Goal: Task Accomplishment & Management: Use online tool/utility

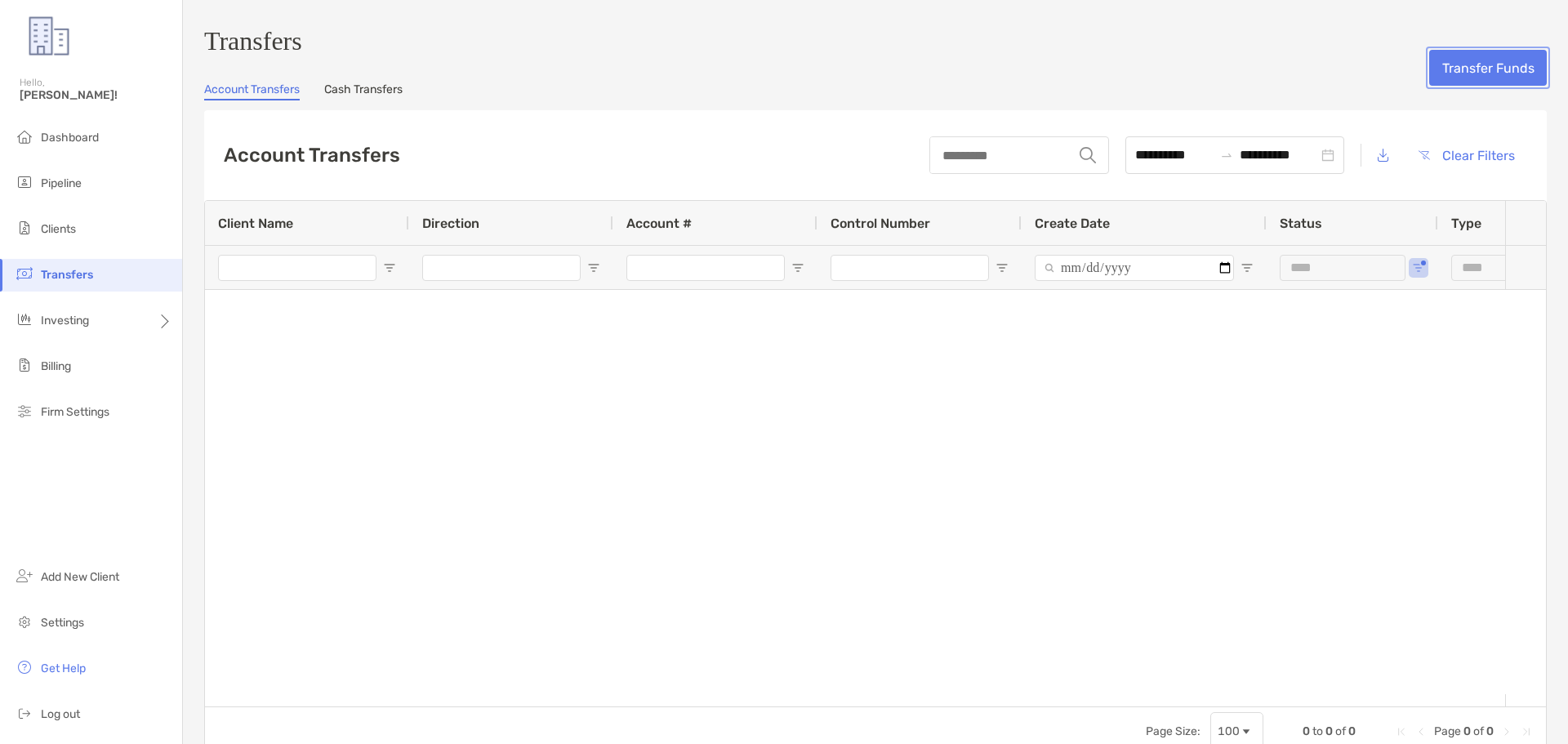
click at [1452, 66] on button "Transfer Funds" at bounding box center [1488, 67] width 117 height 36
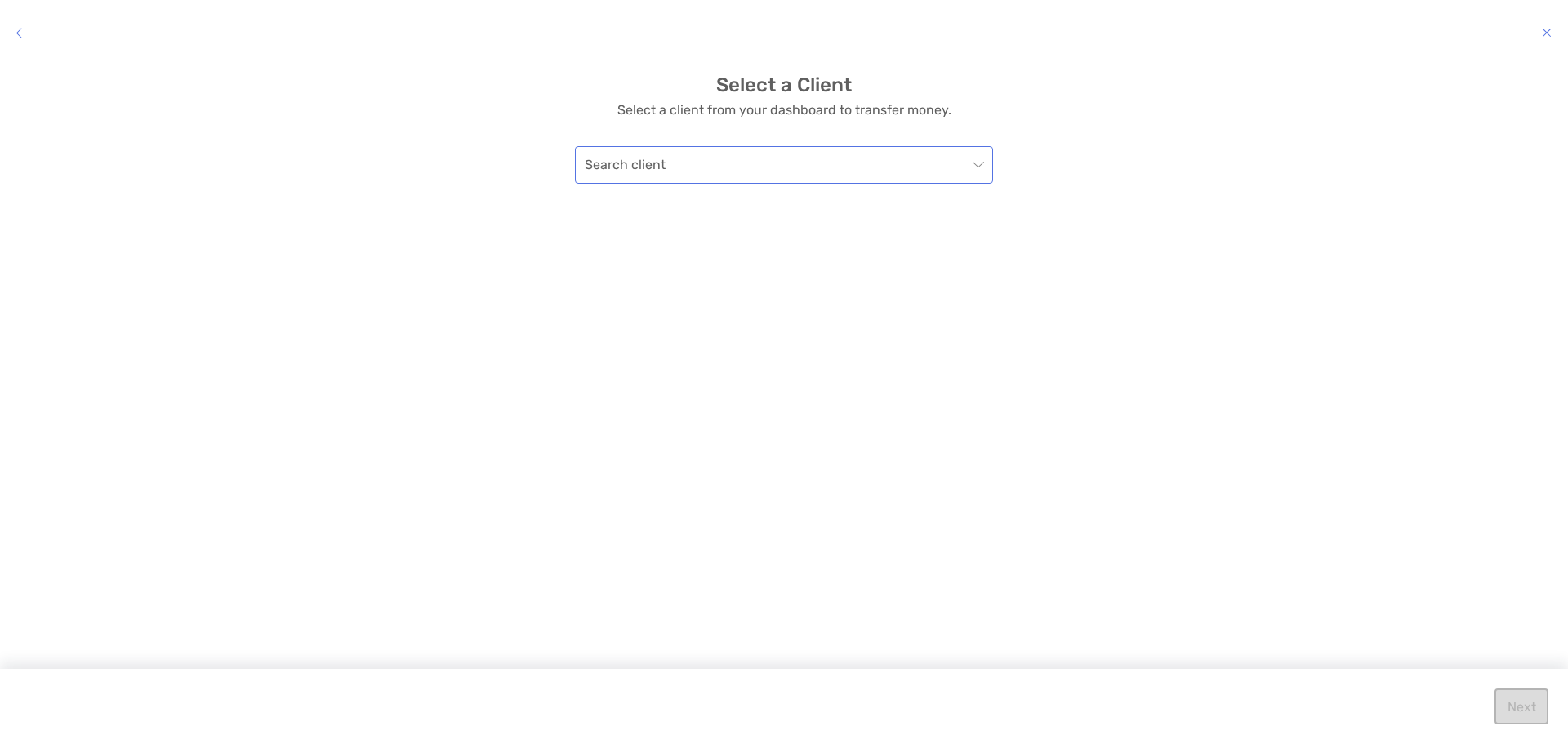
click at [907, 171] on input "modal" at bounding box center [776, 165] width 382 height 36
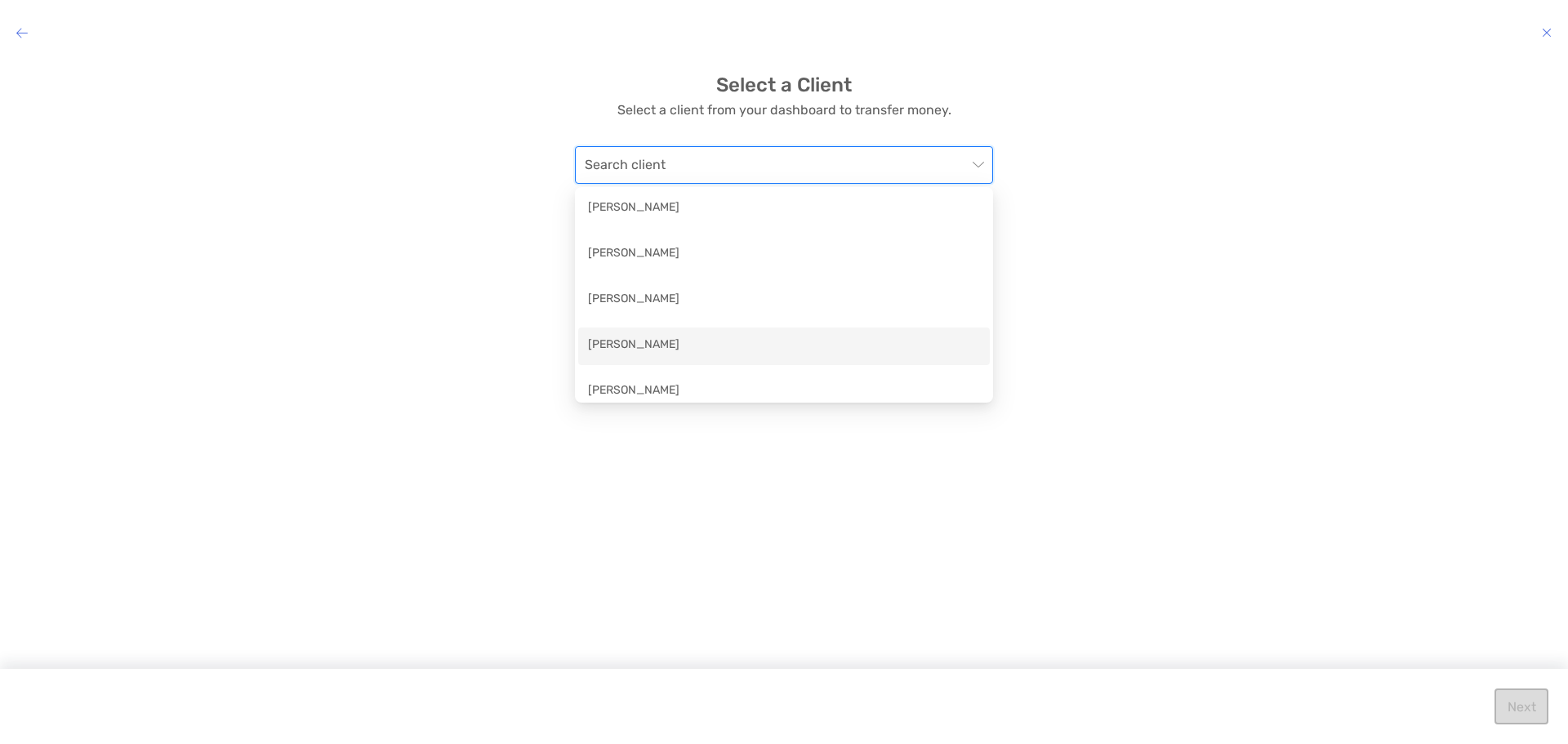
click at [843, 341] on div "[PERSON_NAME]" at bounding box center [784, 346] width 392 height 21
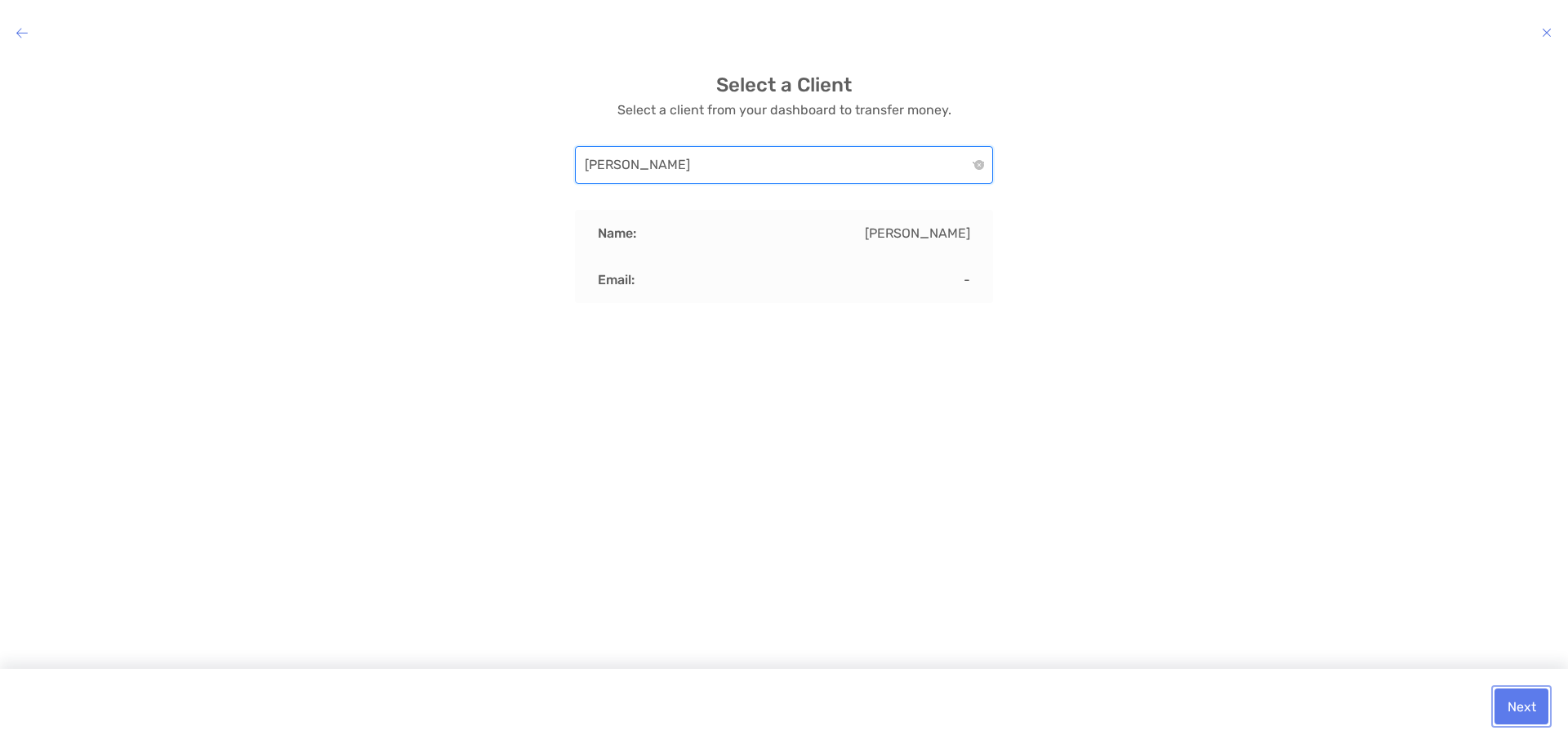
click at [1509, 707] on button "Next" at bounding box center [1521, 705] width 54 height 36
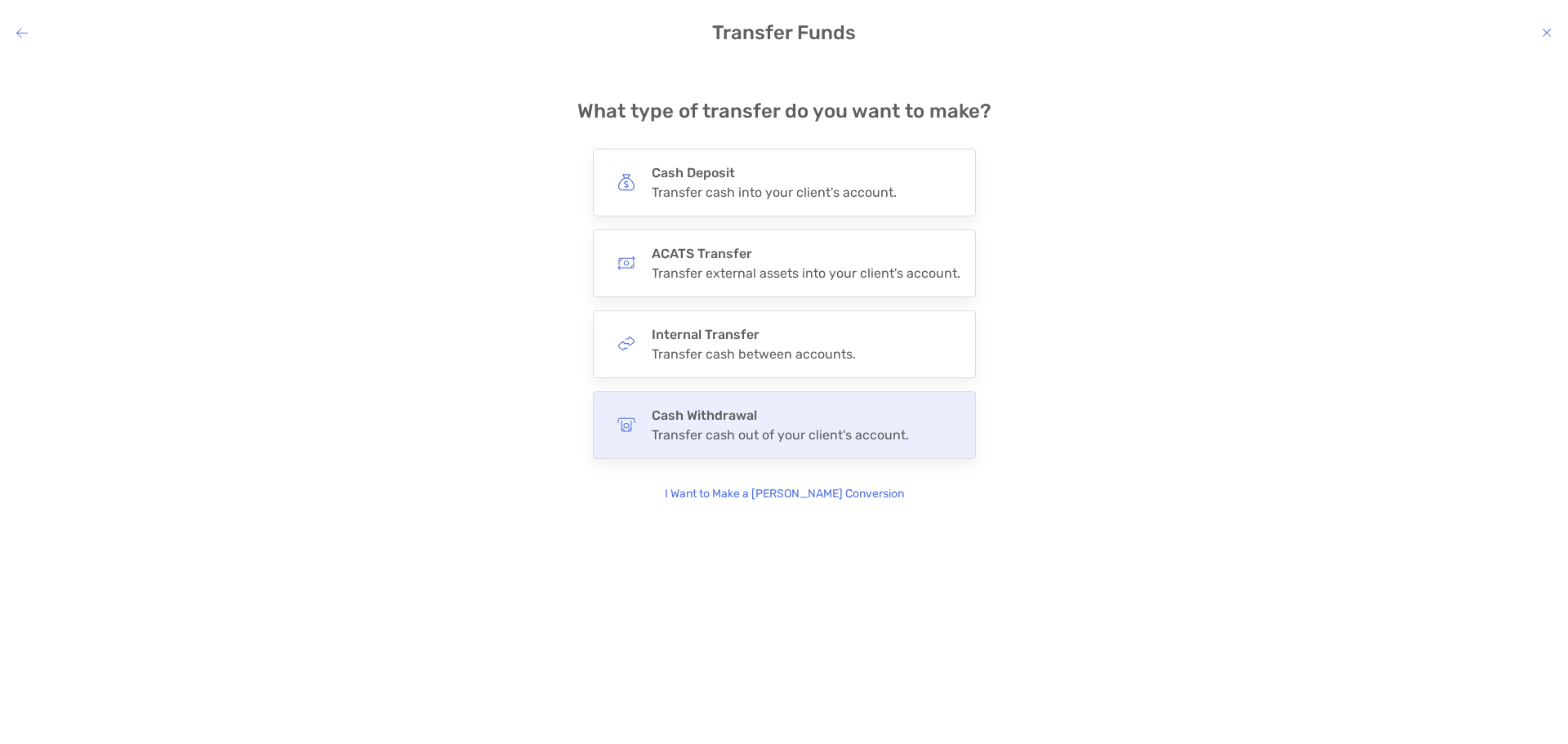
click at [714, 428] on div "Transfer cash out of your client's account." at bounding box center [780, 434] width 257 height 16
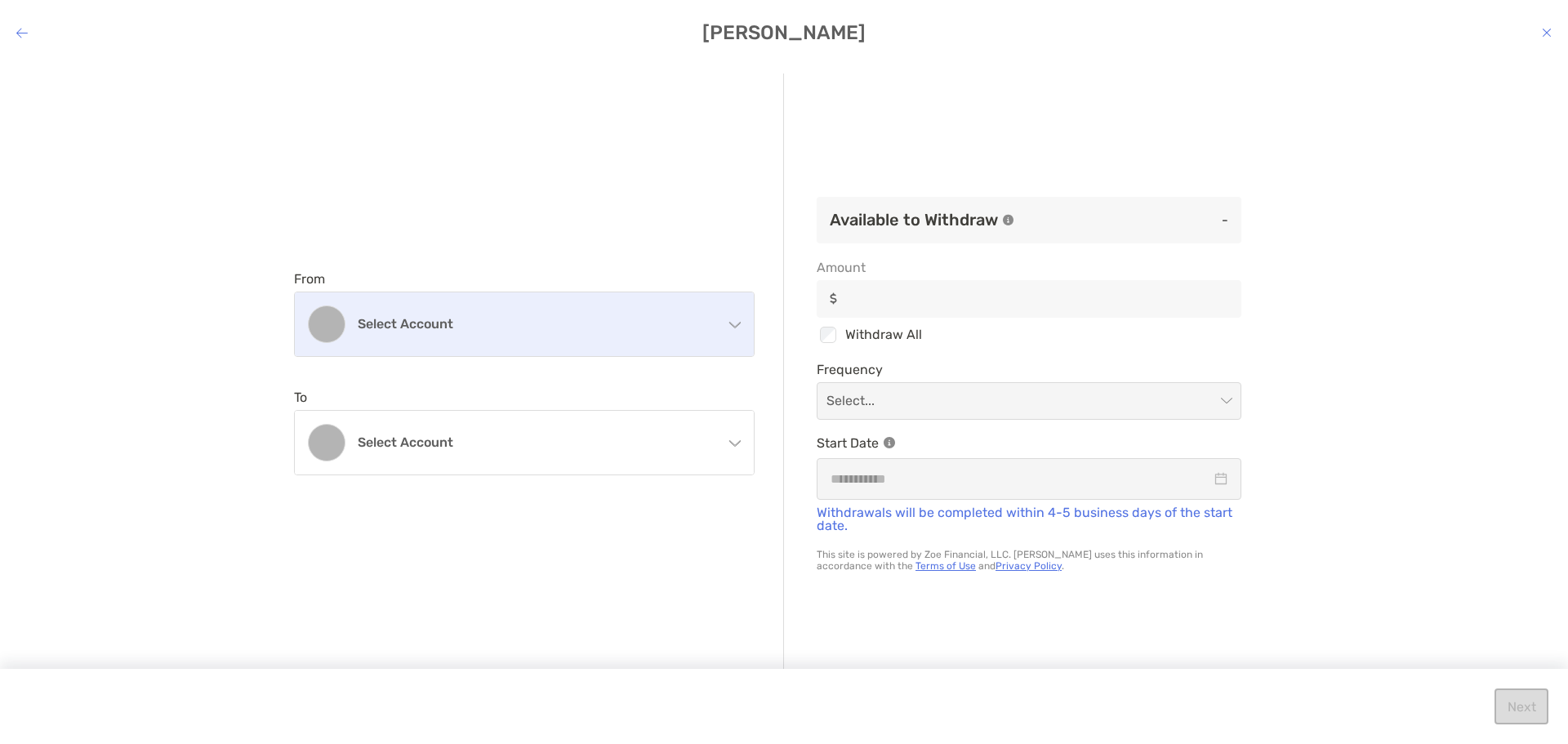
click at [581, 337] on div "Select account" at bounding box center [523, 324] width 459 height 64
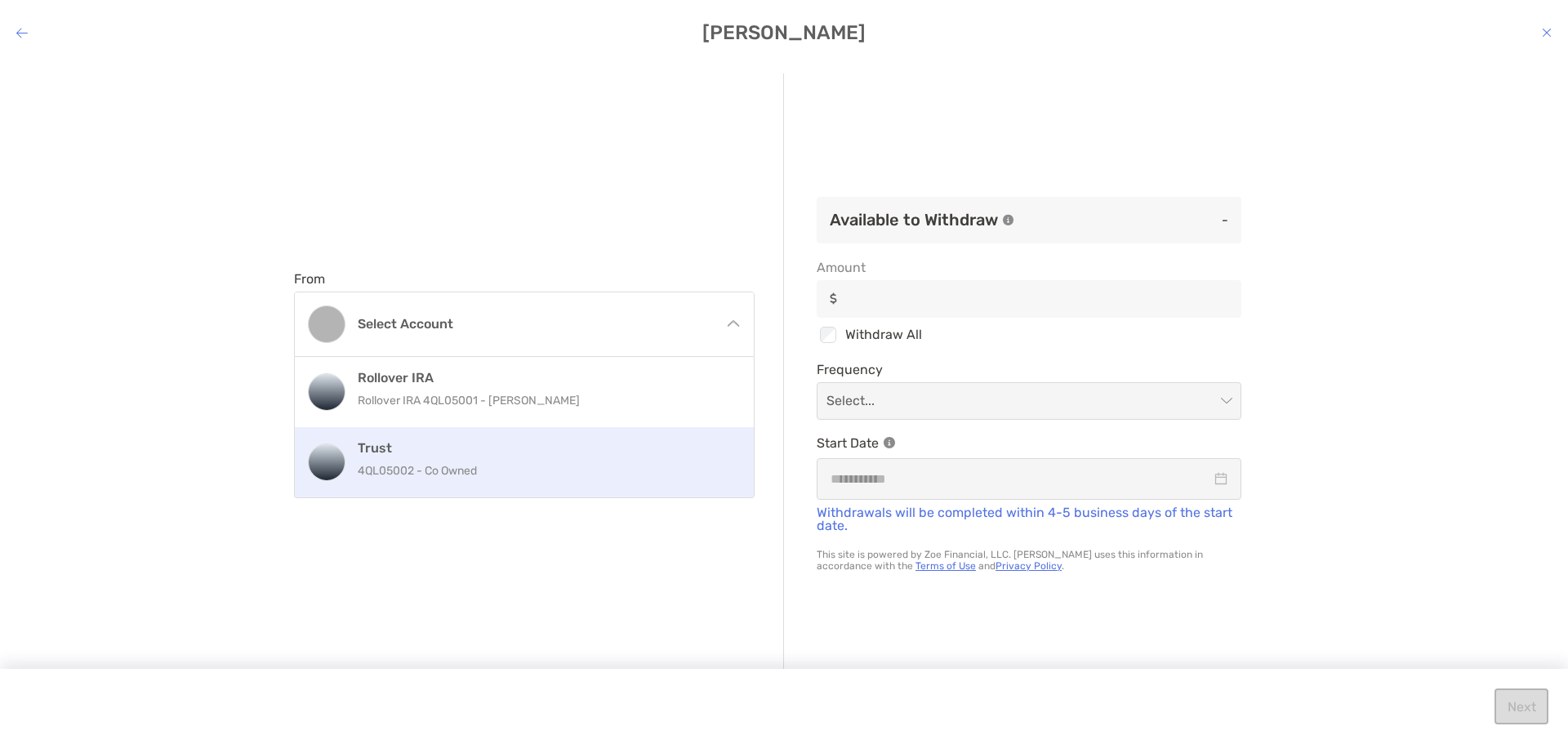
click at [562, 450] on h4 "Trust" at bounding box center [542, 447] width 368 height 16
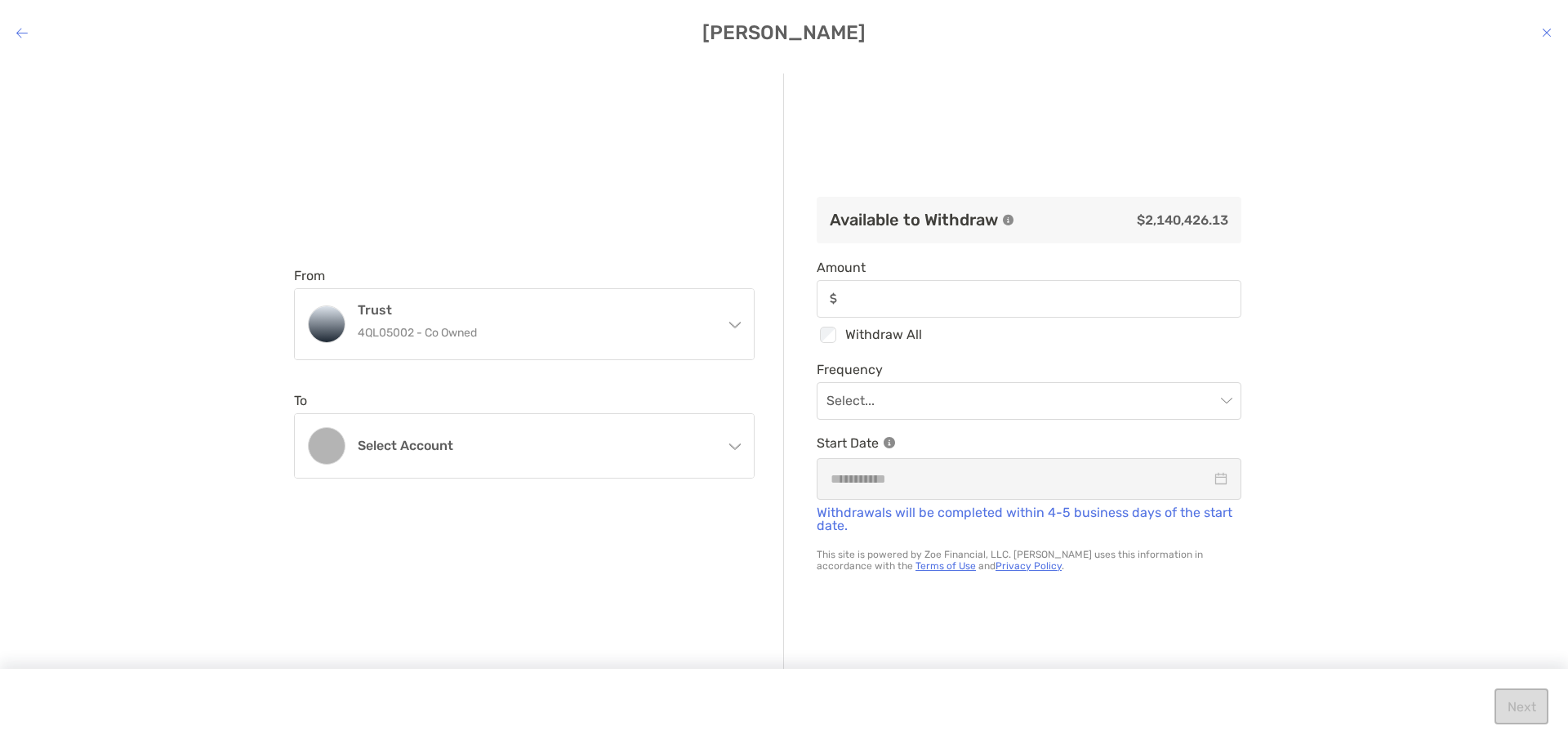
click at [552, 455] on div "Select account" at bounding box center [523, 446] width 459 height 64
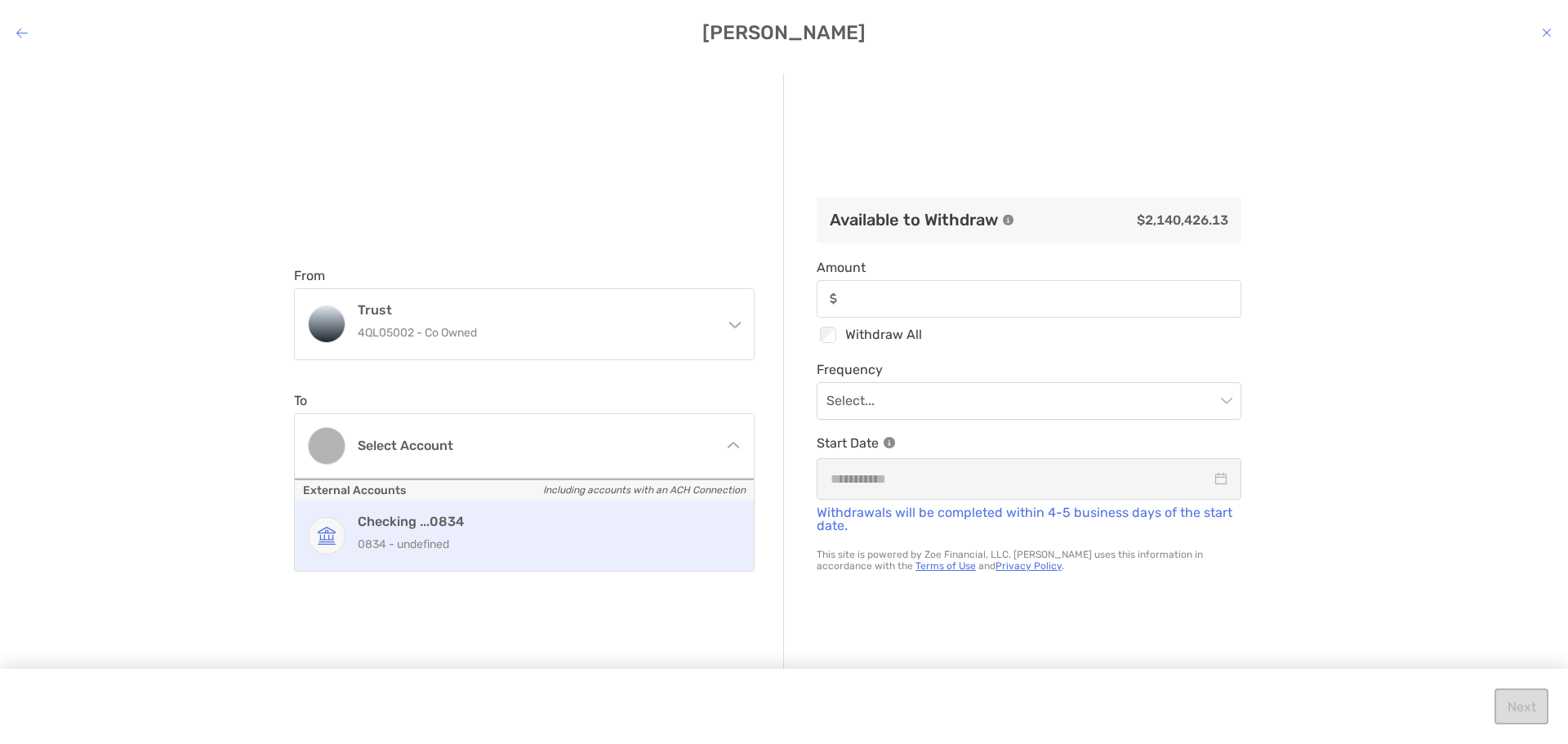
click at [553, 547] on p "0834 - undefined" at bounding box center [542, 544] width 368 height 21
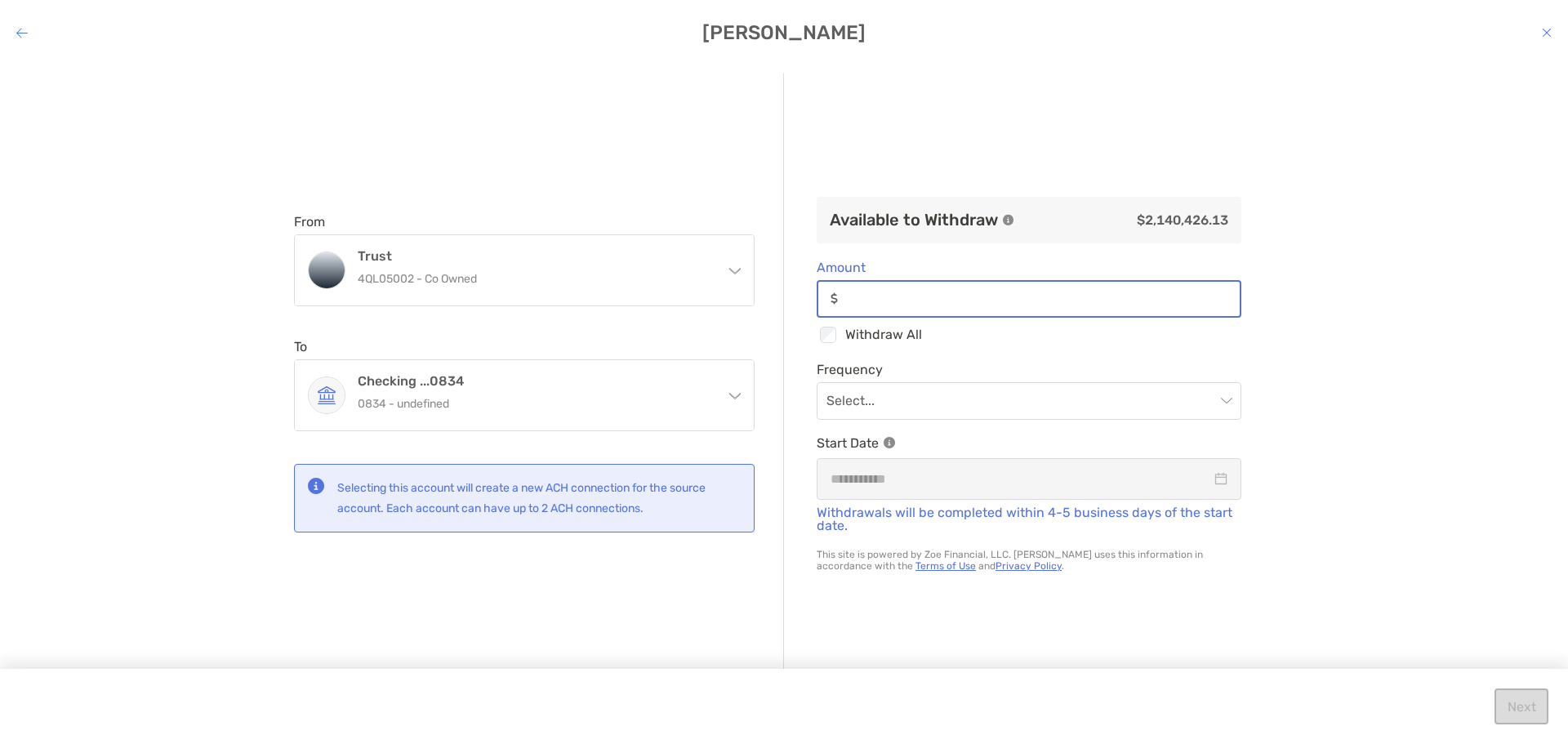
click at [1003, 296] on input "Amount" at bounding box center [1042, 298] width 395 height 14
click at [1444, 416] on div "From Trust 4QL05002 - Co Owned Rollover IRA Rollover IRA 4QL05001 - Charlotte T…" at bounding box center [784, 389] width 1568 height 659
click at [739, 397] on icon "modal" at bounding box center [734, 393] width 13 height 13
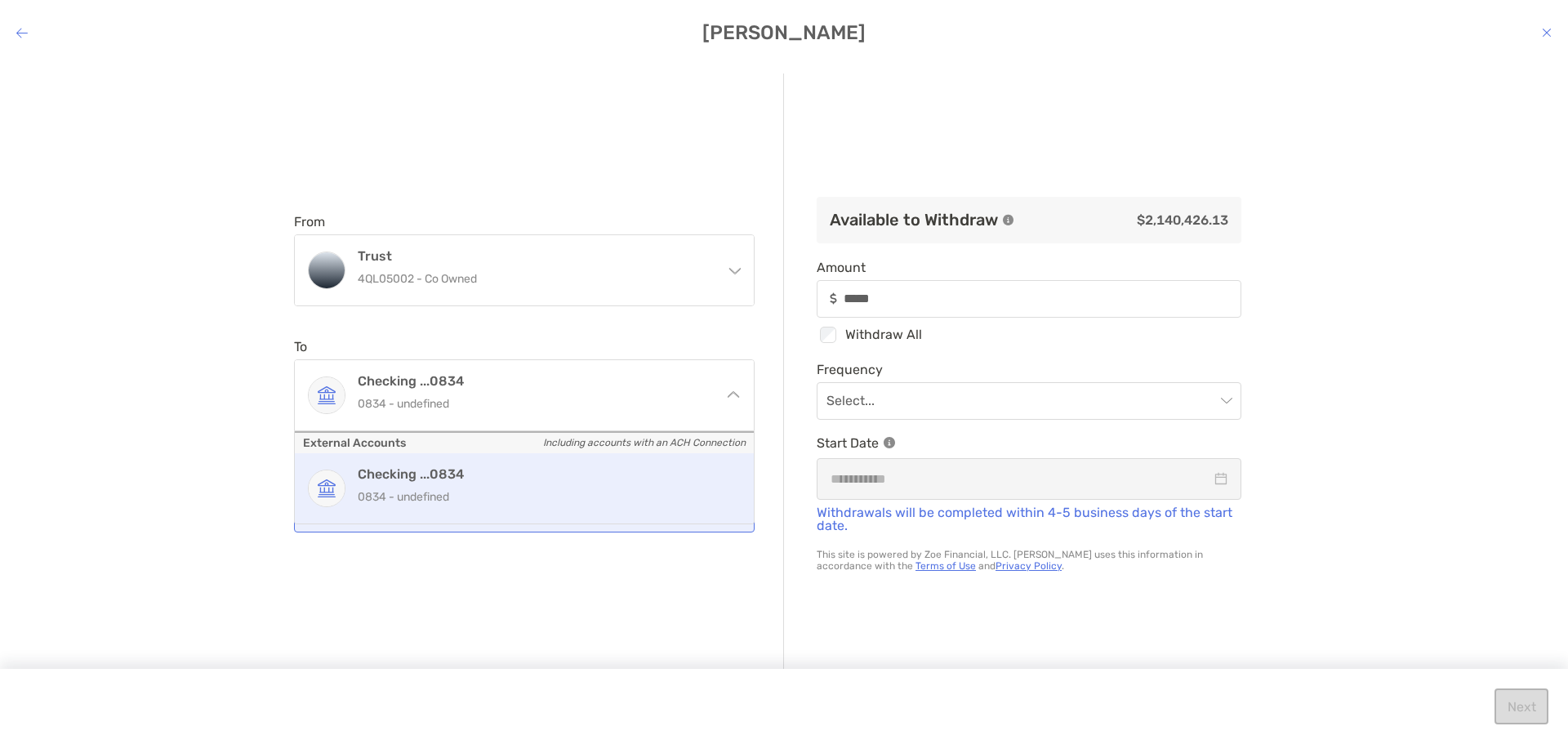
click at [735, 391] on icon "modal" at bounding box center [734, 398] width 13 height 13
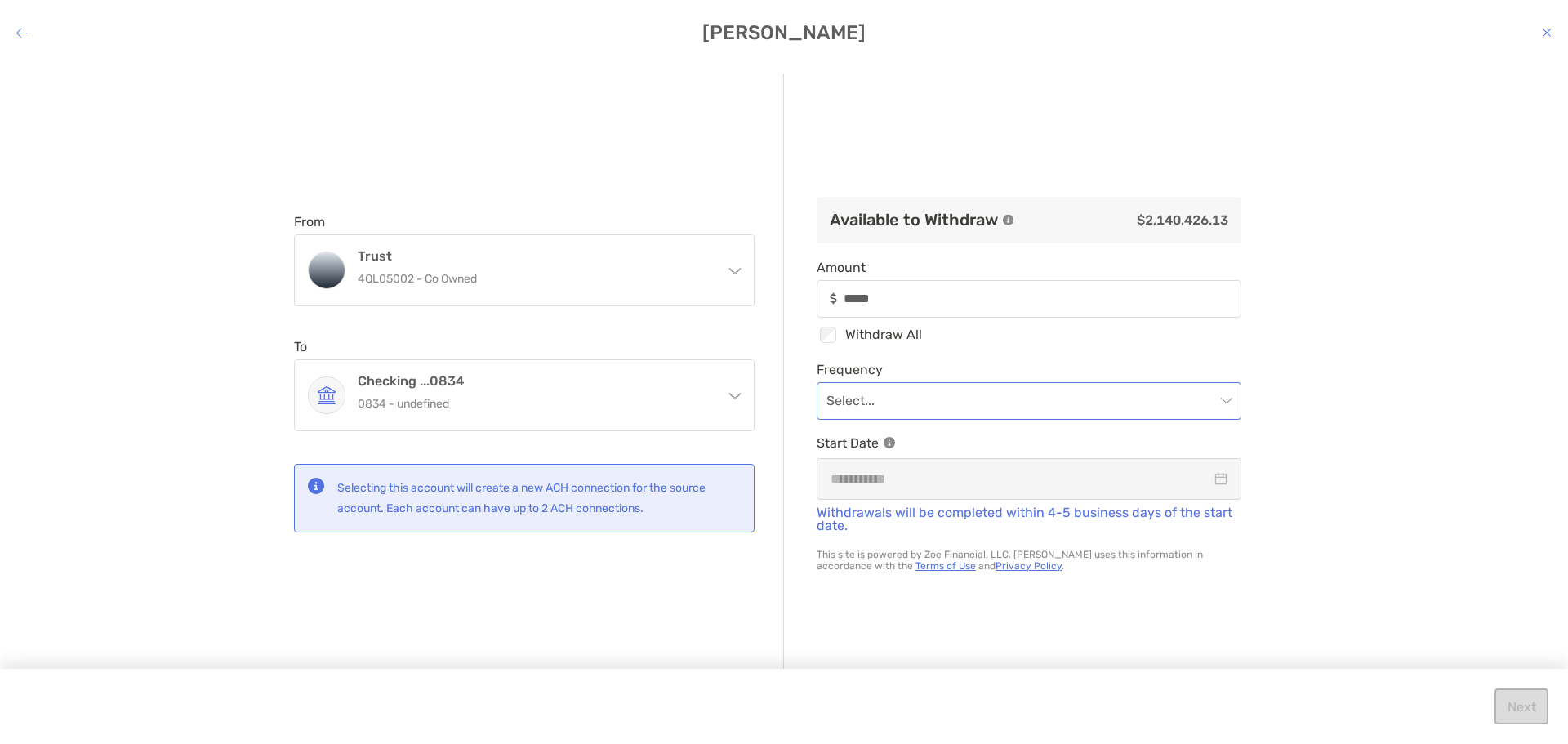
click at [1033, 405] on input "modal" at bounding box center [1021, 400] width 389 height 36
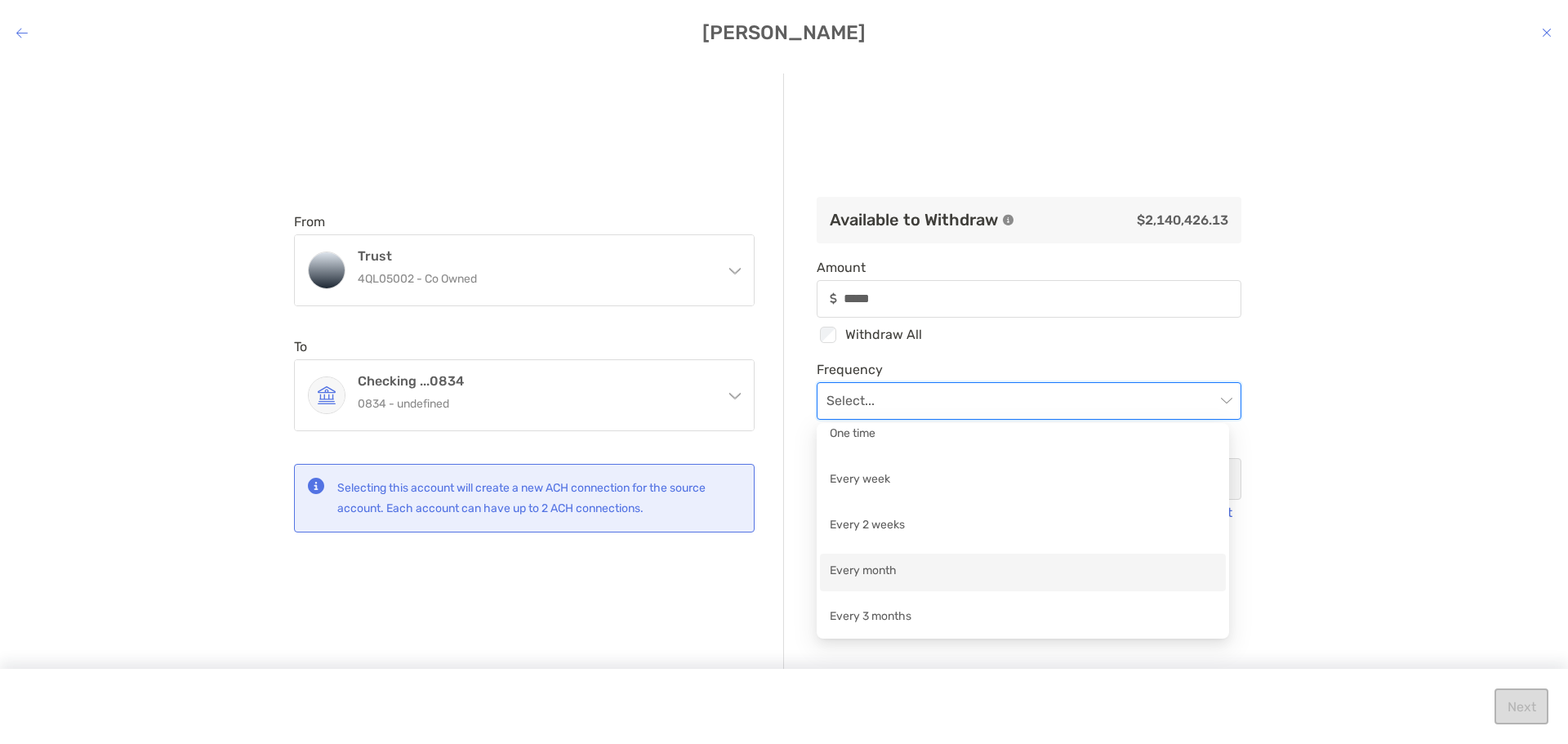
scroll to position [12, 0]
click at [1068, 565] on div "Every month" at bounding box center [1022, 570] width 386 height 21
type input "*****"
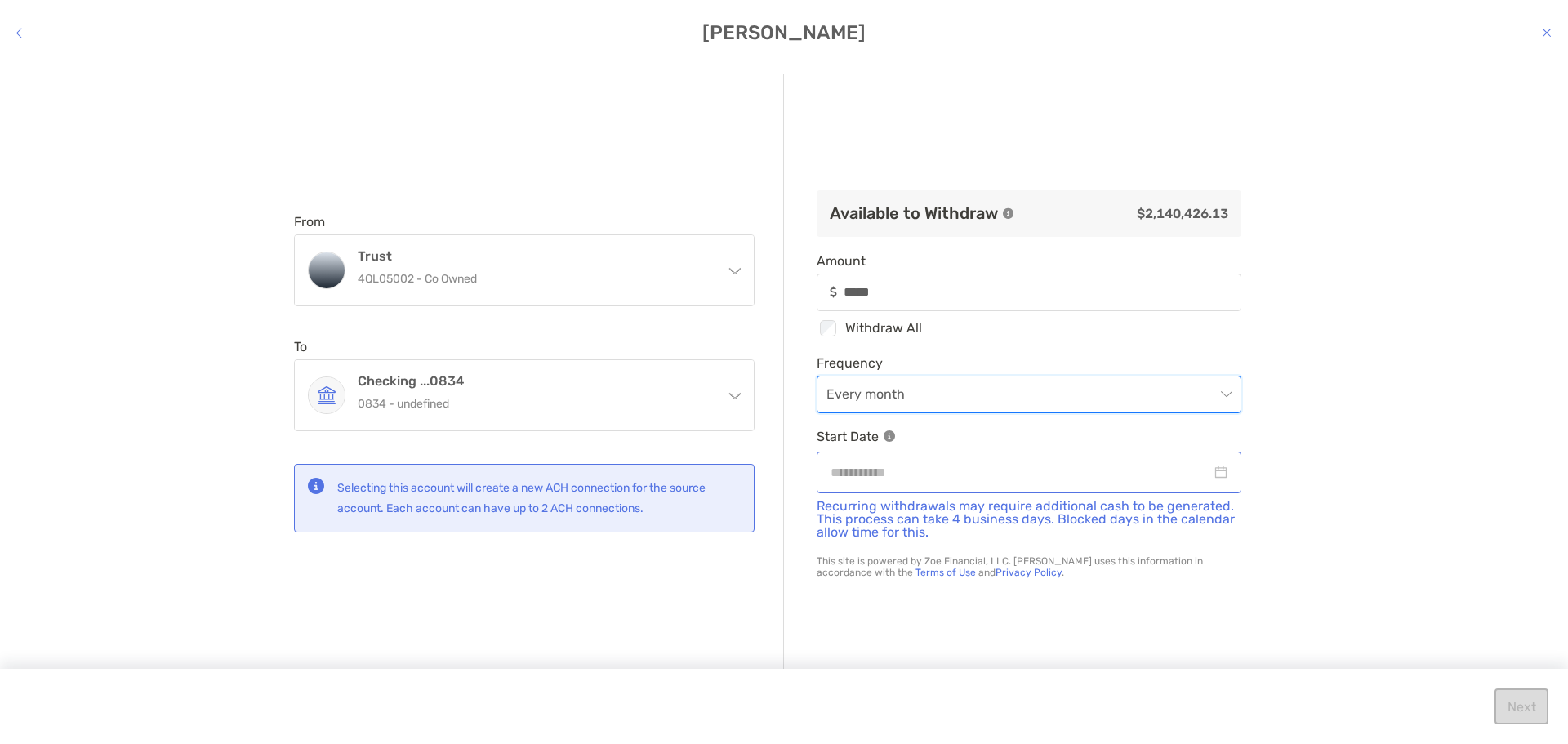
click at [1212, 476] on div "modal" at bounding box center [1029, 472] width 397 height 21
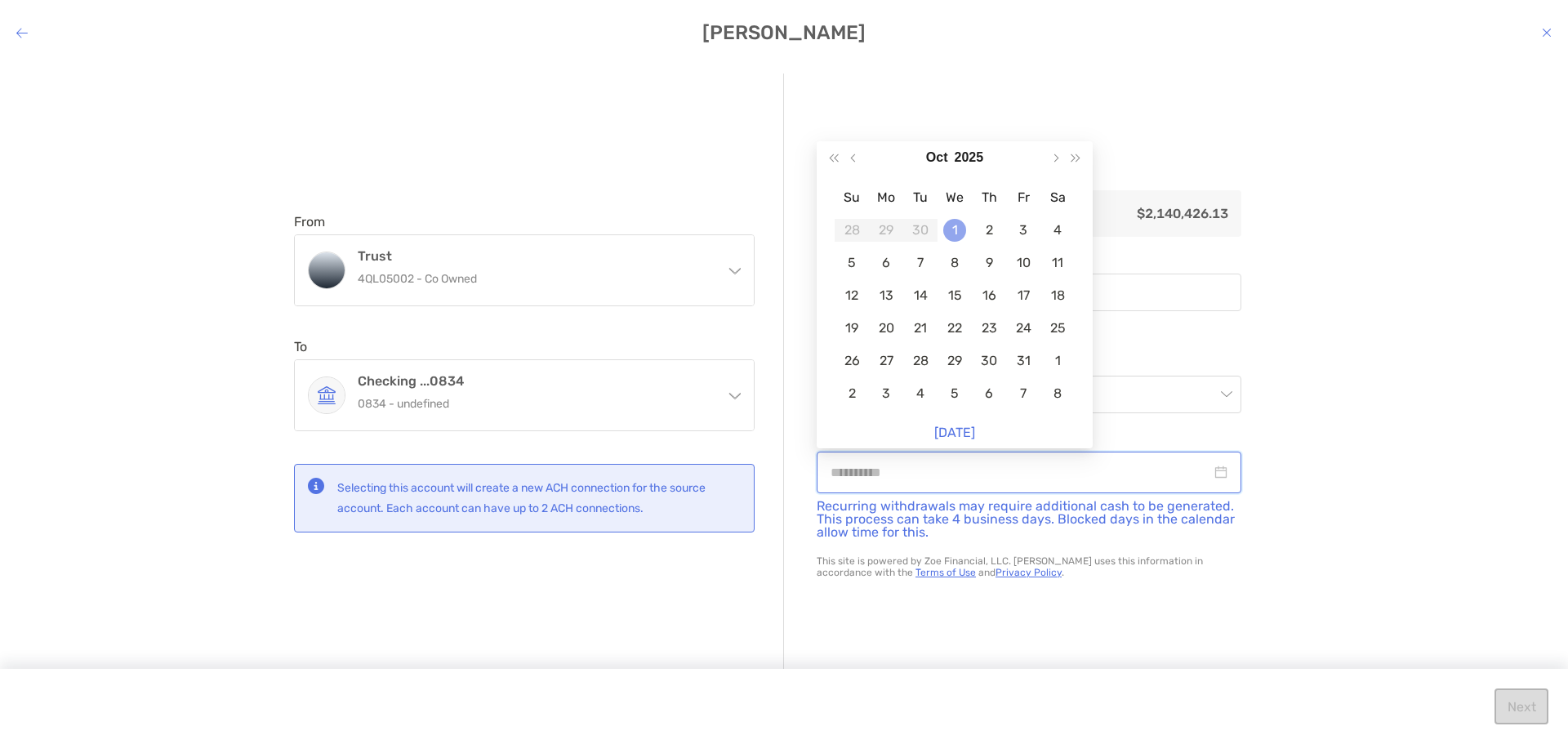
type input "**********"
click at [958, 232] on div "1" at bounding box center [955, 231] width 23 height 23
type input "*****"
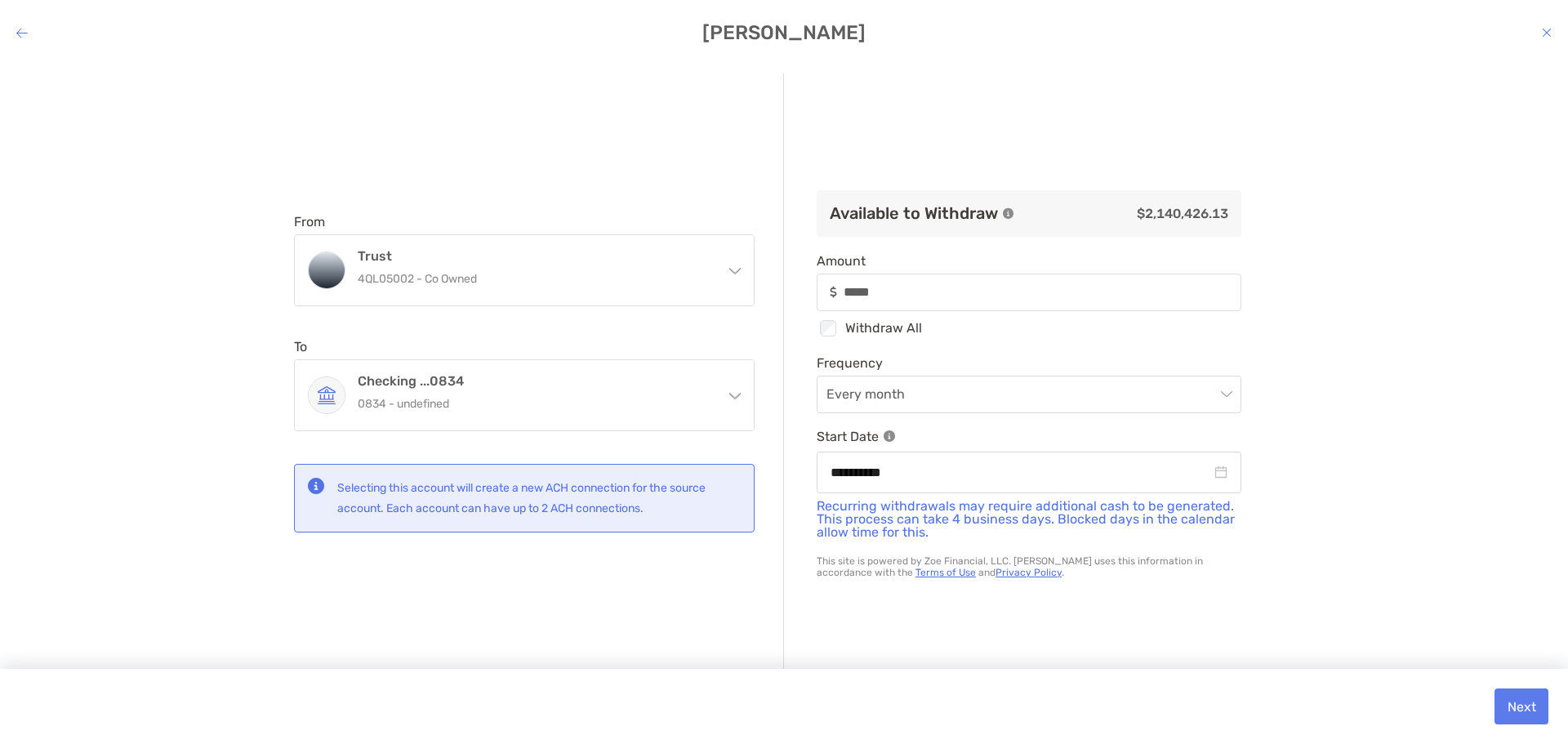
click at [1322, 487] on div "**********" at bounding box center [784, 389] width 1568 height 659
click at [1514, 707] on button "Next" at bounding box center [1521, 705] width 54 height 36
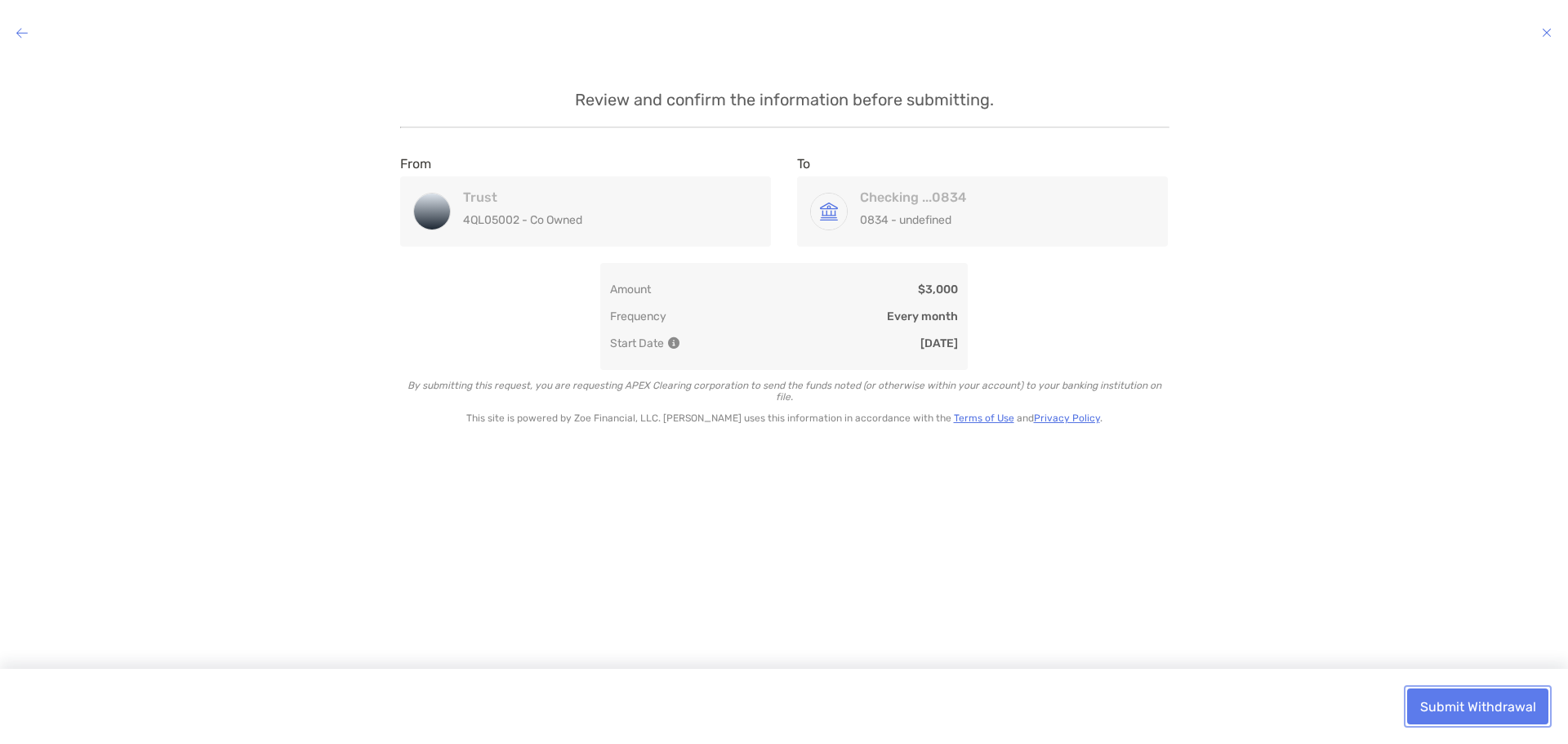
click at [1469, 701] on button "Submit Withdrawal" at bounding box center [1477, 705] width 141 height 36
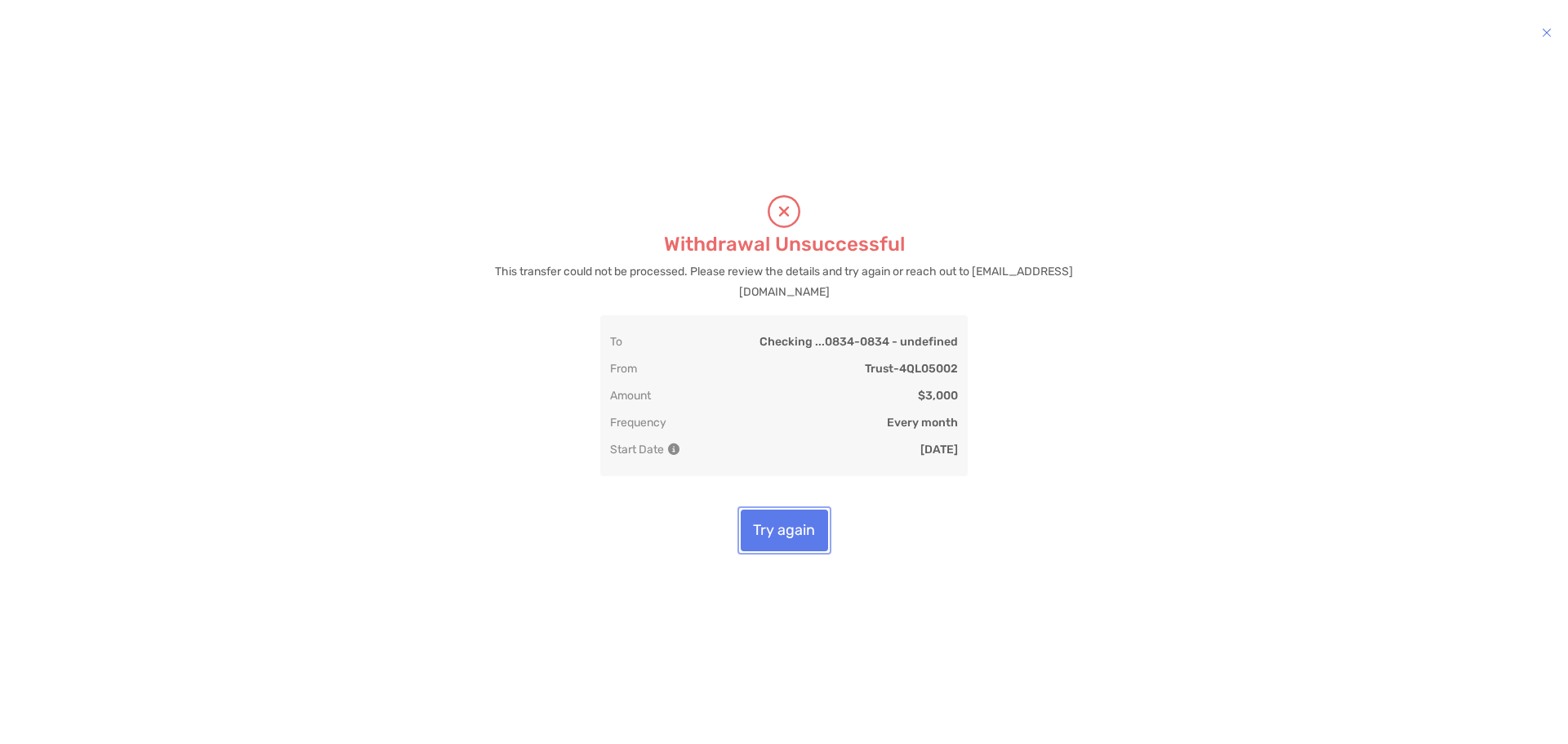
click at [758, 525] on button "Try again" at bounding box center [785, 530] width 88 height 41
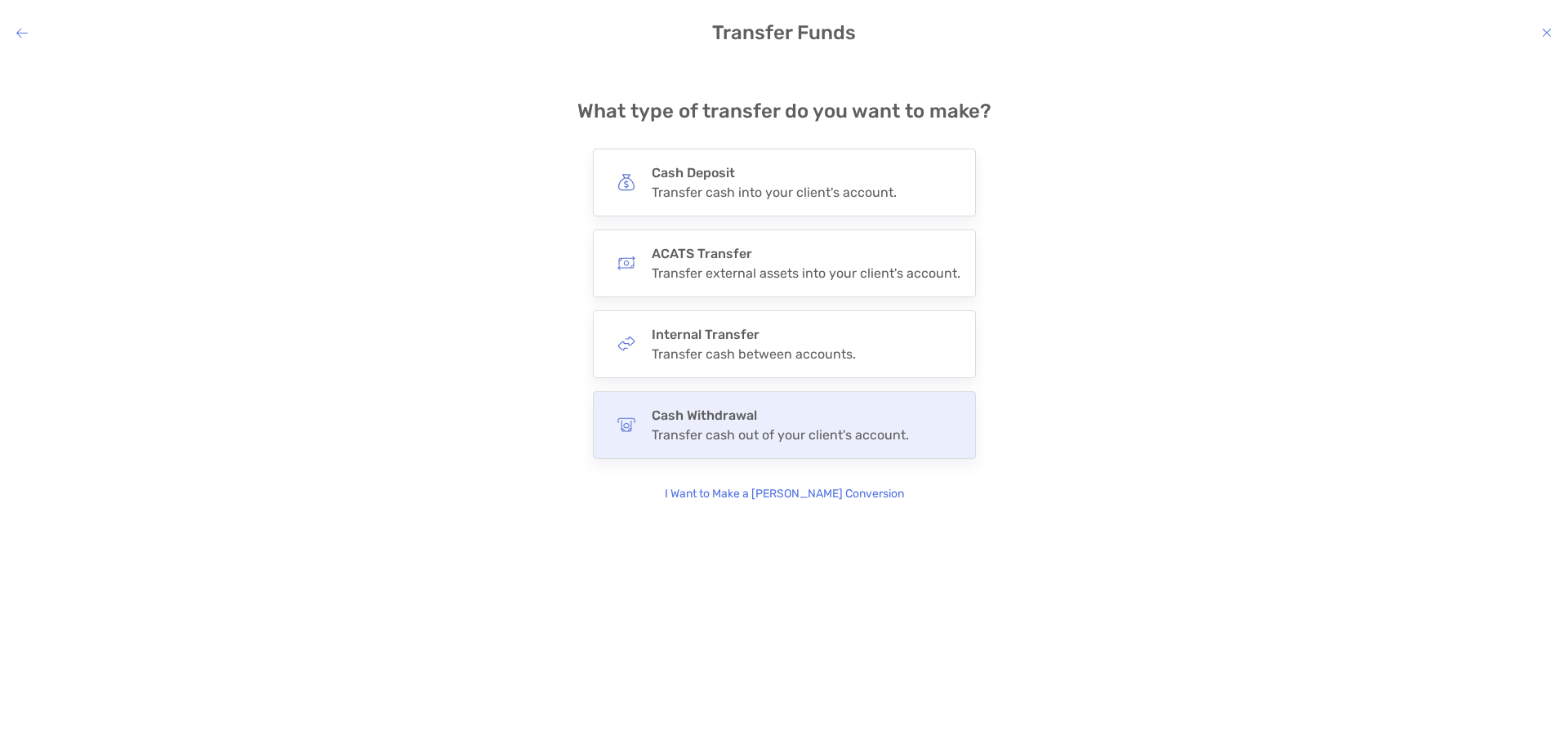
click at [760, 421] on h4 "Cash Withdrawal" at bounding box center [780, 415] width 257 height 16
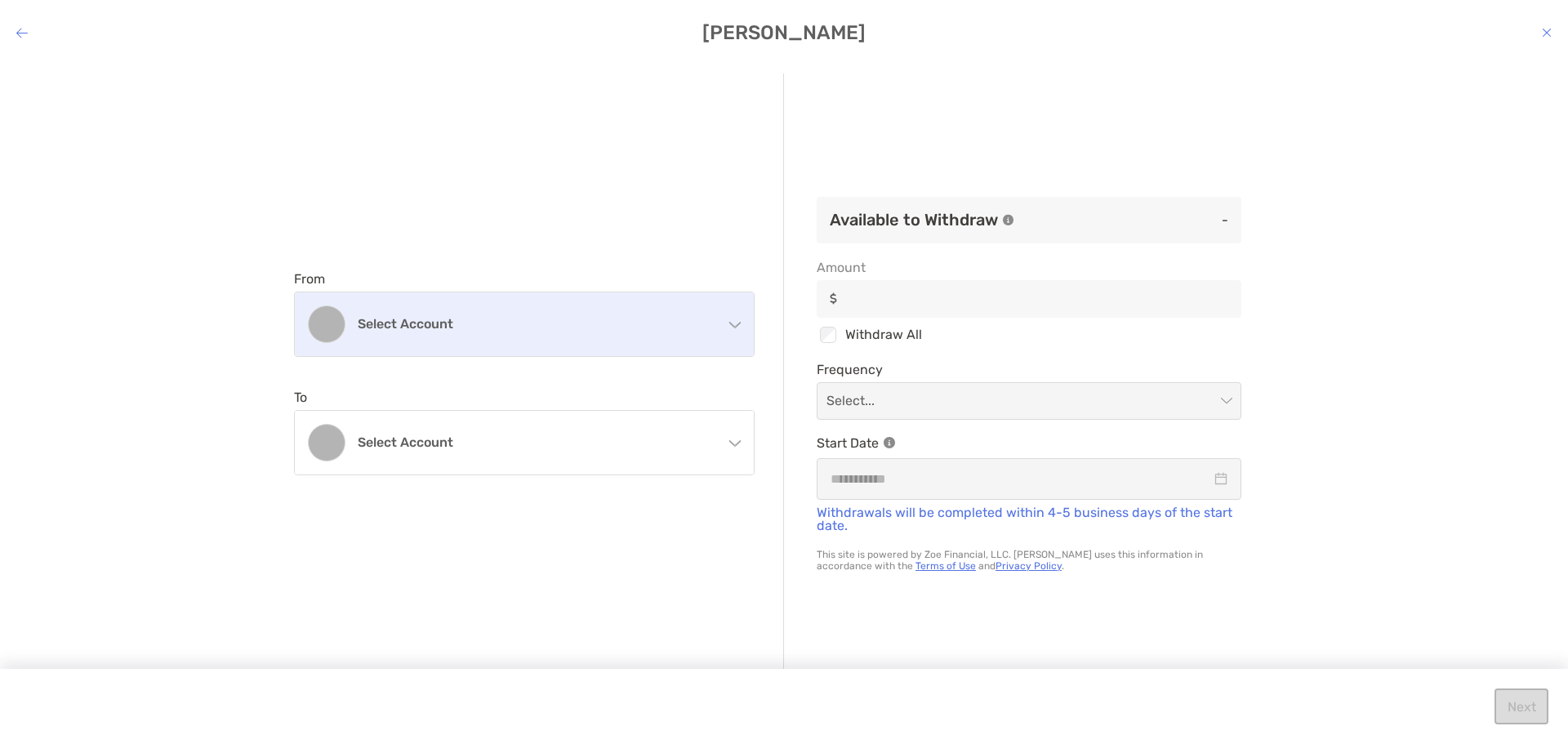
click at [724, 319] on div "Select account" at bounding box center [523, 324] width 459 height 64
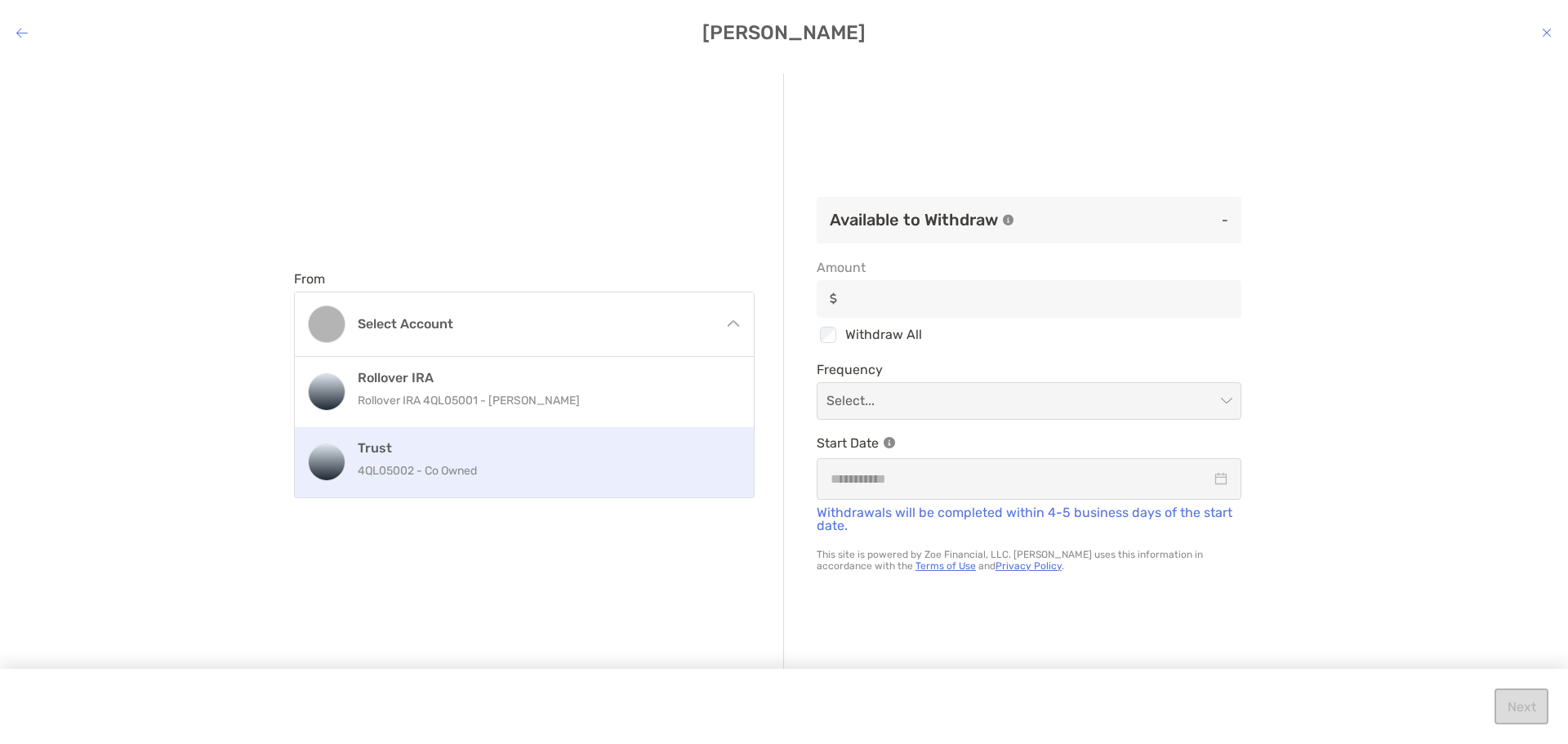
click at [659, 459] on div "Trust 4QL05002 - Co Owned" at bounding box center [542, 461] width 368 height 44
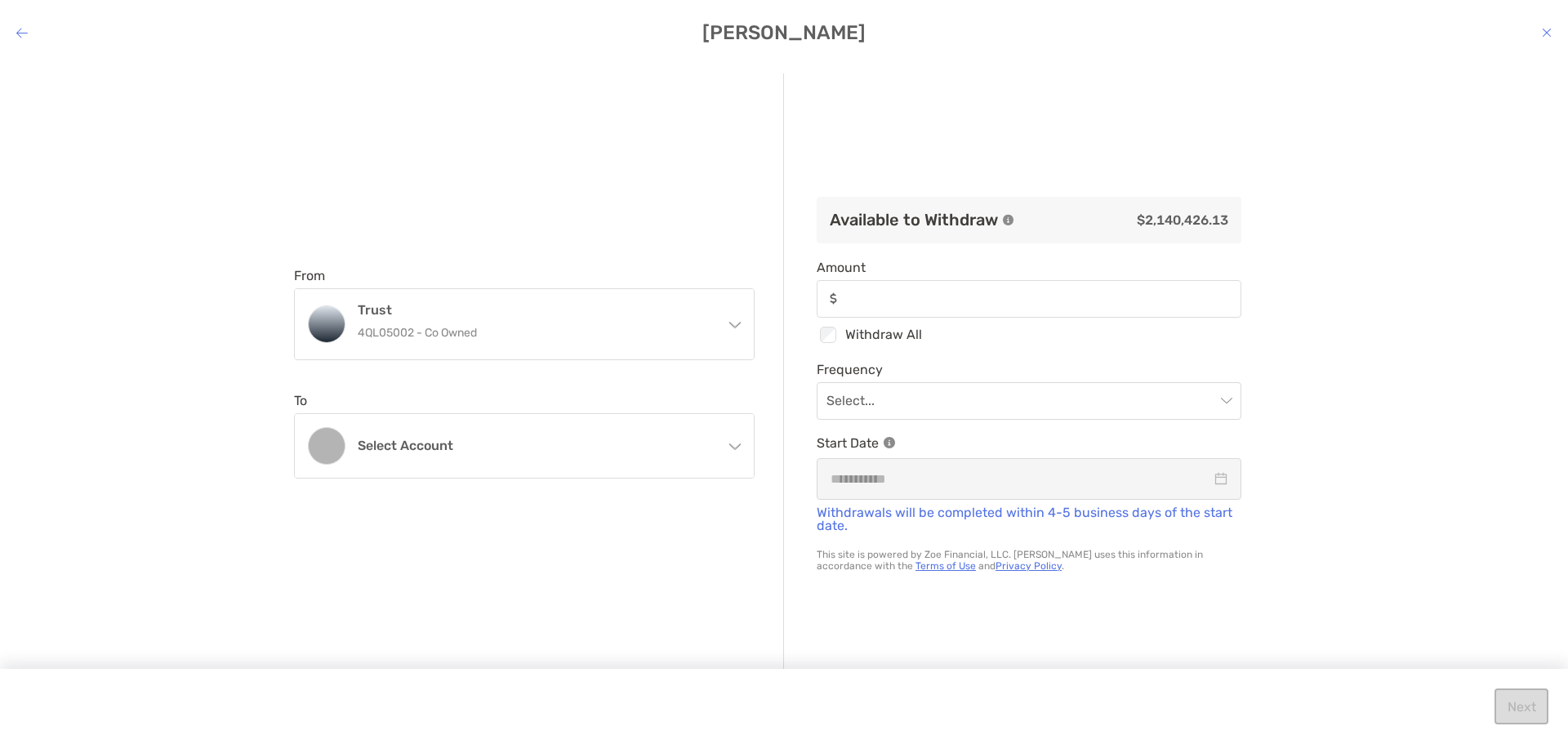
click at [659, 459] on div "Select account" at bounding box center [523, 446] width 459 height 64
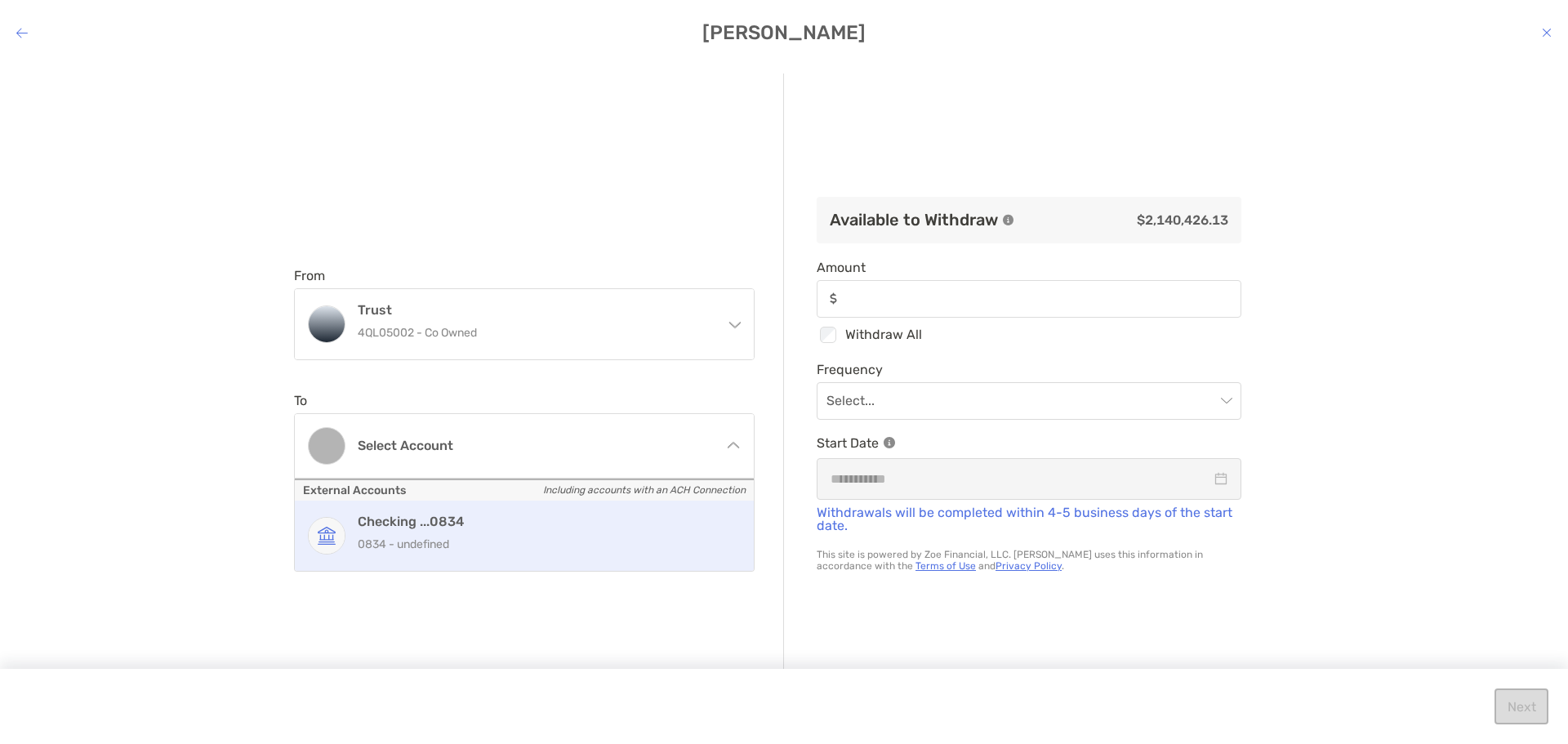
click at [643, 558] on div "Checking ...0834 0834 - undefined" at bounding box center [523, 535] width 459 height 70
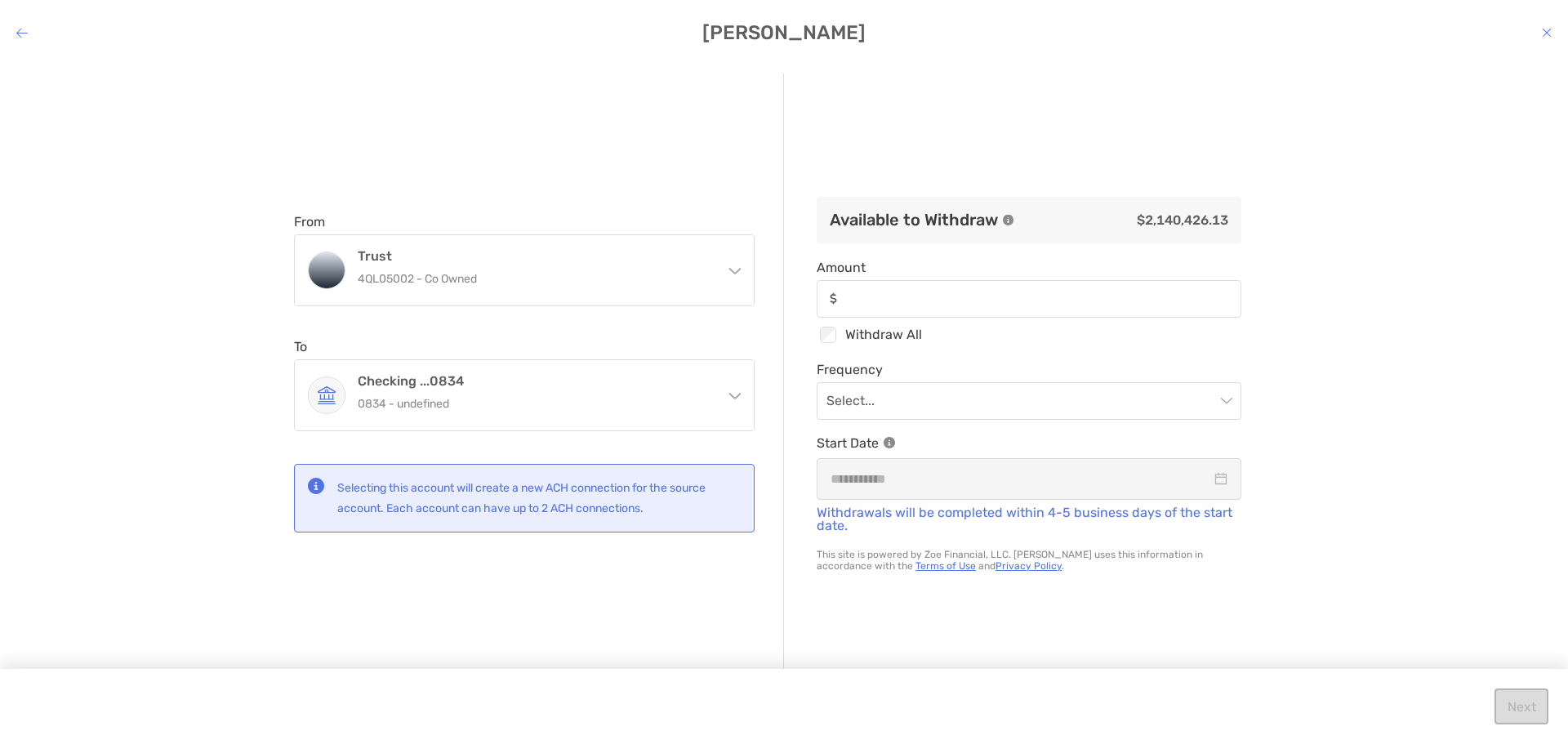
click at [971, 282] on div "modal" at bounding box center [1028, 298] width 424 height 37
click at [971, 292] on input "Amount" at bounding box center [1042, 298] width 395 height 14
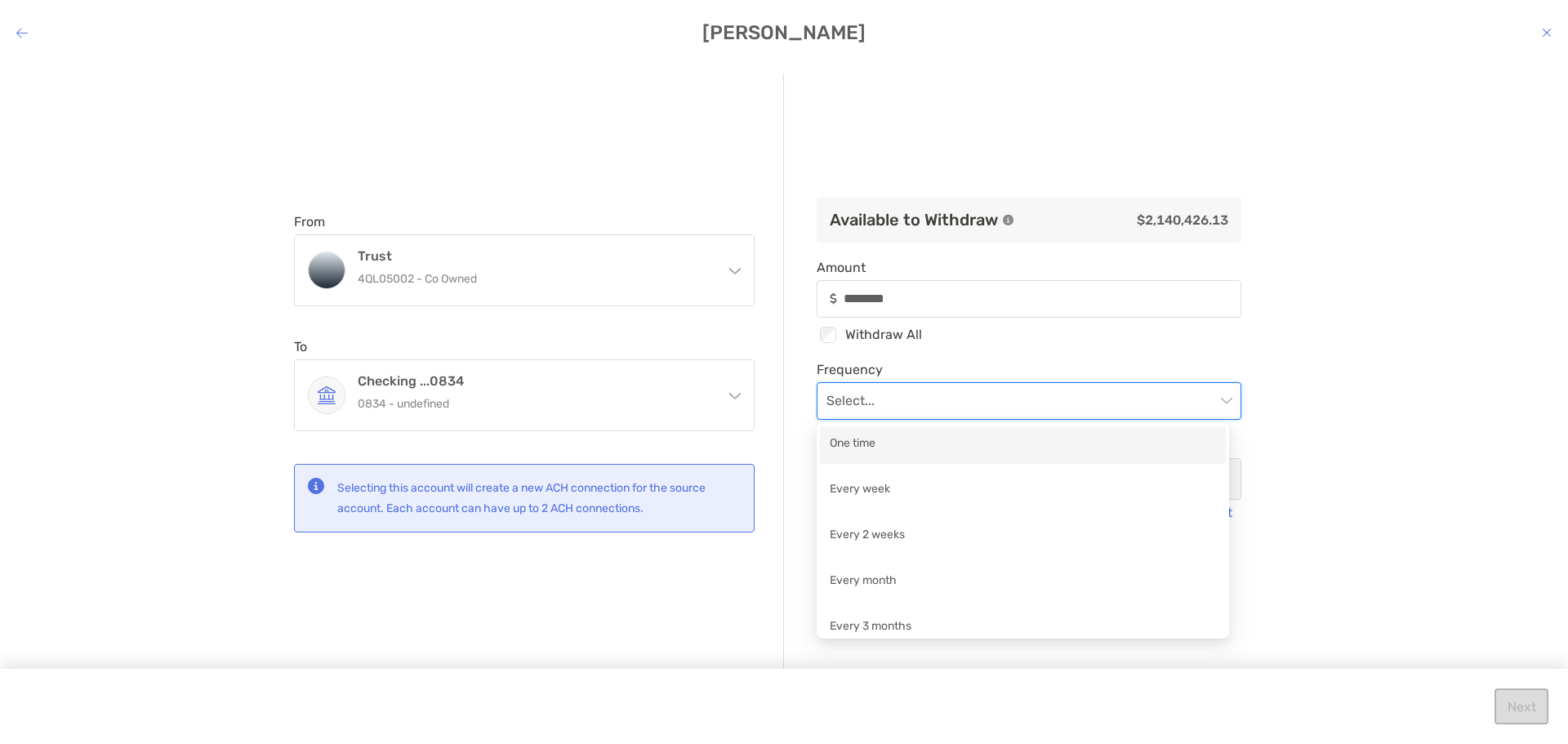
click at [940, 393] on input "modal" at bounding box center [1021, 400] width 389 height 36
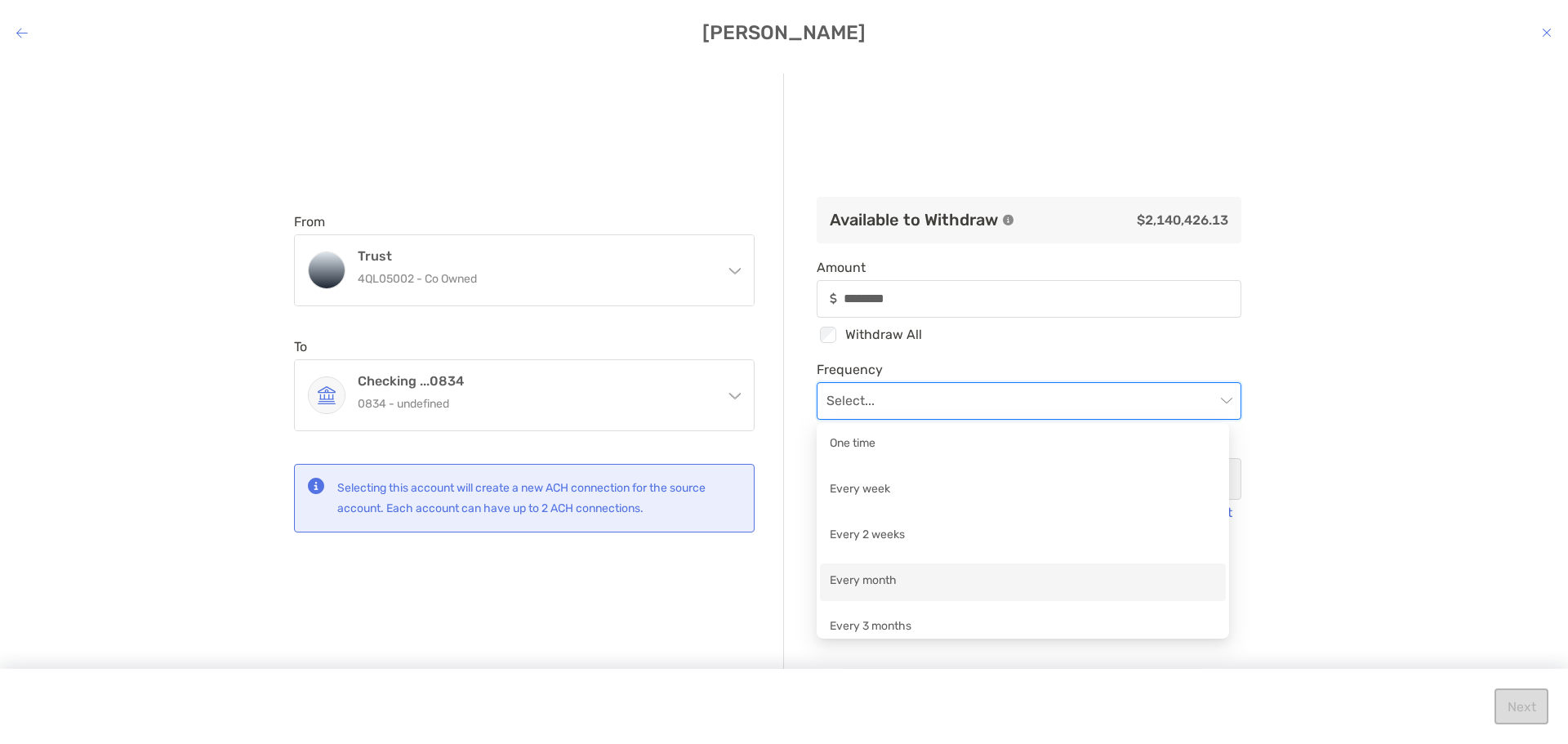
click at [954, 584] on div "Every month" at bounding box center [1022, 581] width 386 height 21
type input "********"
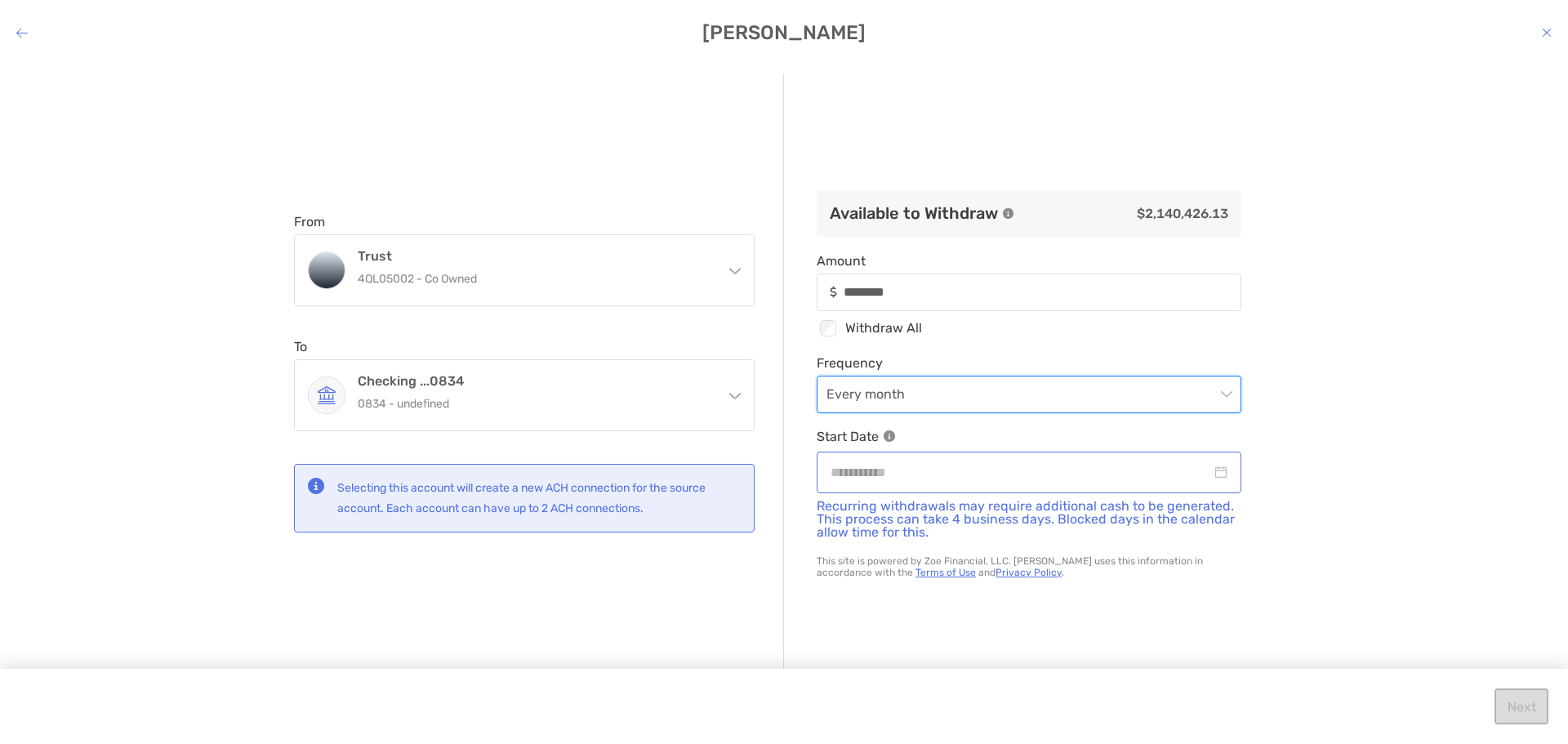
click at [1211, 470] on div "modal" at bounding box center [1029, 472] width 397 height 21
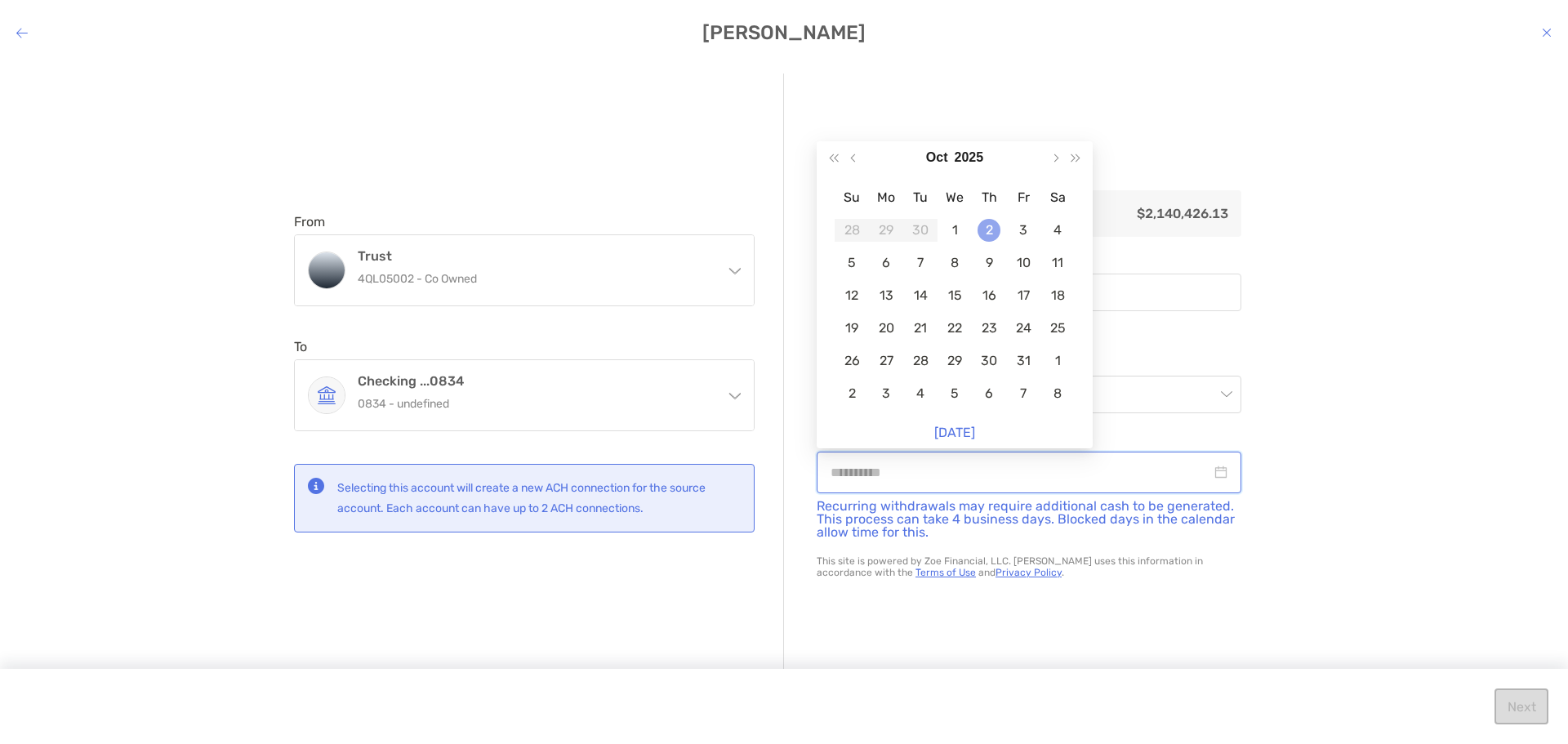
type input "**********"
click at [986, 227] on div "2" at bounding box center [989, 231] width 23 height 23
type input "********"
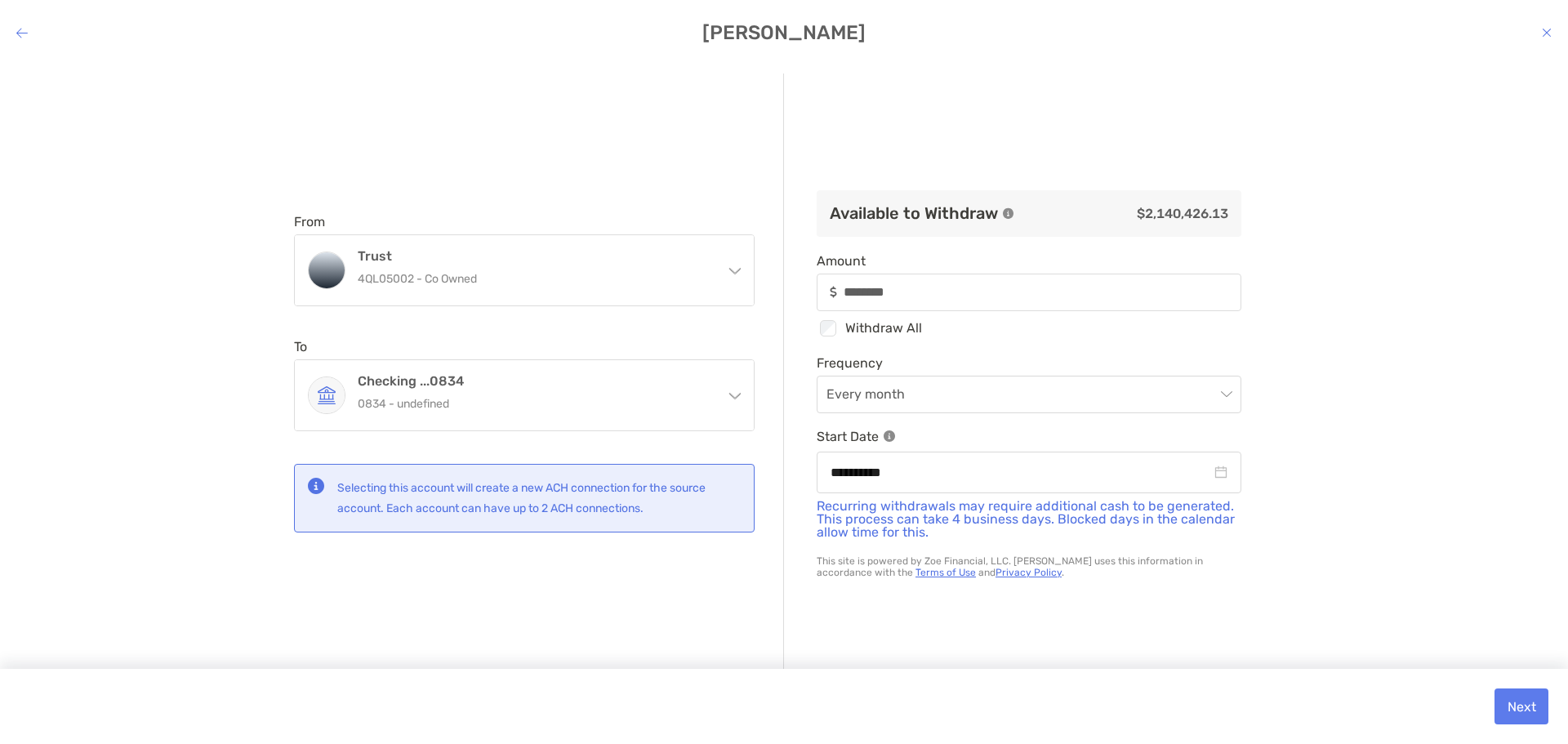
click at [1372, 466] on div "**********" at bounding box center [784, 389] width 1568 height 659
click at [1531, 707] on button "Next" at bounding box center [1521, 705] width 54 height 36
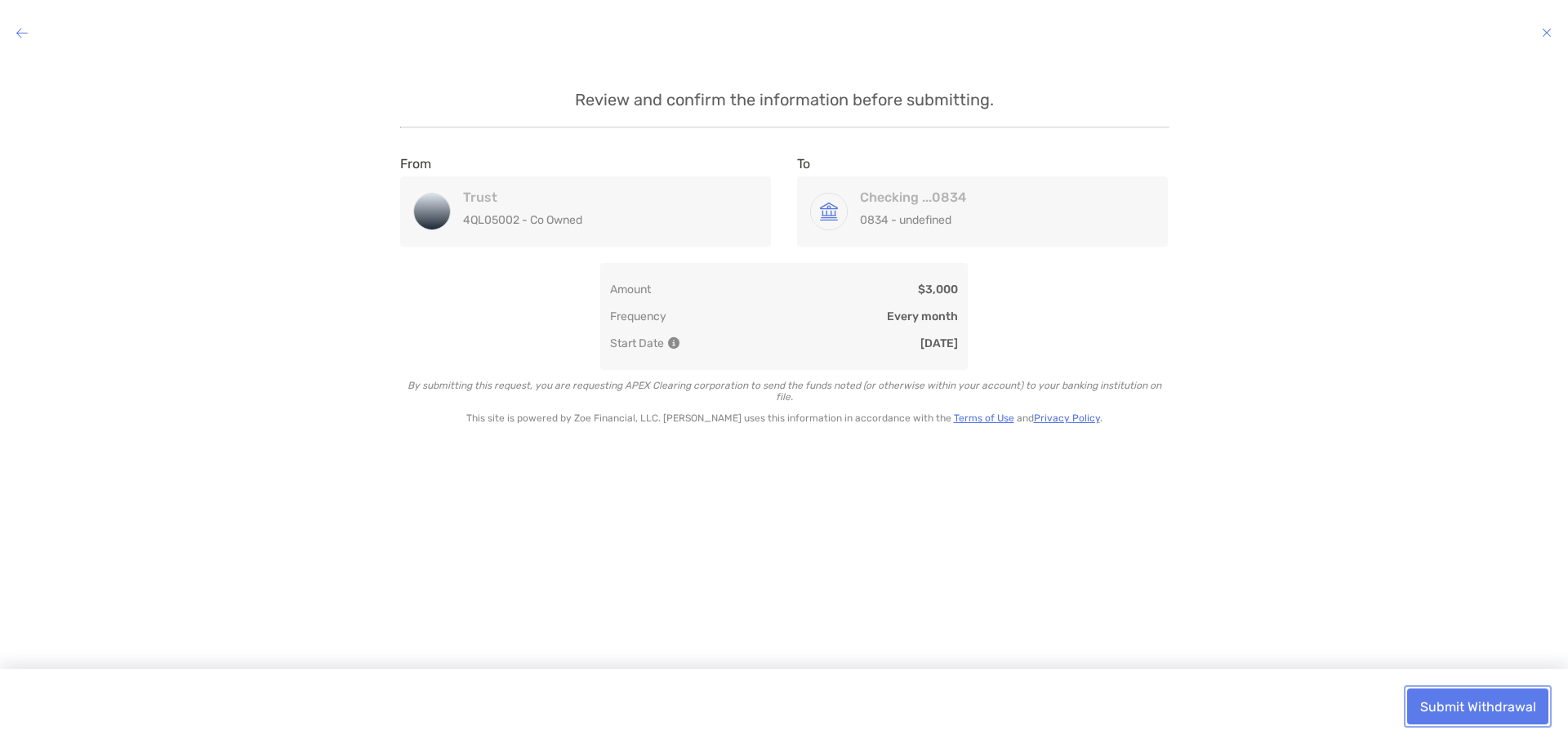
click at [1488, 708] on button "Submit Withdrawal" at bounding box center [1477, 705] width 141 height 36
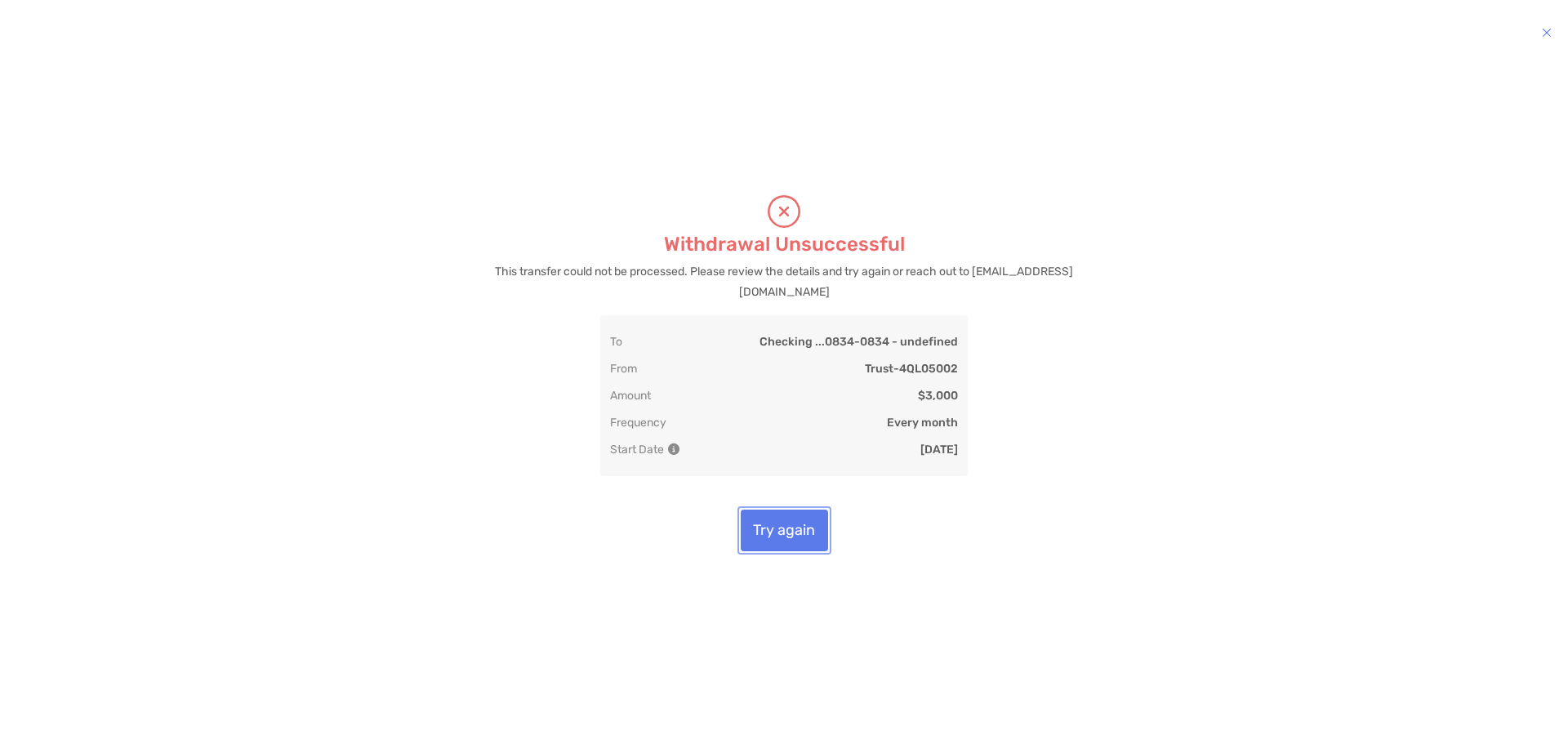
drag, startPoint x: 786, startPoint y: 550, endPoint x: 756, endPoint y: 522, distance: 41.0
click at [782, 547] on button "Try again" at bounding box center [785, 530] width 88 height 41
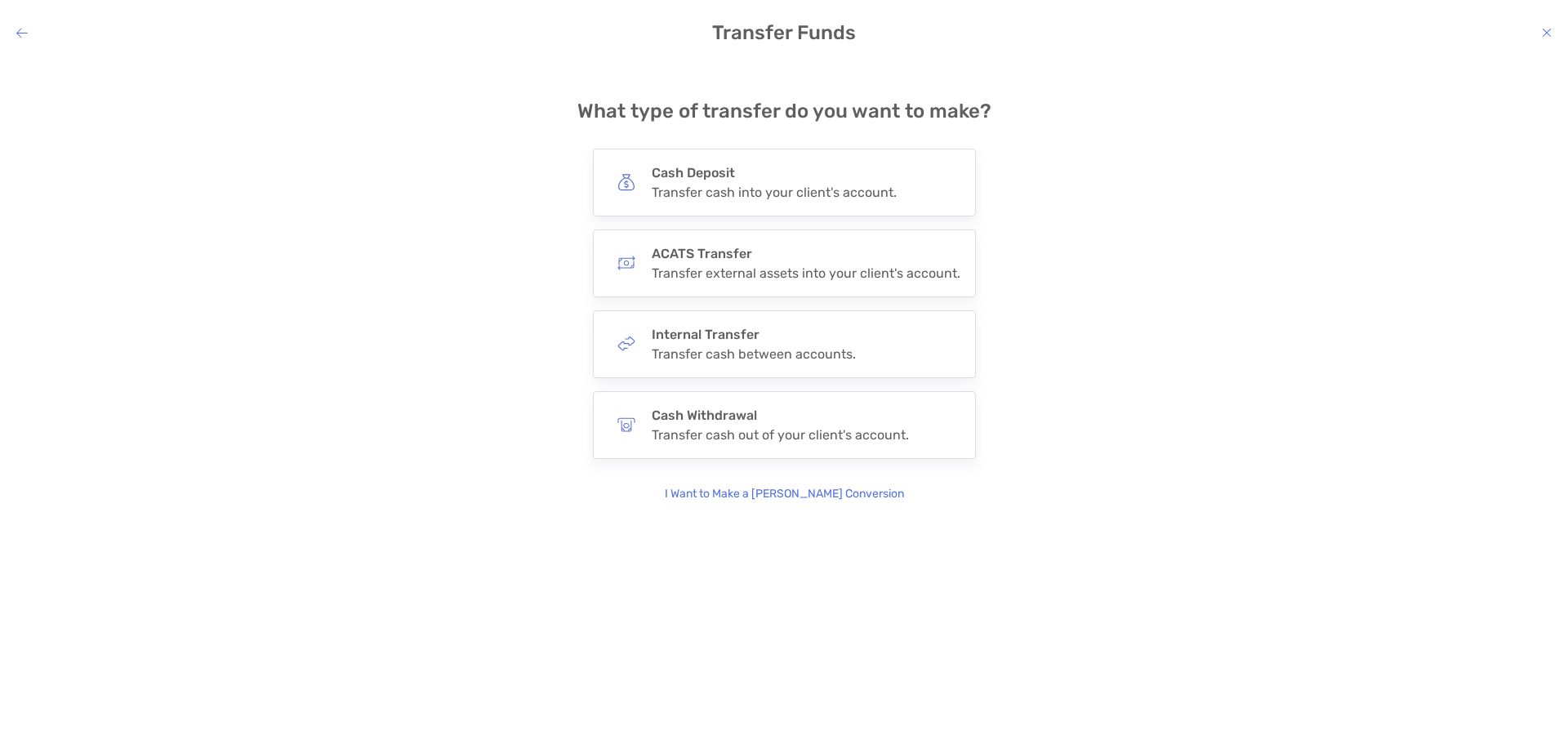
click at [1544, 34] on icon "modal" at bounding box center [1546, 33] width 10 height 13
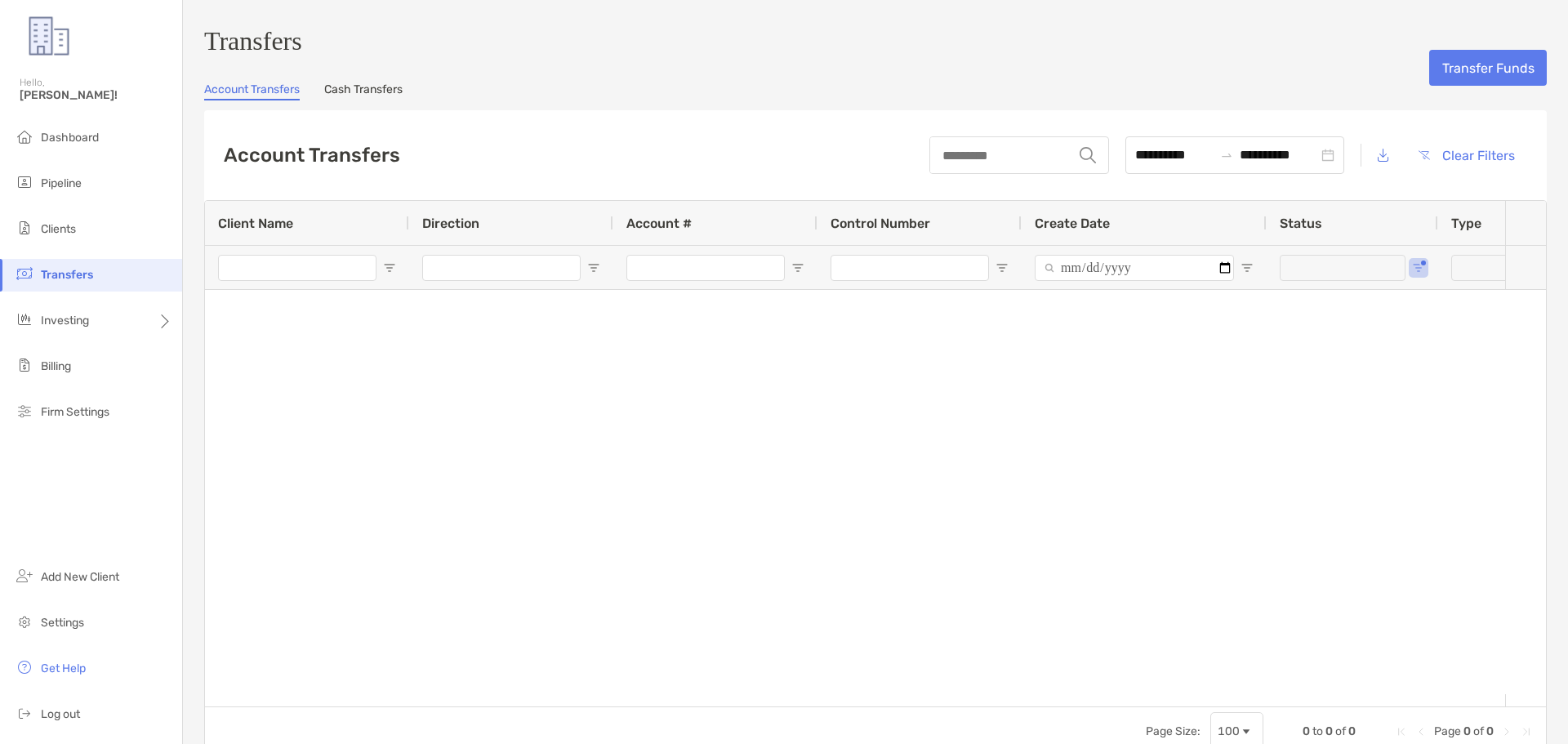
type input "***"
click at [80, 222] on li "Clients" at bounding box center [91, 229] width 182 height 32
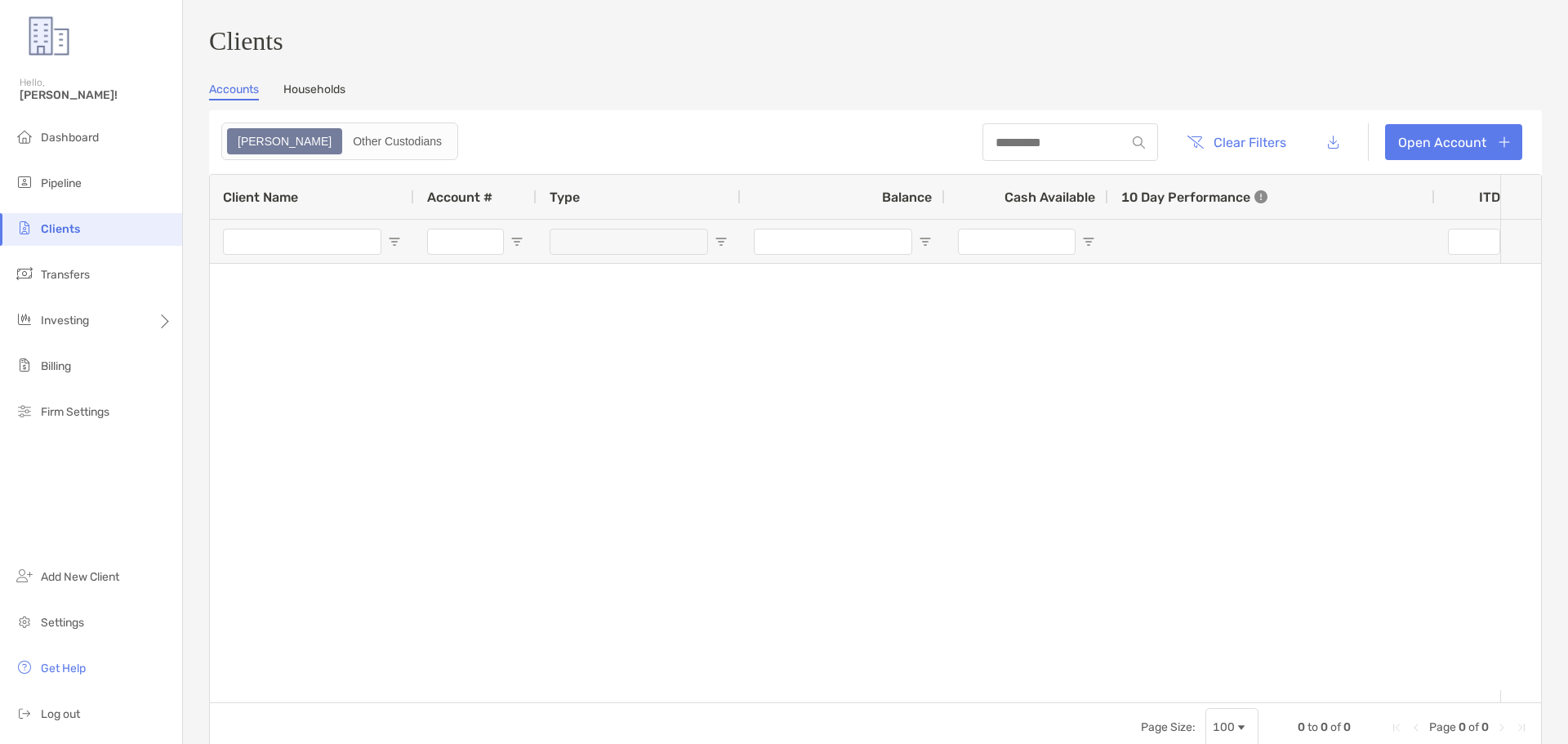
click at [335, 100] on link "Households" at bounding box center [314, 92] width 62 height 18
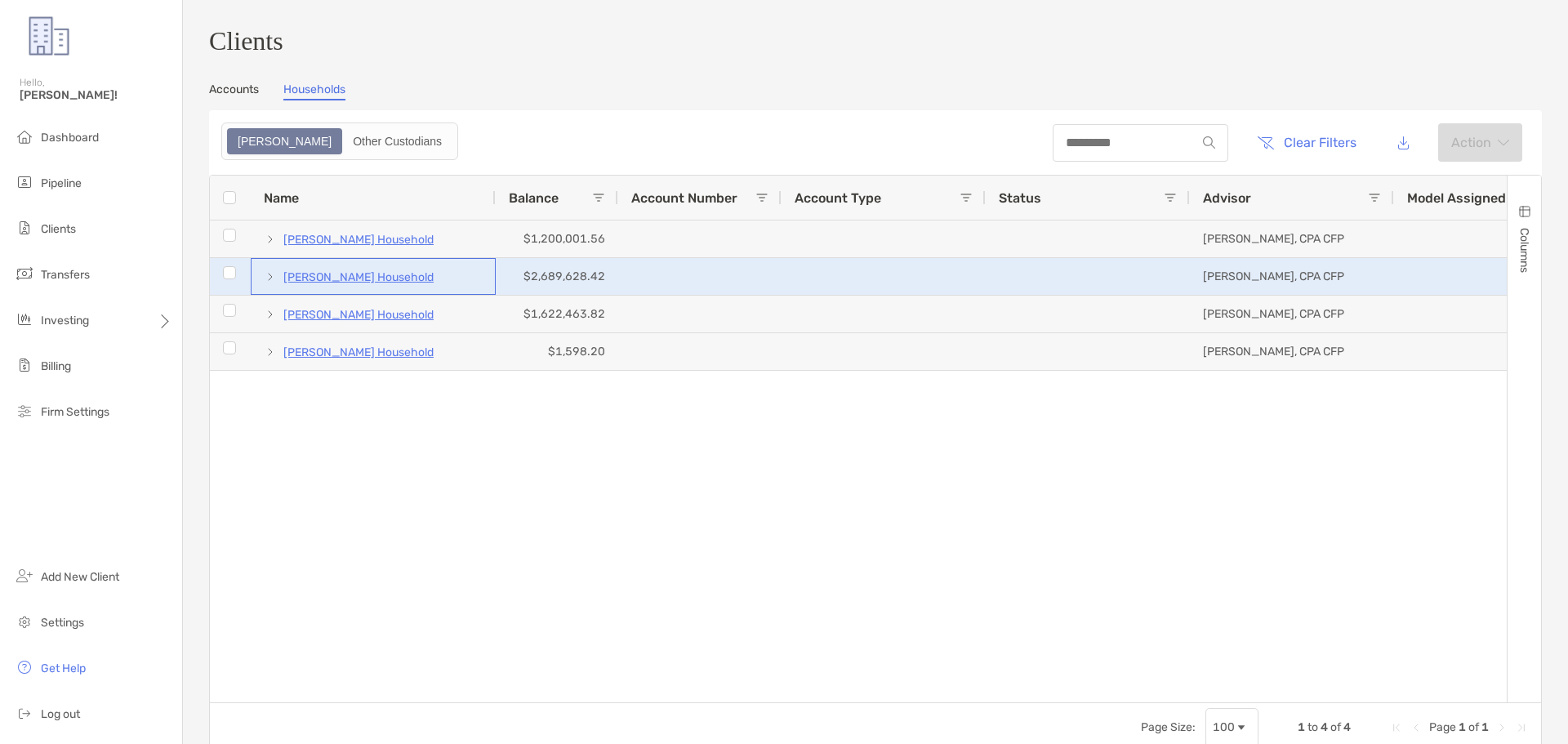
click at [347, 279] on p "[PERSON_NAME] Household" at bounding box center [359, 277] width 151 height 21
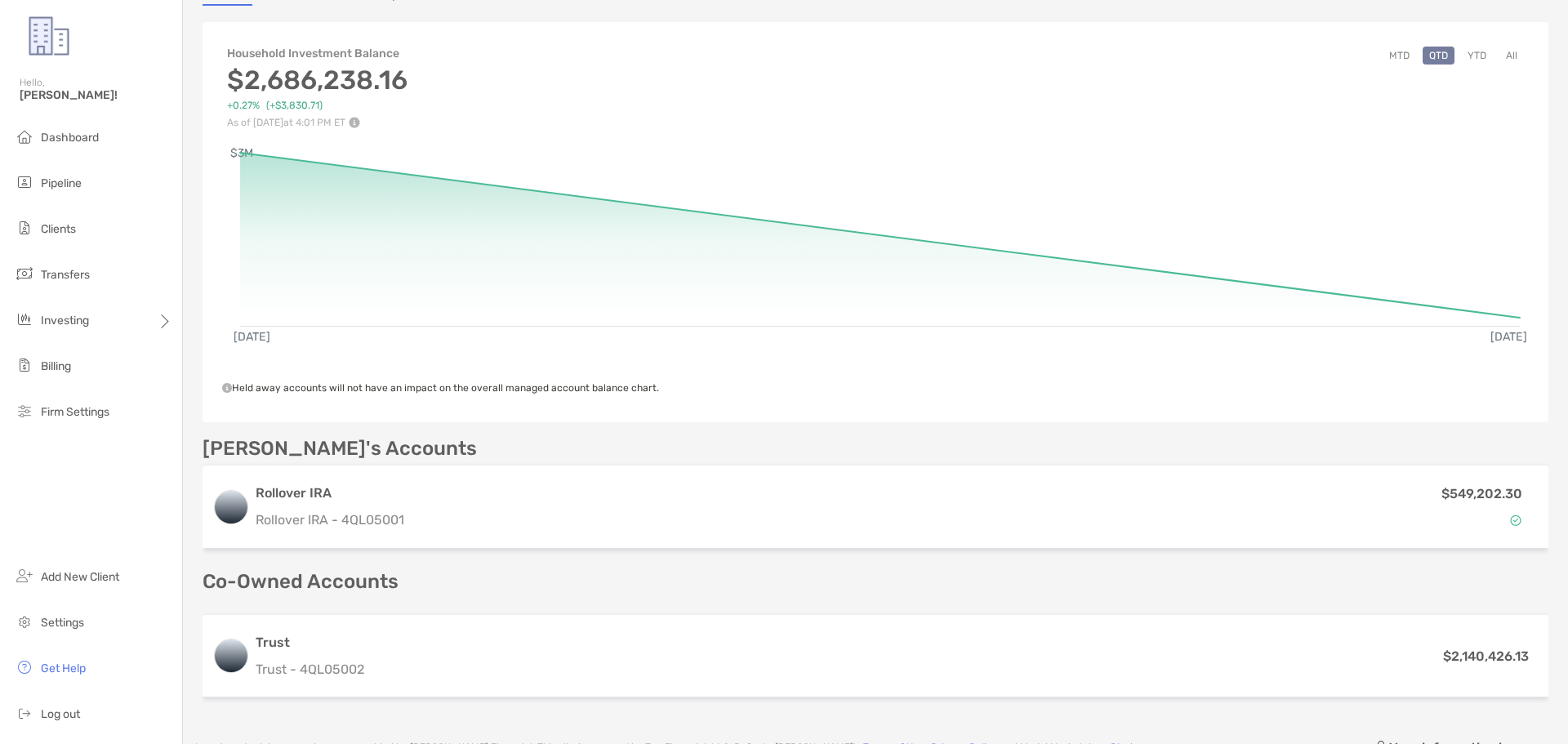
scroll to position [163, 0]
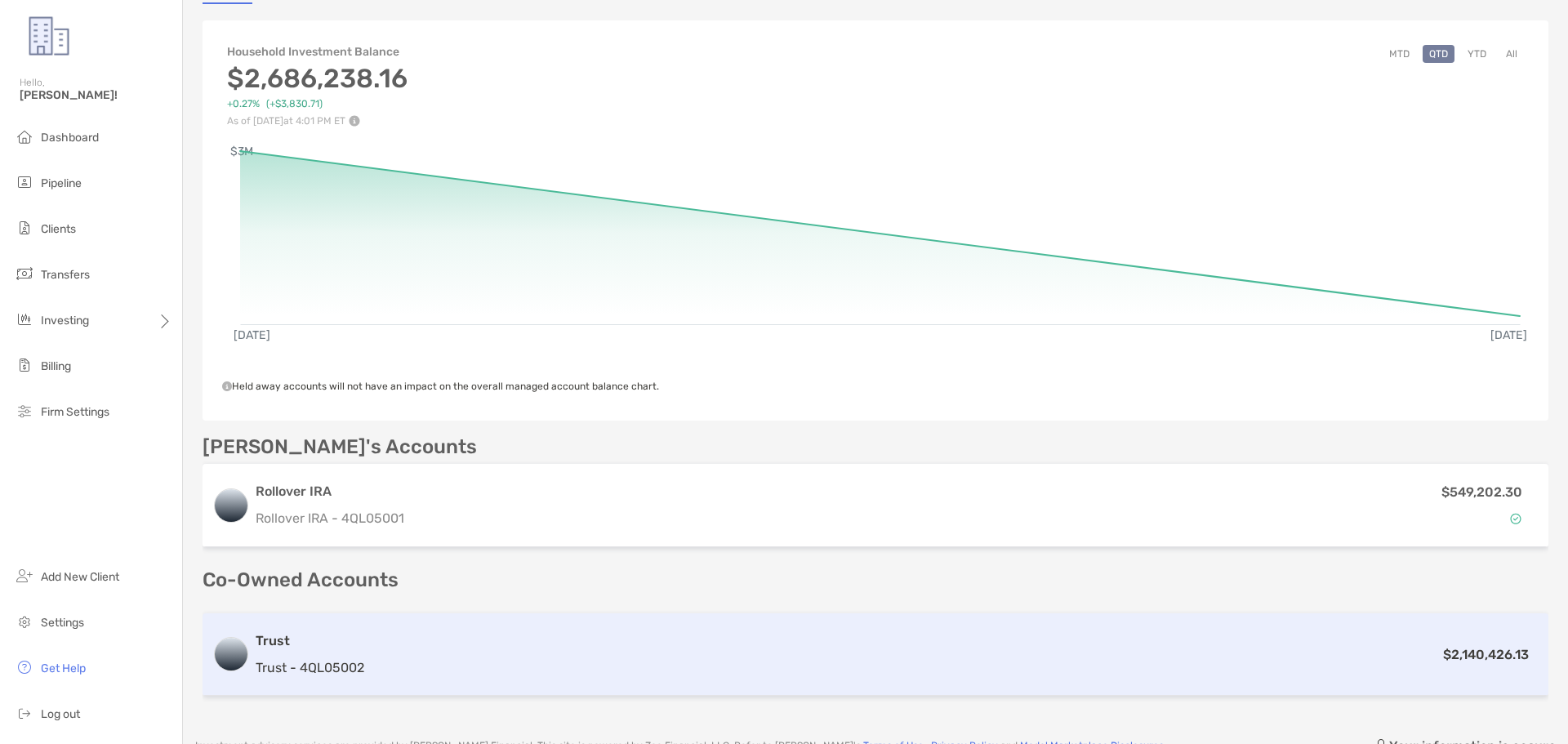
click at [277, 641] on h3 "Trust" at bounding box center [309, 641] width 108 height 20
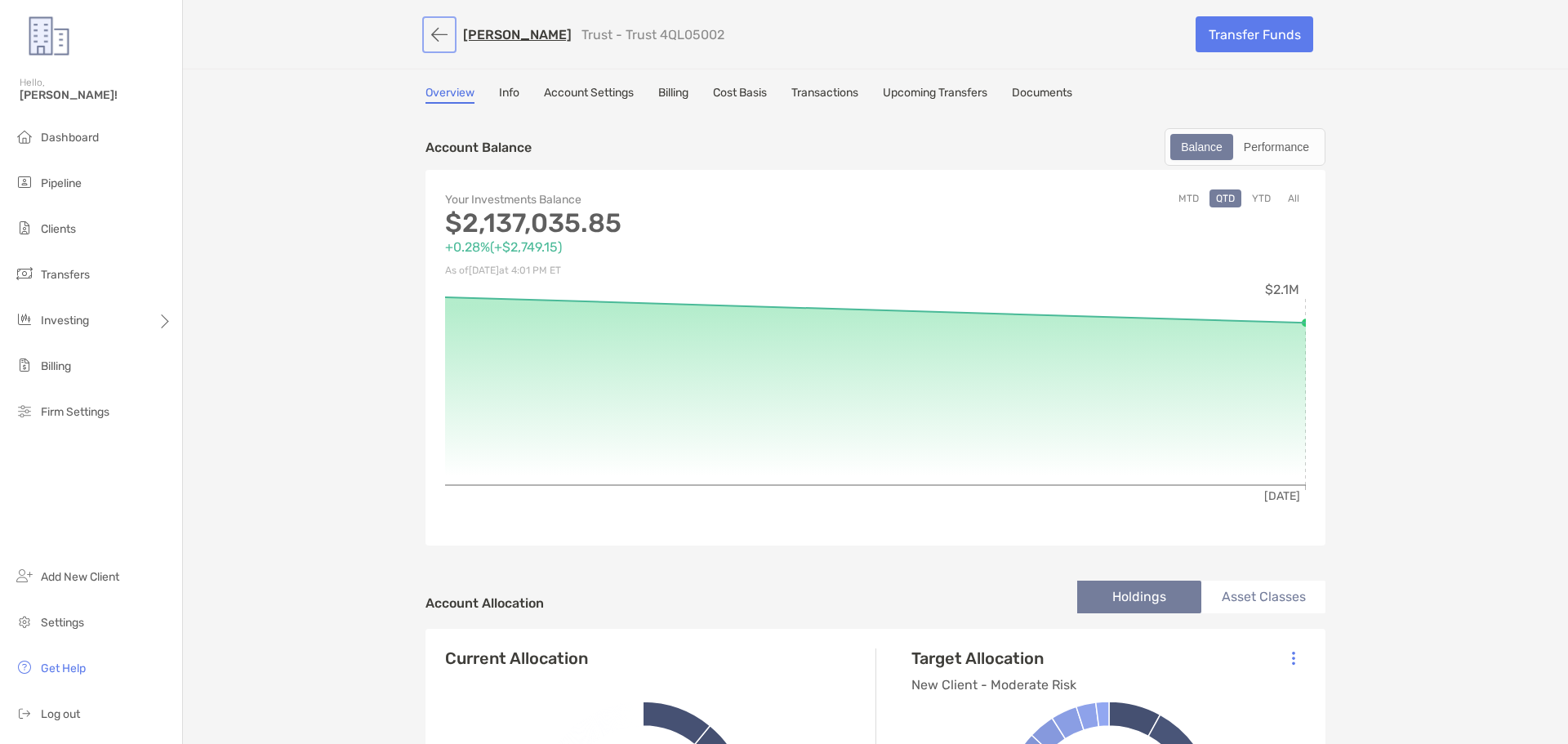
click at [429, 39] on button "button" at bounding box center [439, 35] width 28 height 31
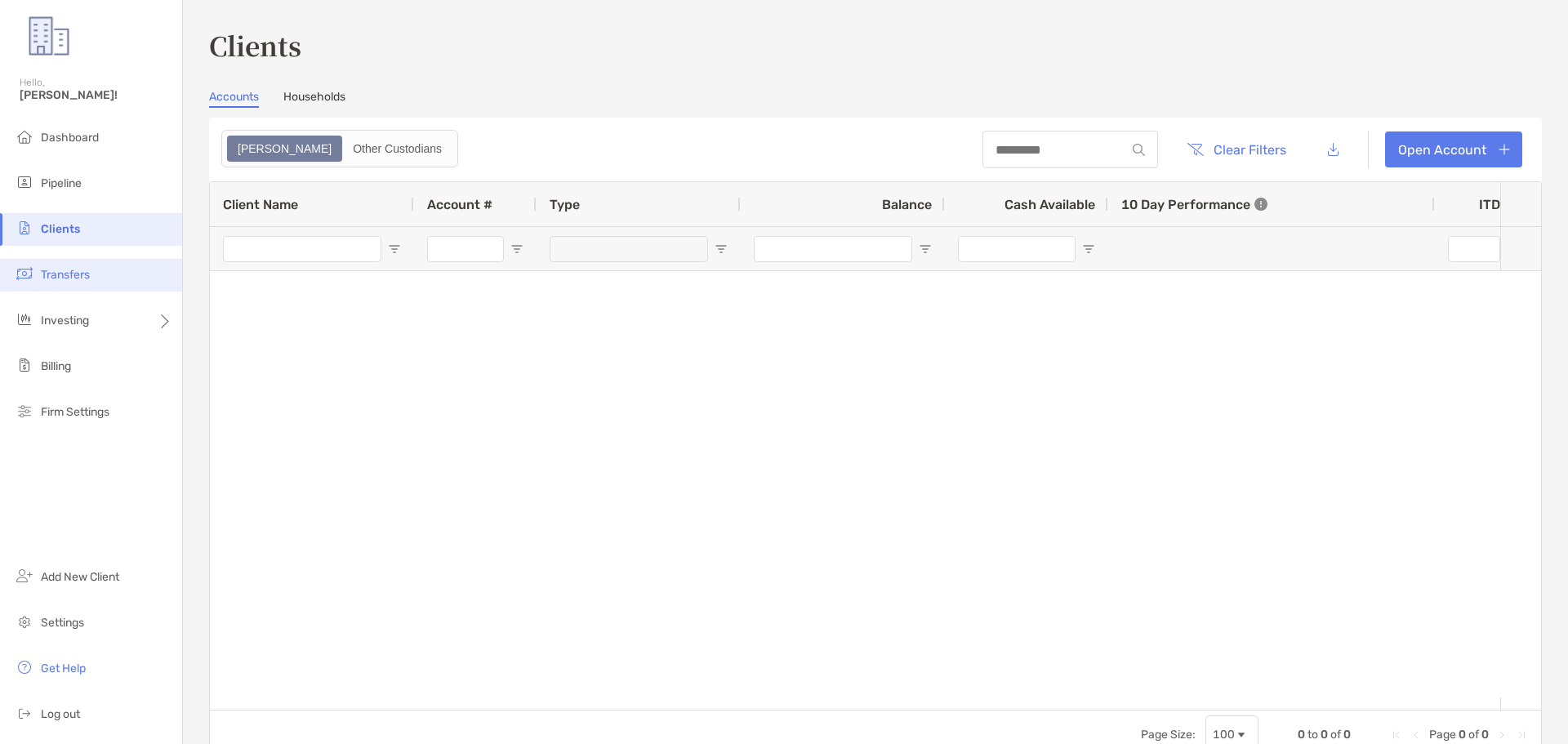
click at [64, 269] on span "Transfers" at bounding box center [65, 274] width 49 height 14
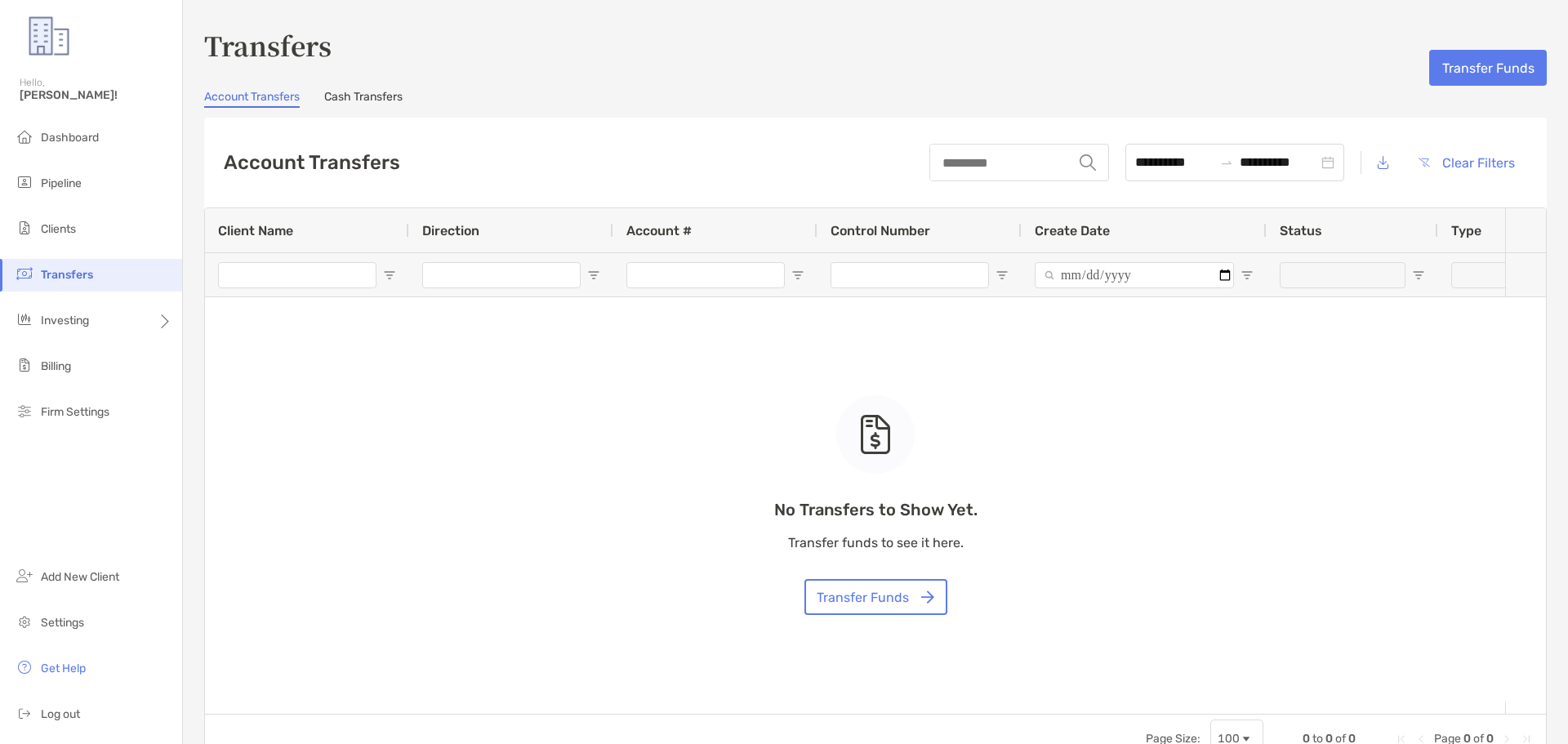
type input "***"
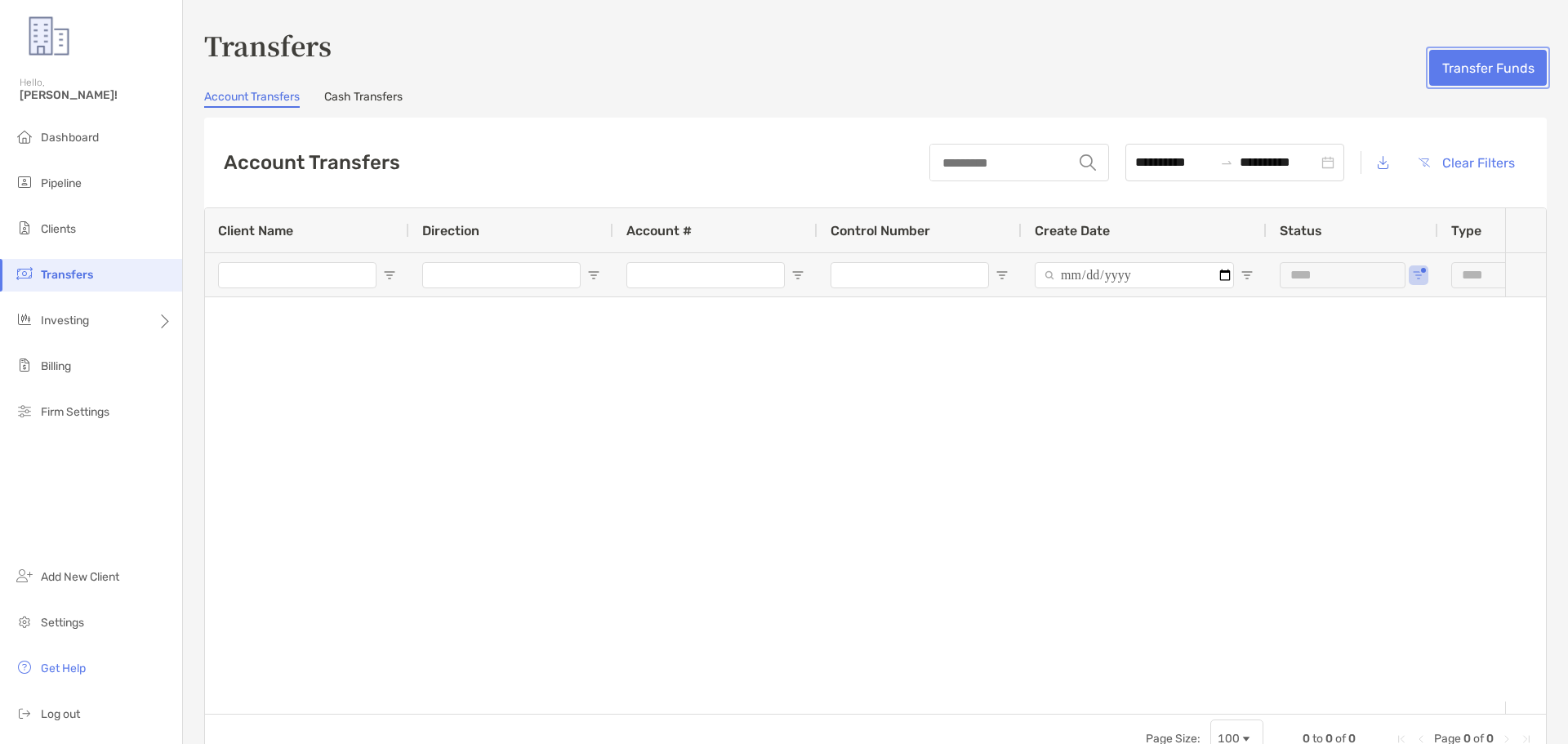
click at [1479, 77] on button "Transfer Funds" at bounding box center [1488, 67] width 117 height 36
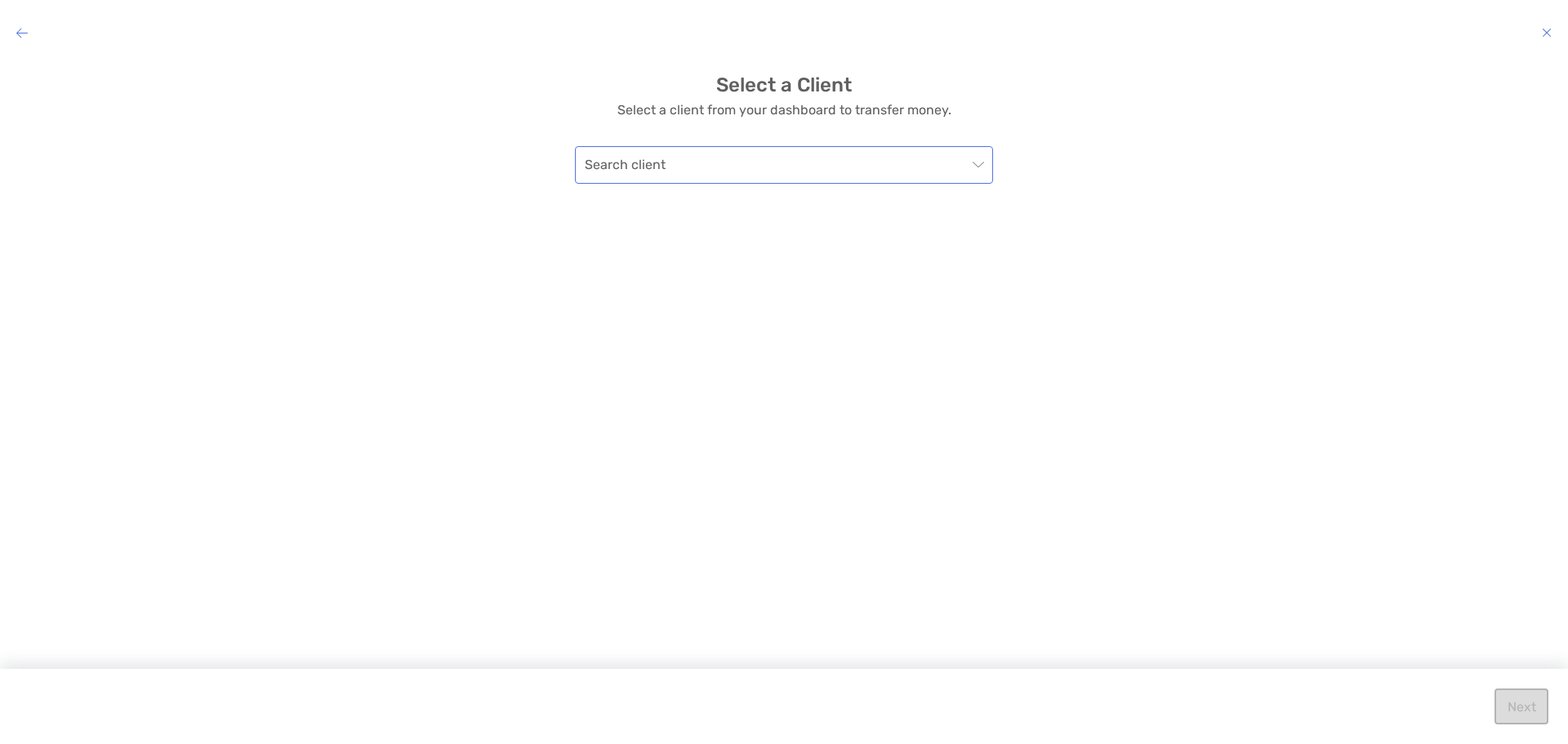
click at [927, 164] on input "modal" at bounding box center [776, 165] width 382 height 36
click at [985, 160] on div "Search client" at bounding box center [784, 165] width 418 height 37
click at [982, 165] on span "modal" at bounding box center [784, 165] width 399 height 36
click at [1538, 24] on h4 "modal" at bounding box center [784, 33] width 1568 height 23
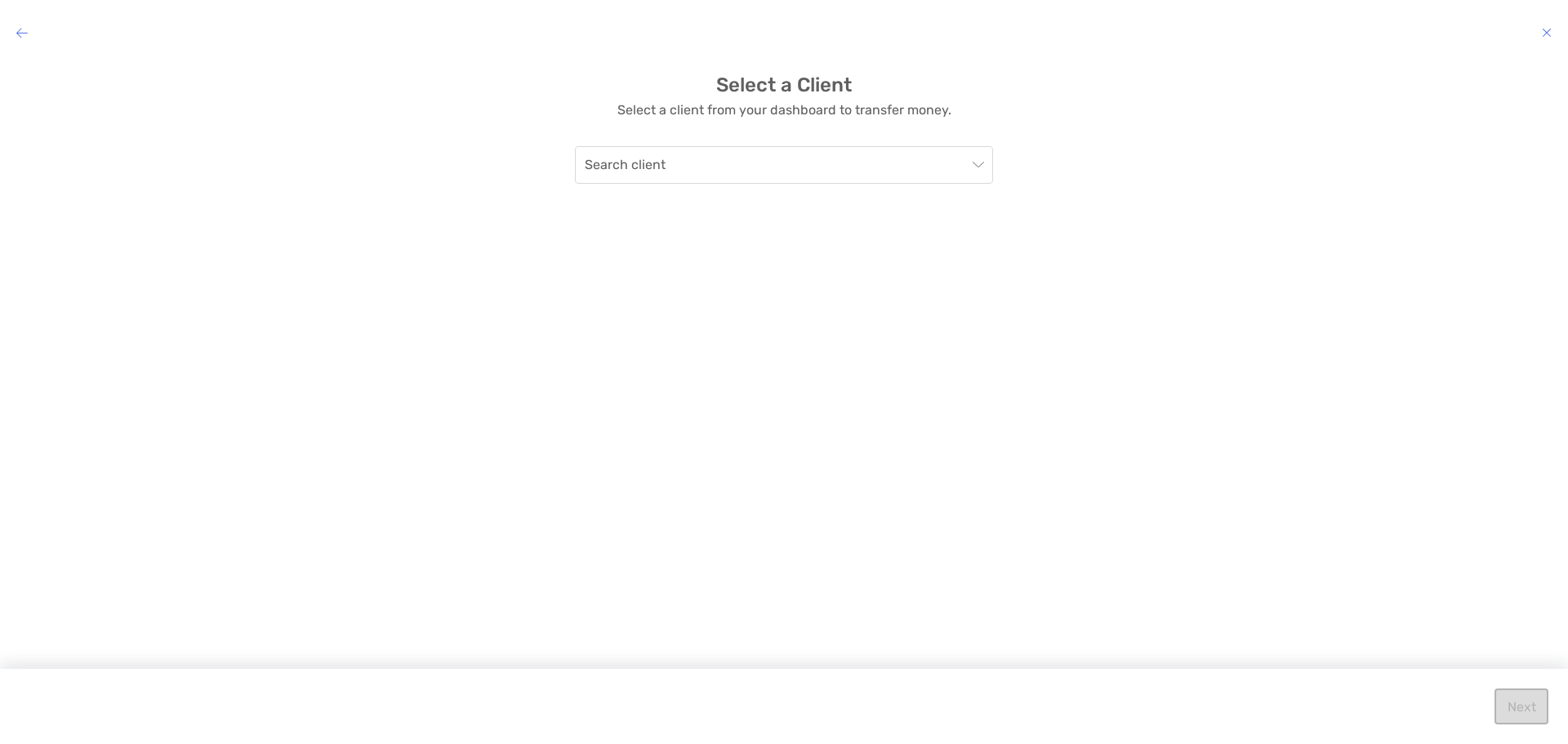
click at [1540, 32] on h4 "modal" at bounding box center [784, 33] width 1568 height 23
click at [1543, 35] on icon "modal" at bounding box center [1546, 33] width 10 height 13
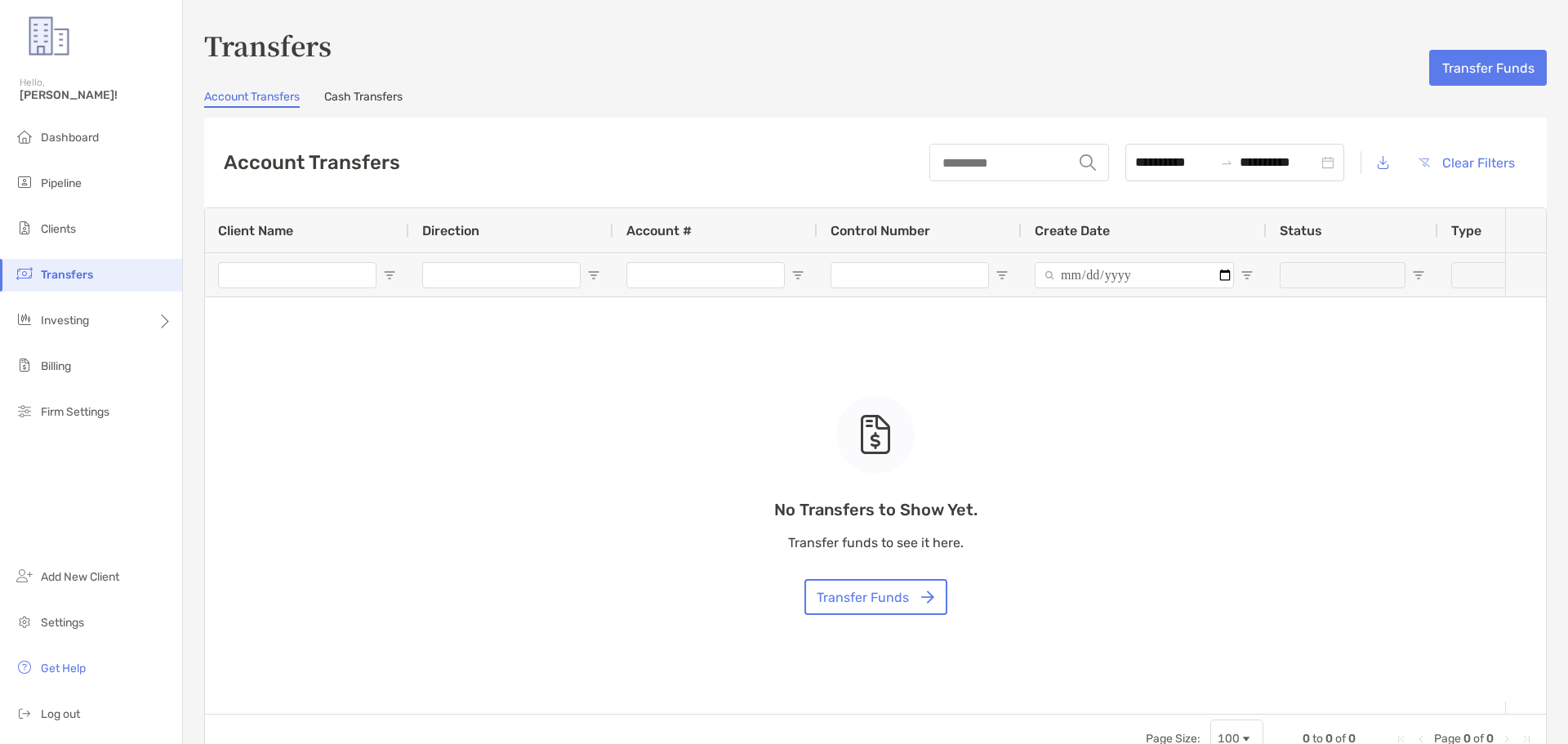
type input "***"
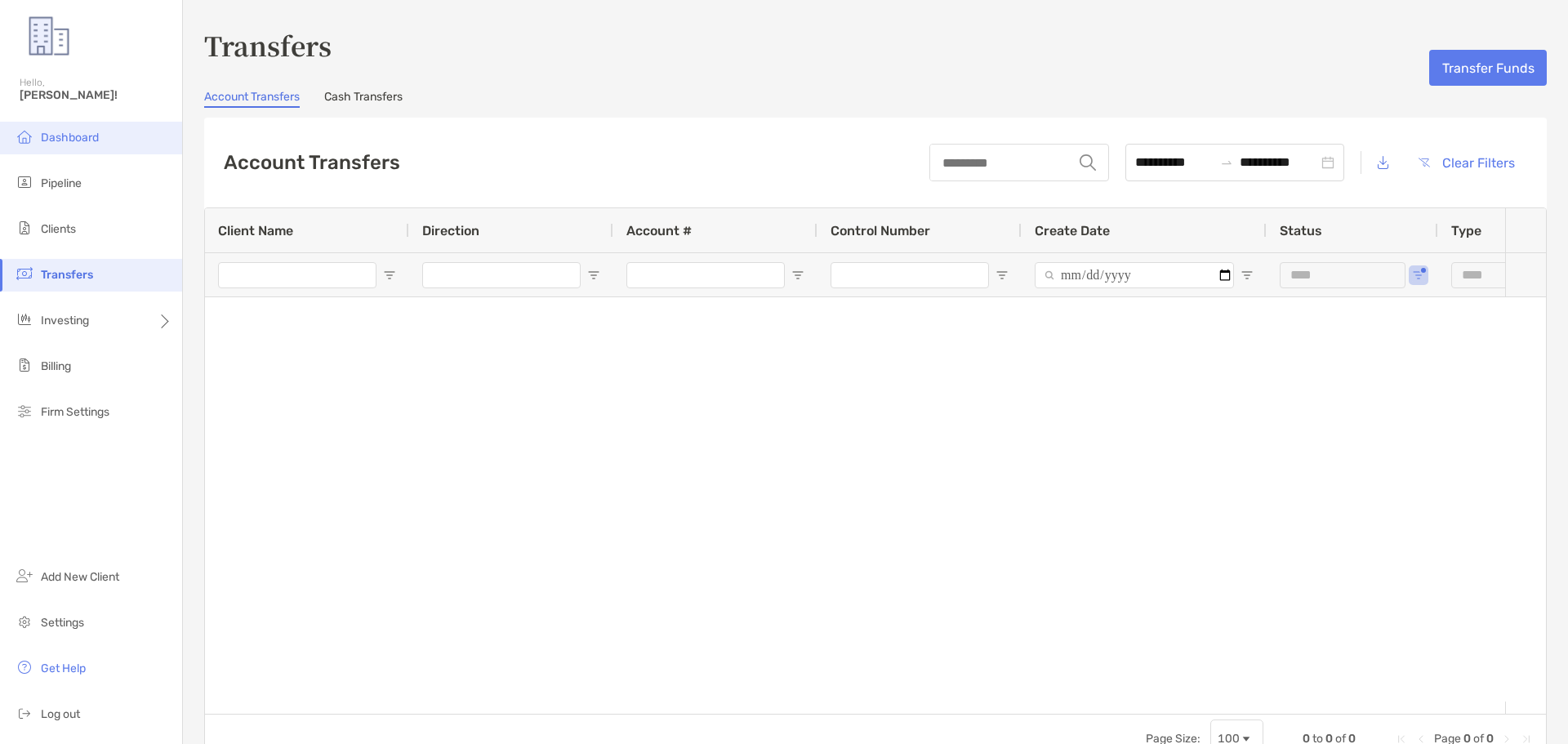
click at [88, 138] on span "Dashboard" at bounding box center [69, 137] width 58 height 14
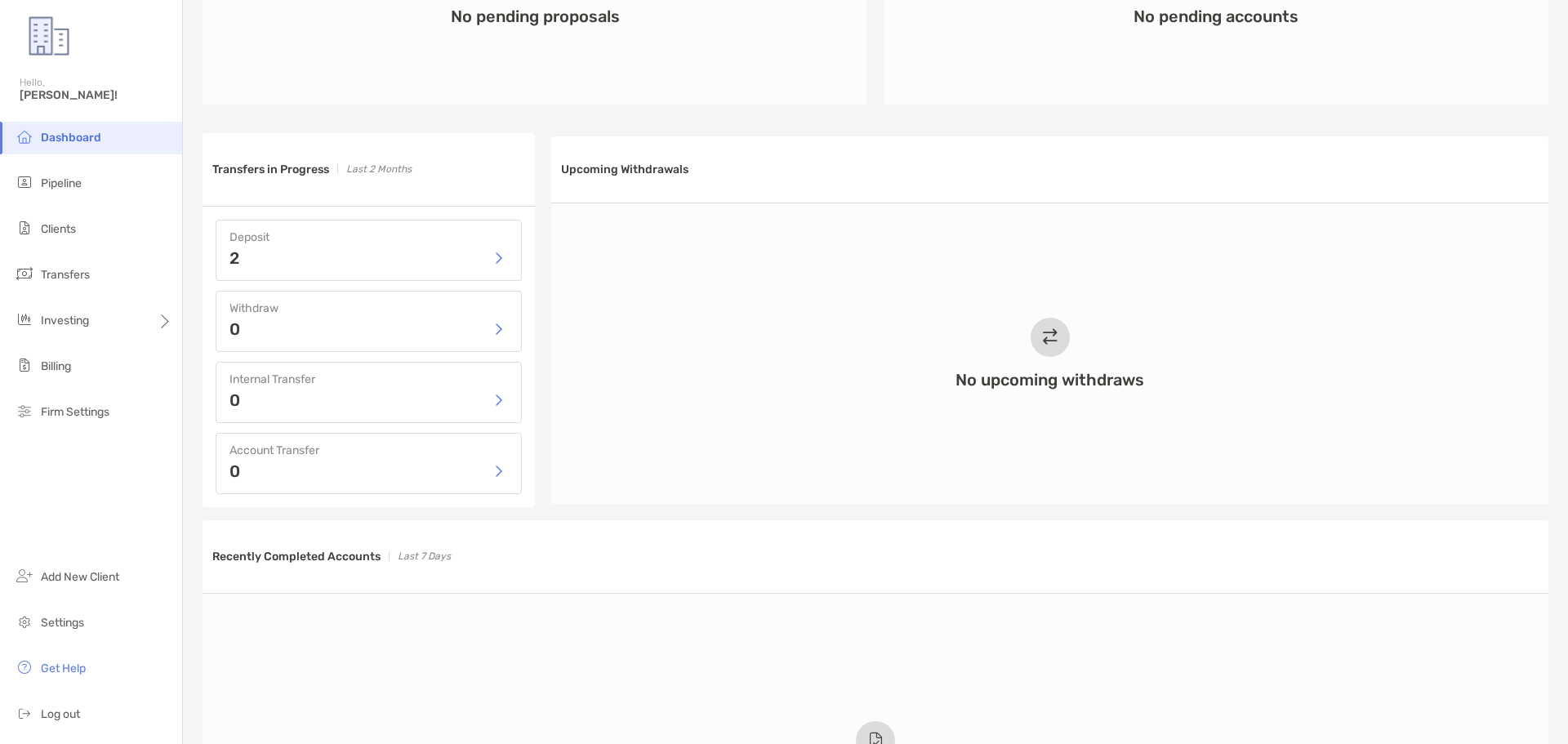
scroll to position [735, 0]
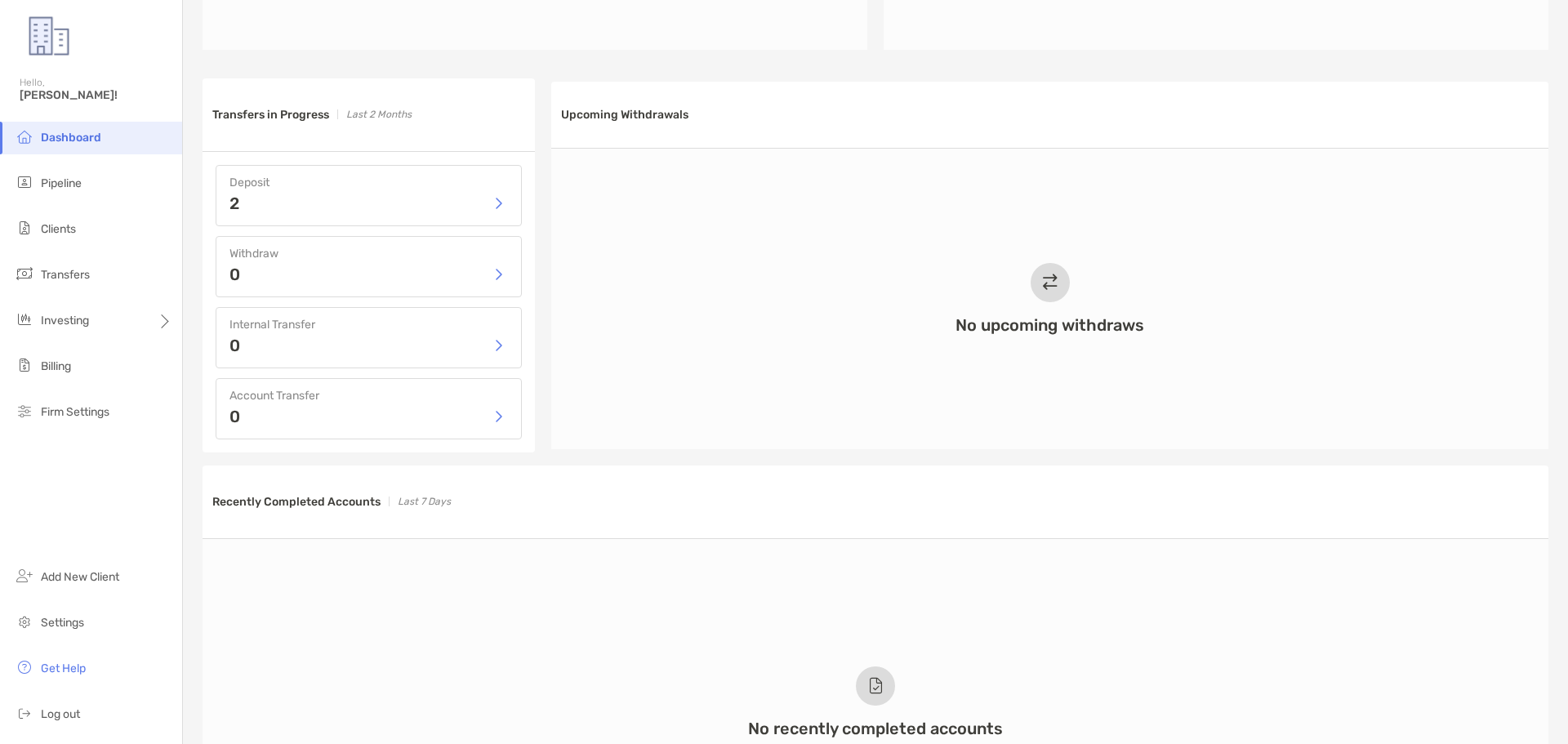
click at [446, 278] on div "0" at bounding box center [368, 274] width 279 height 25
click at [494, 275] on button "button" at bounding box center [498, 274] width 20 height 25
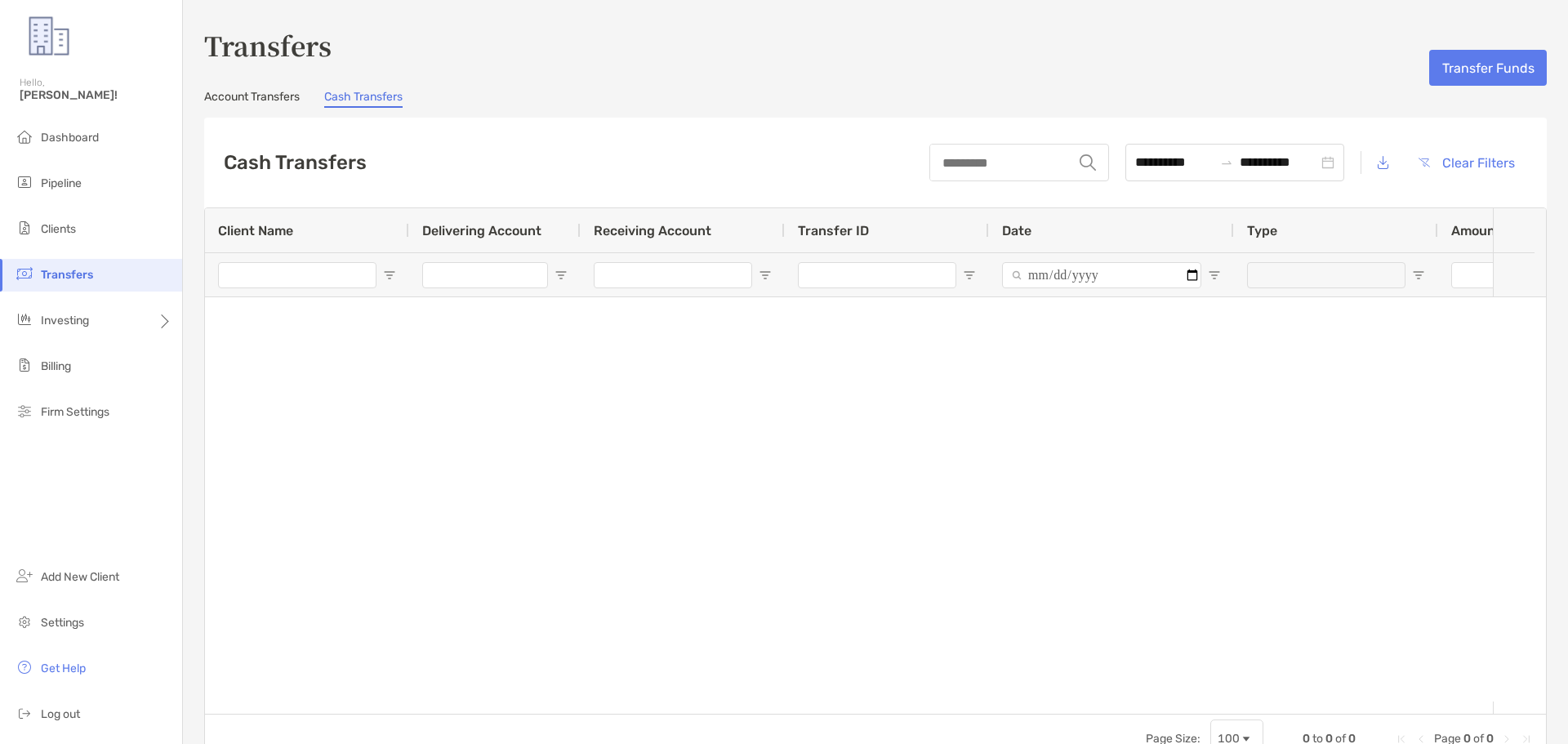
type input "**********"
type input "***"
click at [1462, 69] on button "Transfer Funds" at bounding box center [1488, 67] width 117 height 36
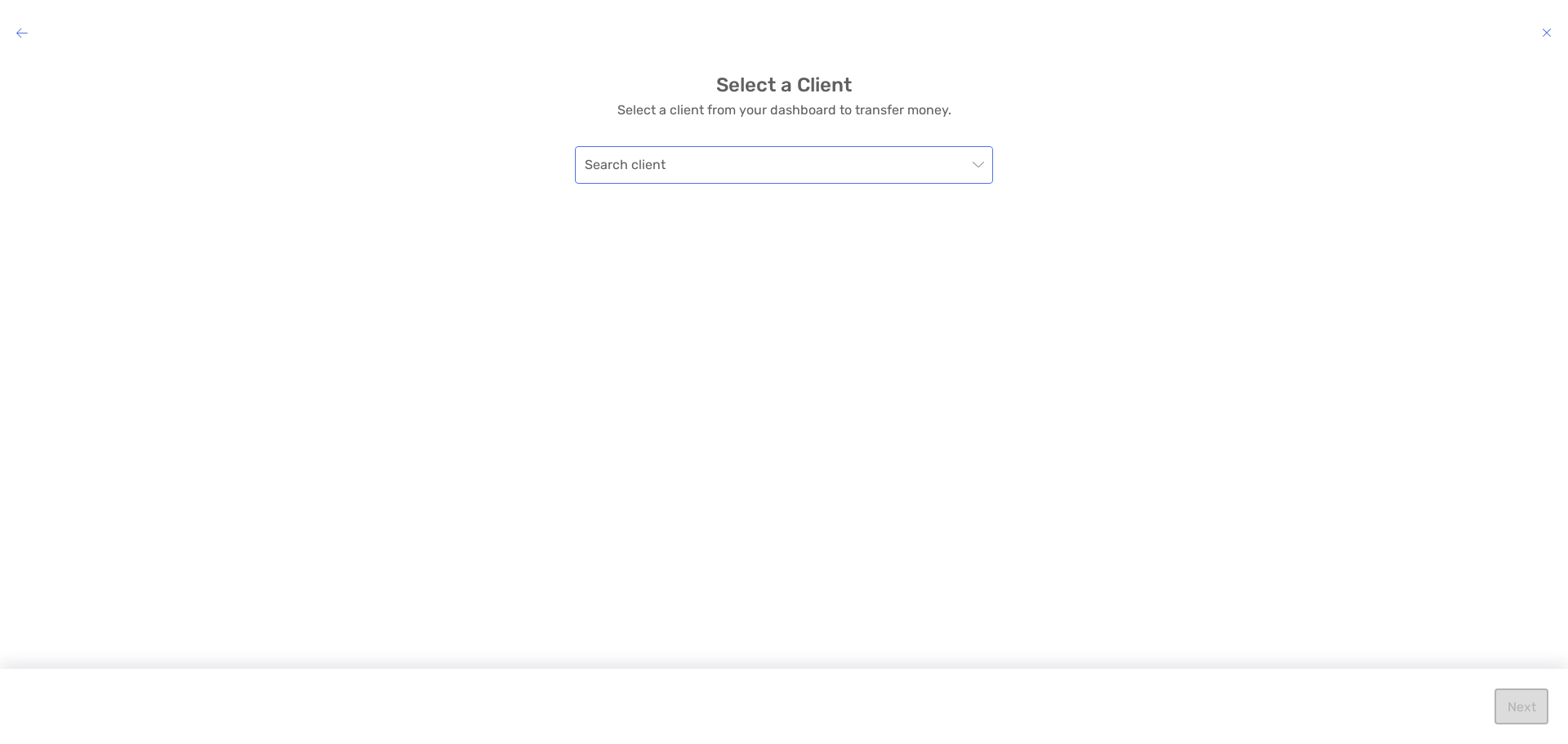
click at [981, 168] on span "modal" at bounding box center [784, 165] width 399 height 36
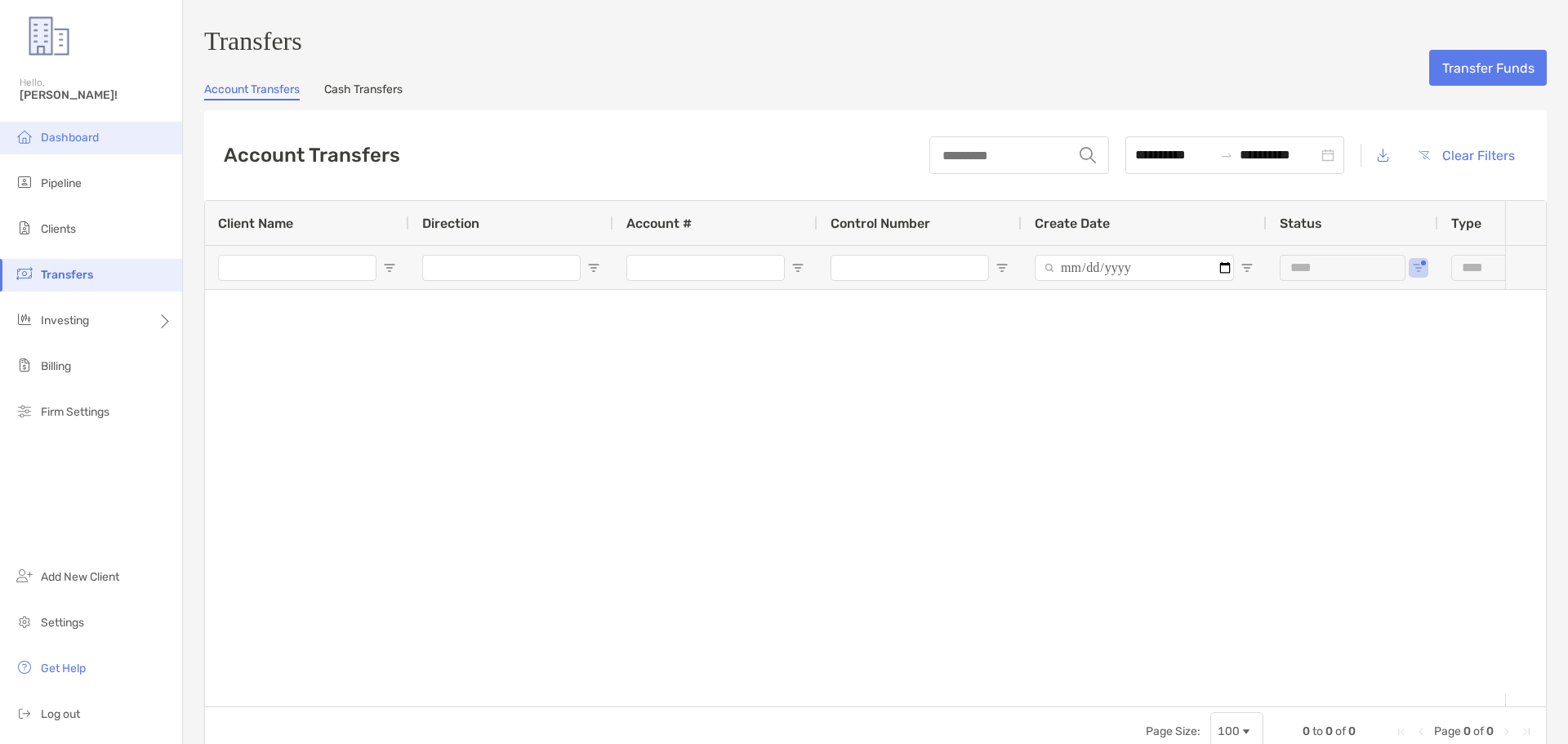
click at [82, 141] on span "Dashboard" at bounding box center [69, 137] width 58 height 14
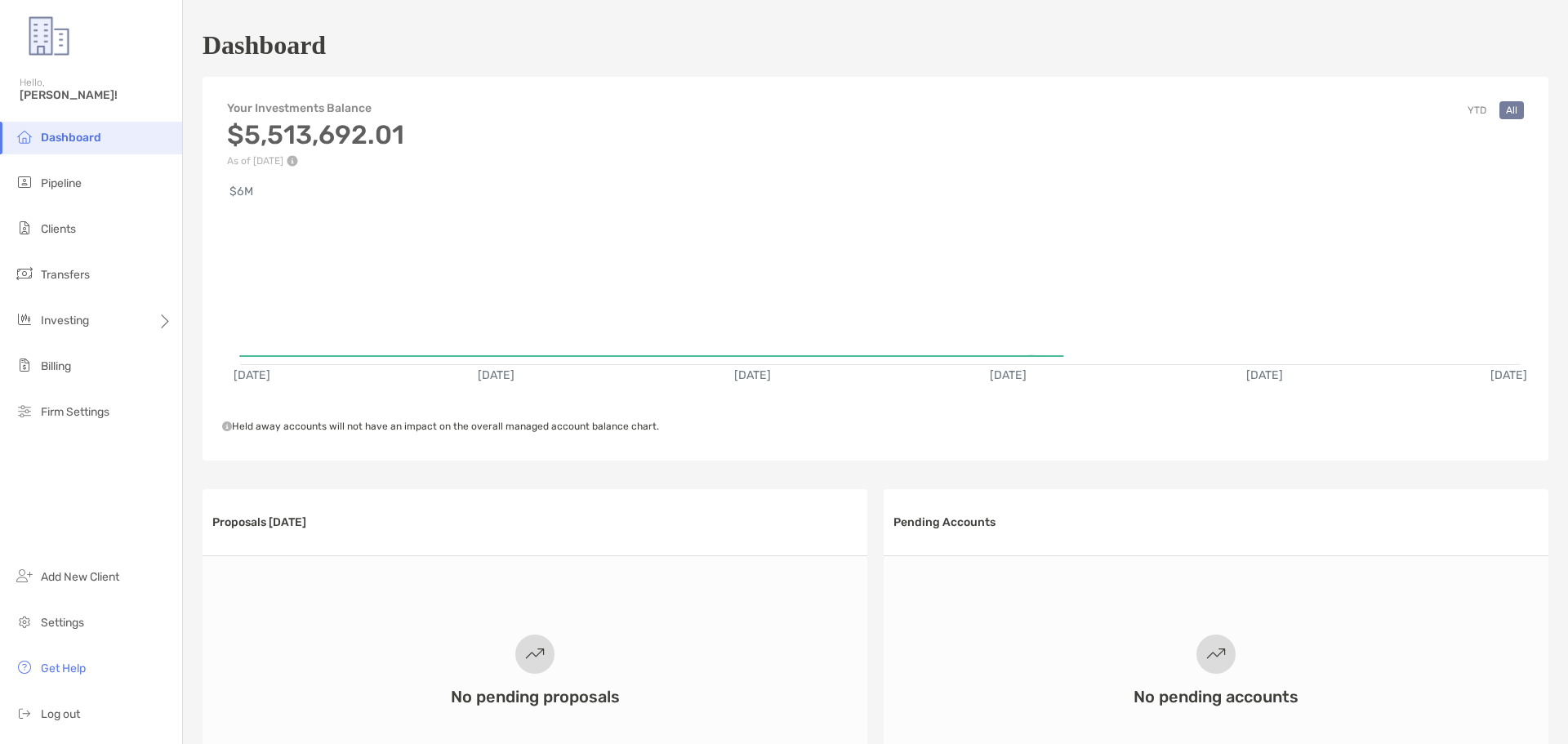
click at [84, 212] on ul "Dashboard Pipeline Clients Transfers Investing Billing Firm Settings" at bounding box center [91, 281] width 182 height 320
click at [74, 231] on span "Clients" at bounding box center [58, 229] width 35 height 14
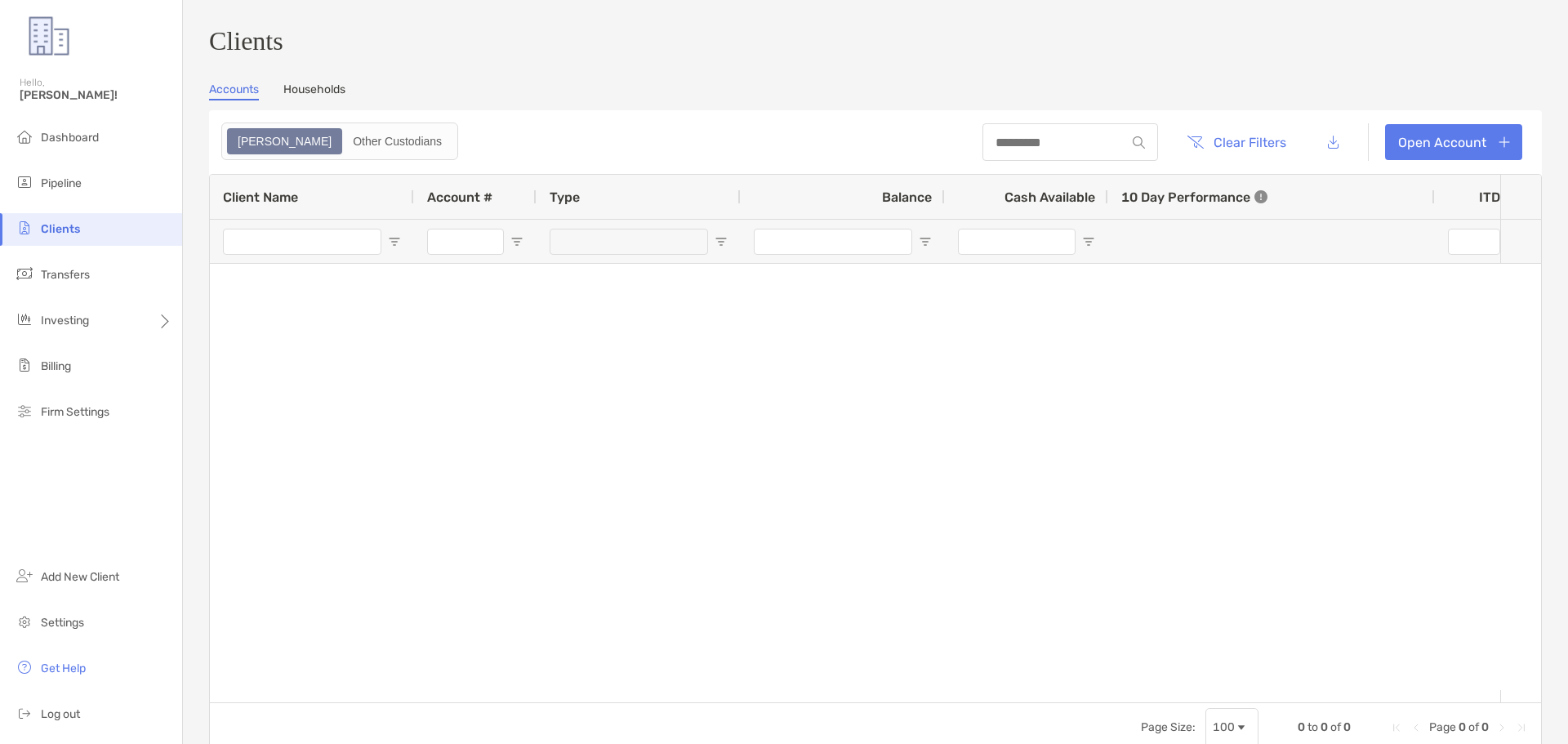
click at [332, 95] on link "Households" at bounding box center [314, 92] width 62 height 18
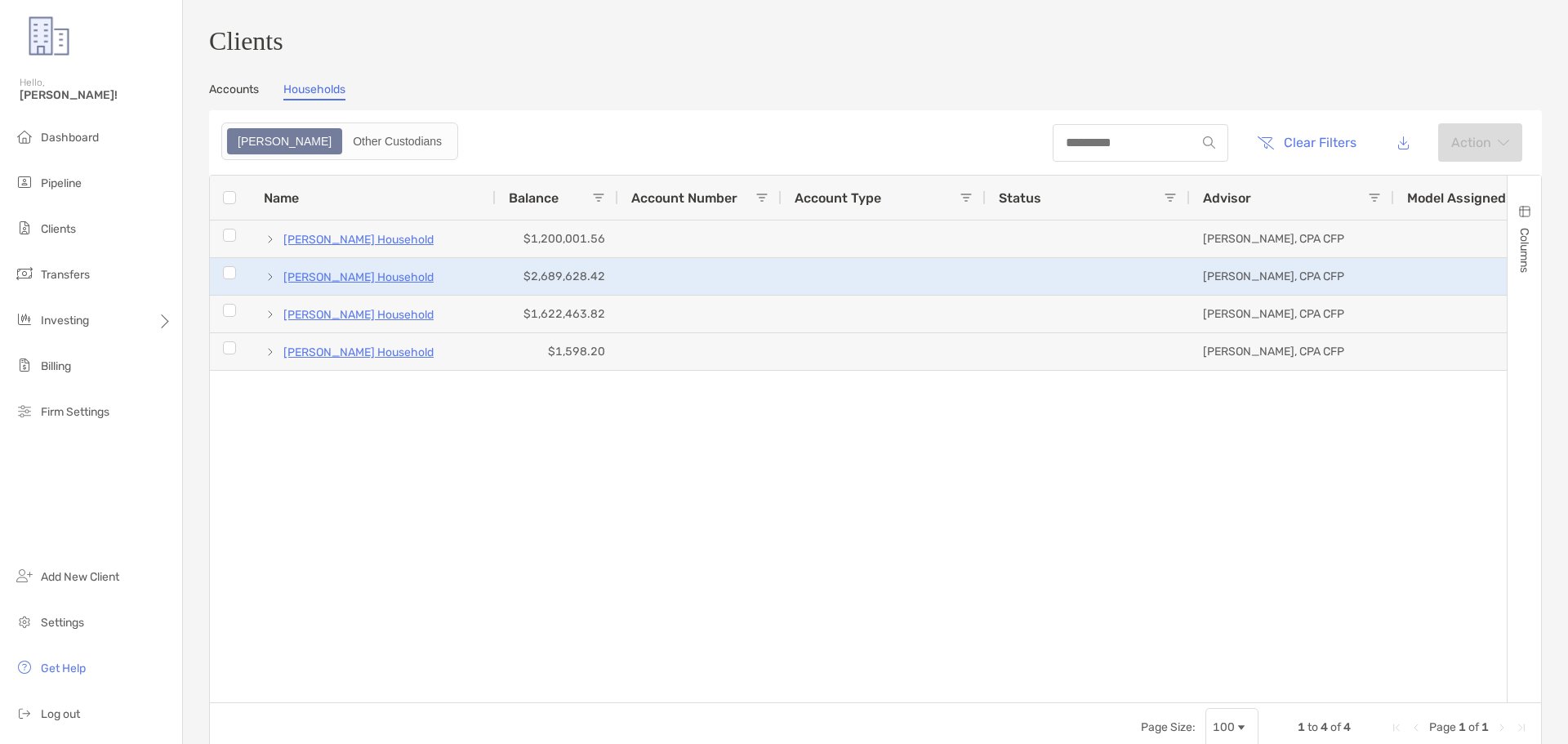
click at [362, 280] on p "[PERSON_NAME] Household" at bounding box center [359, 277] width 151 height 21
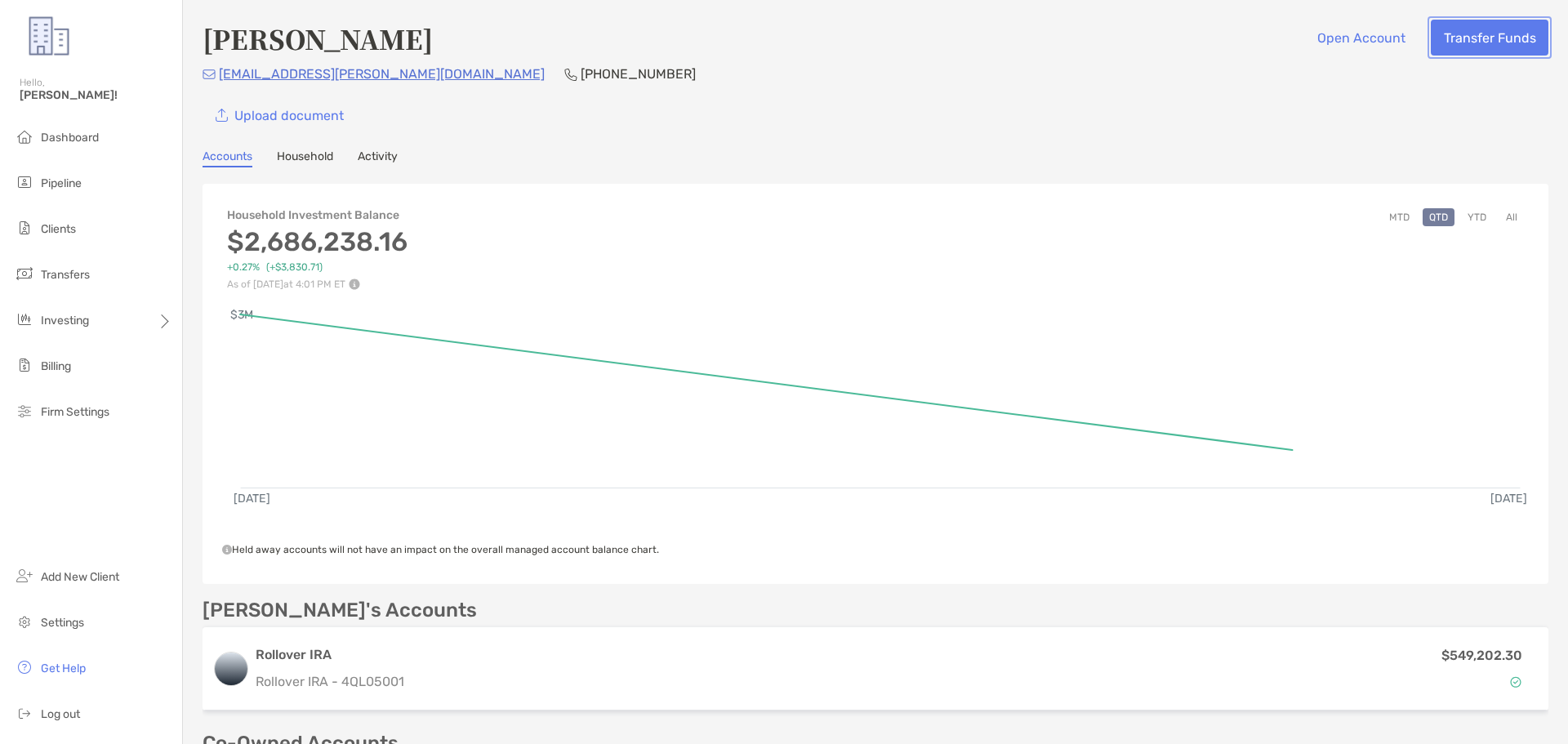
click at [1470, 37] on button "Transfer Funds" at bounding box center [1489, 37] width 117 height 36
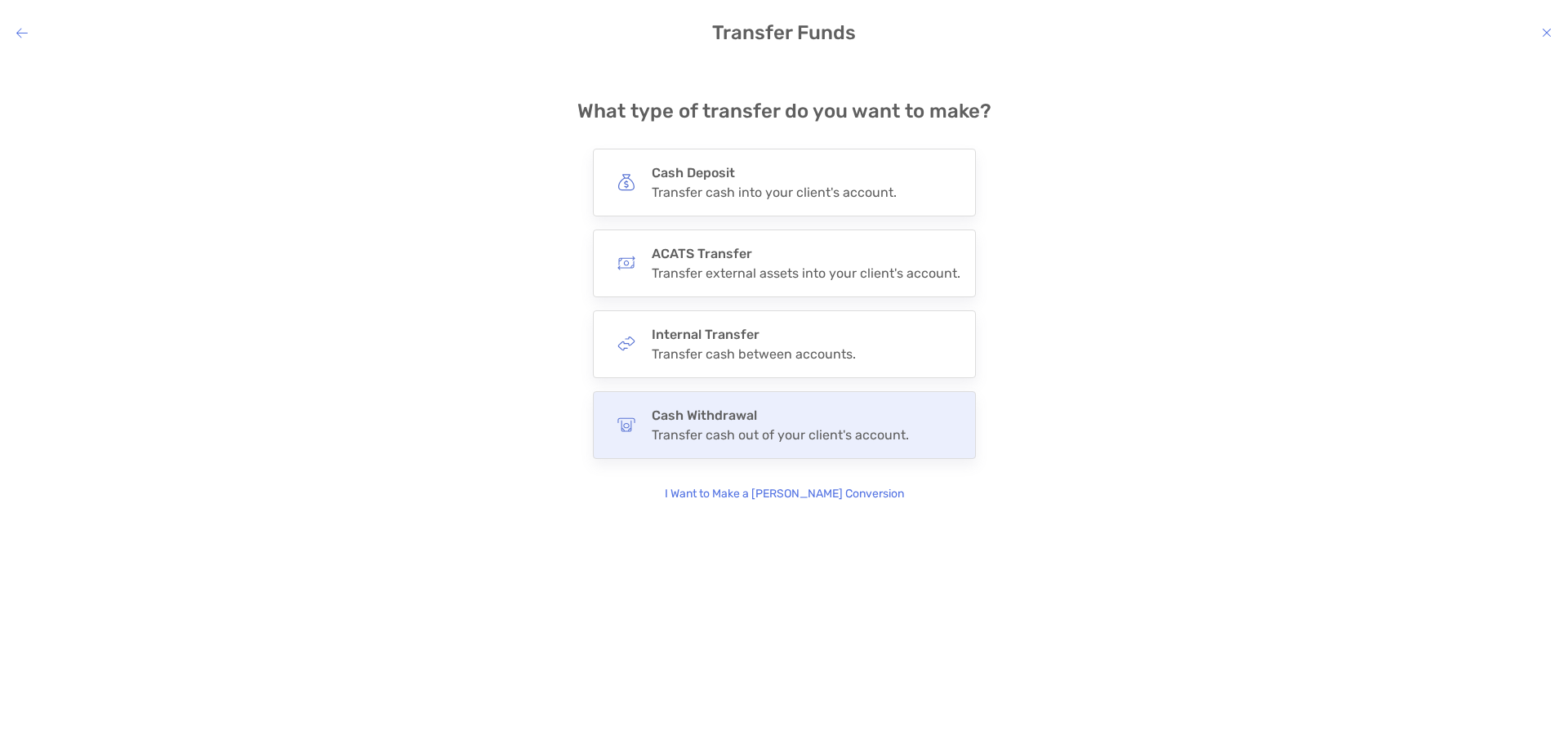
click at [851, 442] on div "Cash Withdrawal Transfer cash out of your client's account." at bounding box center [784, 425] width 383 height 68
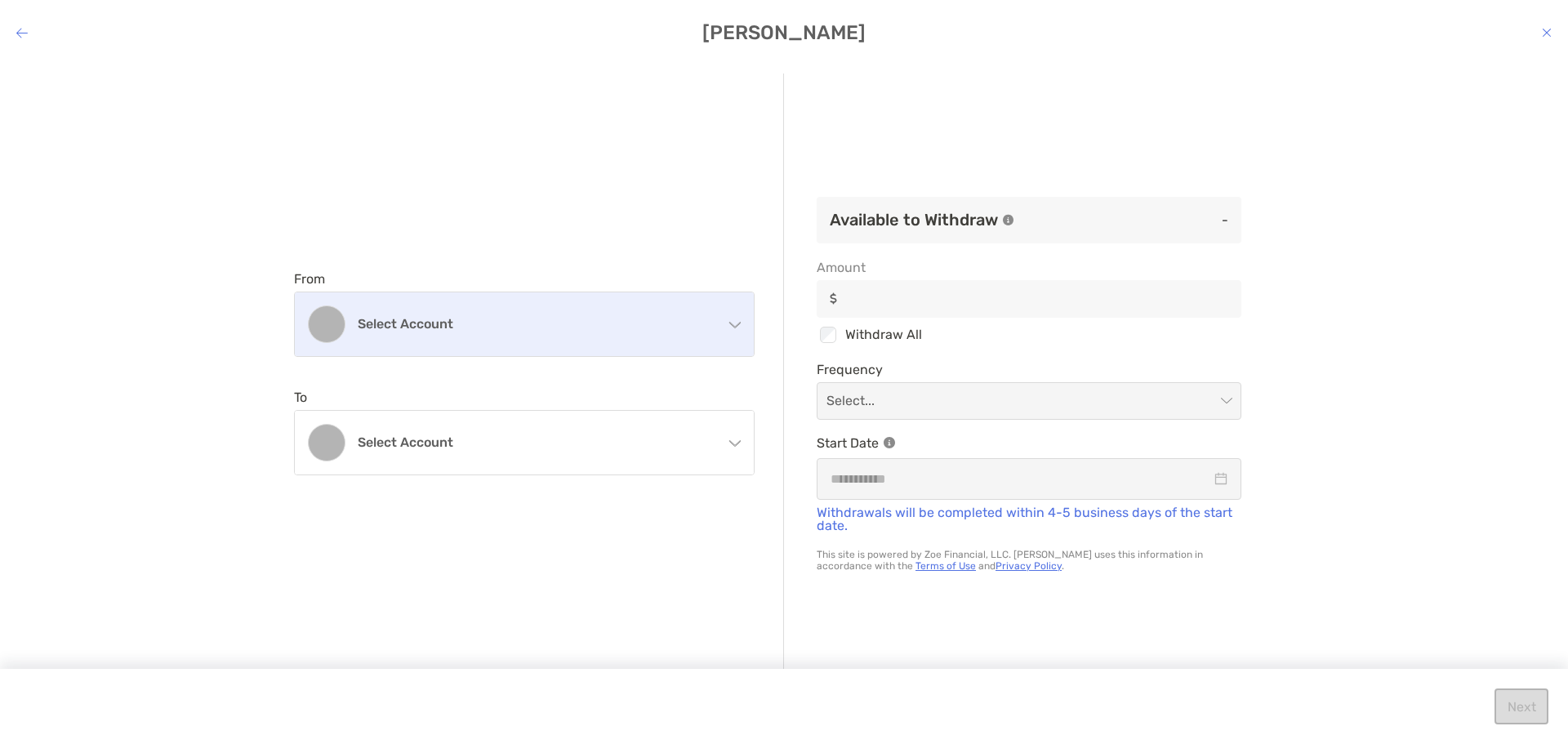
click at [600, 339] on div "Select account" at bounding box center [523, 324] width 459 height 64
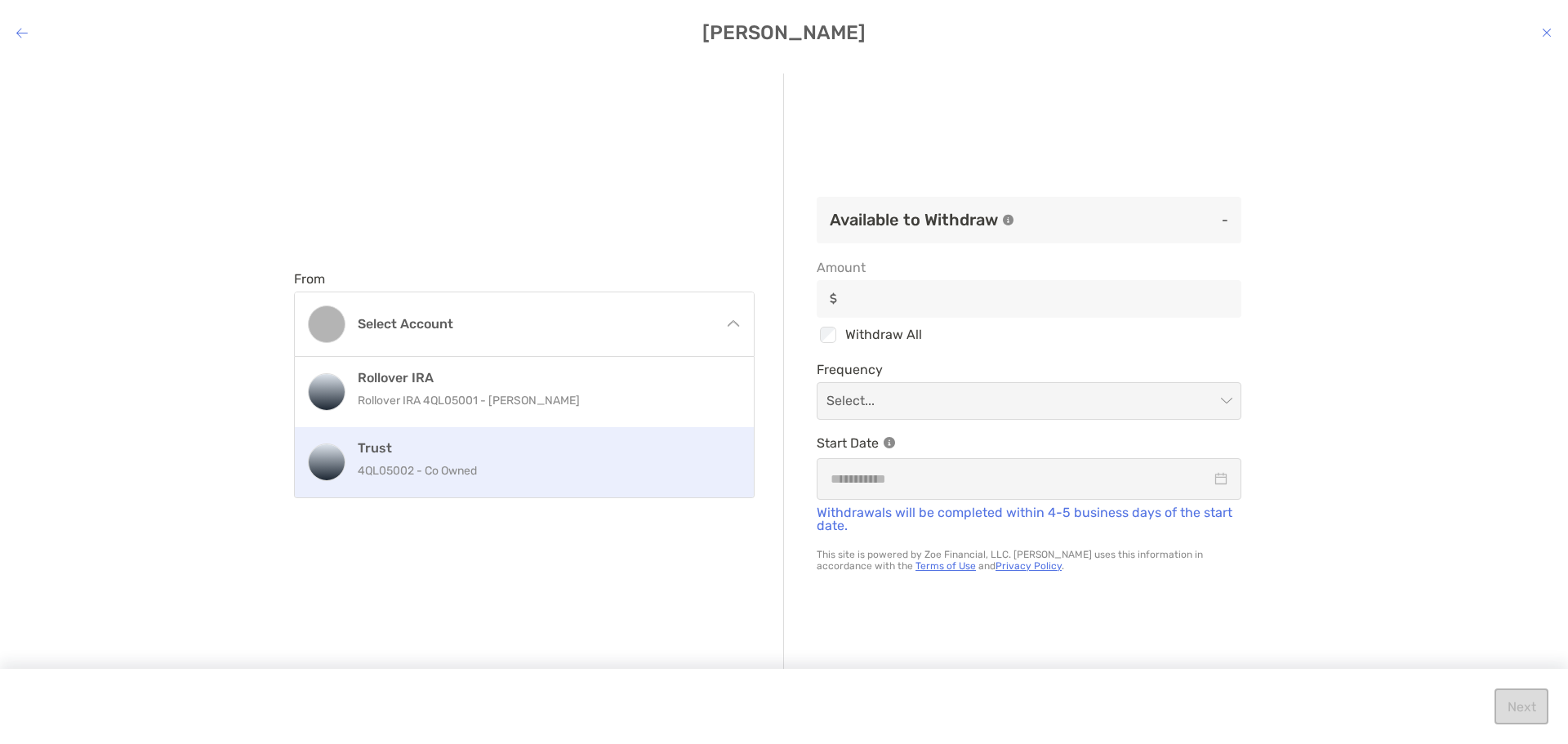
click at [571, 461] on p "4QL05002 - Co Owned" at bounding box center [542, 470] width 368 height 21
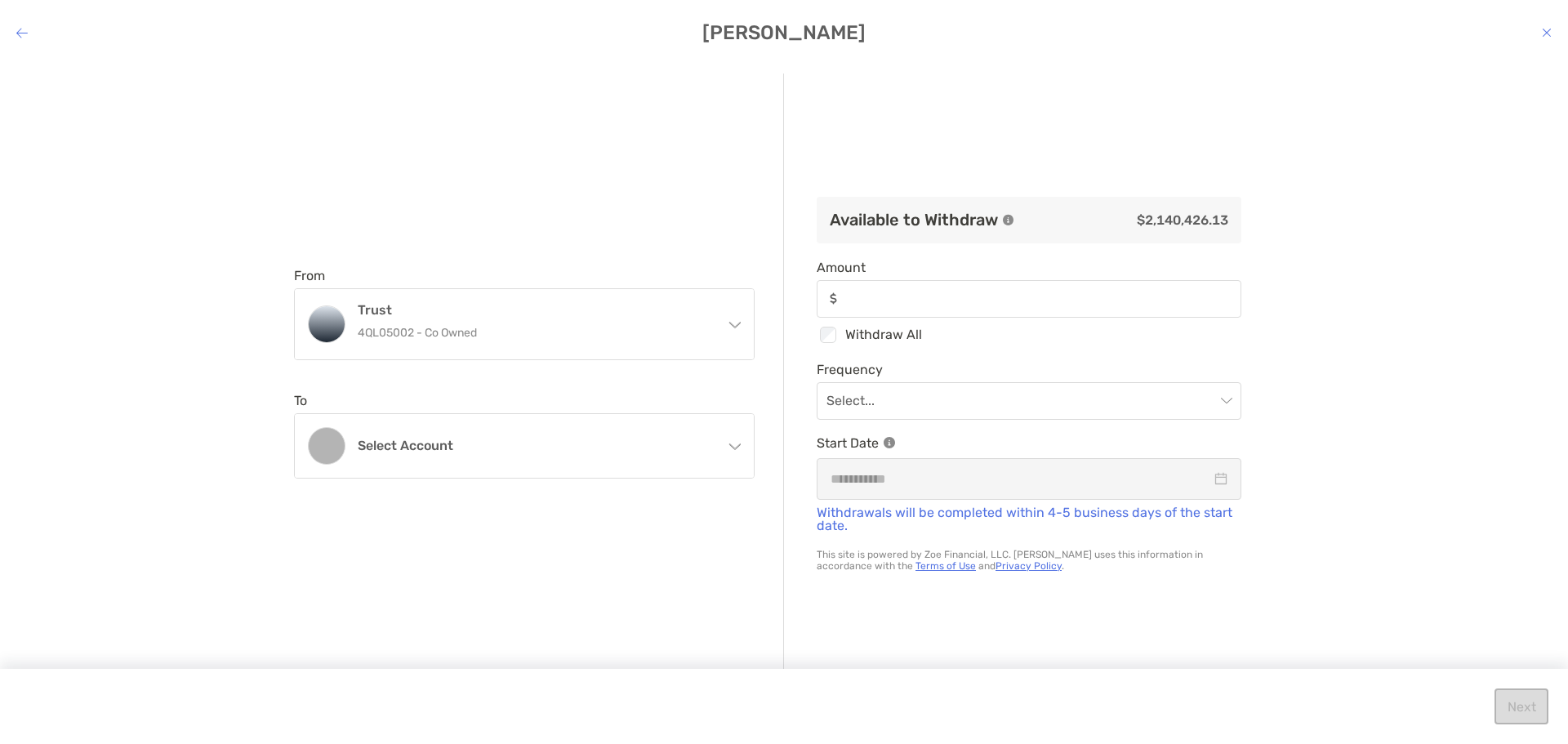
click at [571, 461] on div "Select account" at bounding box center [523, 446] width 459 height 64
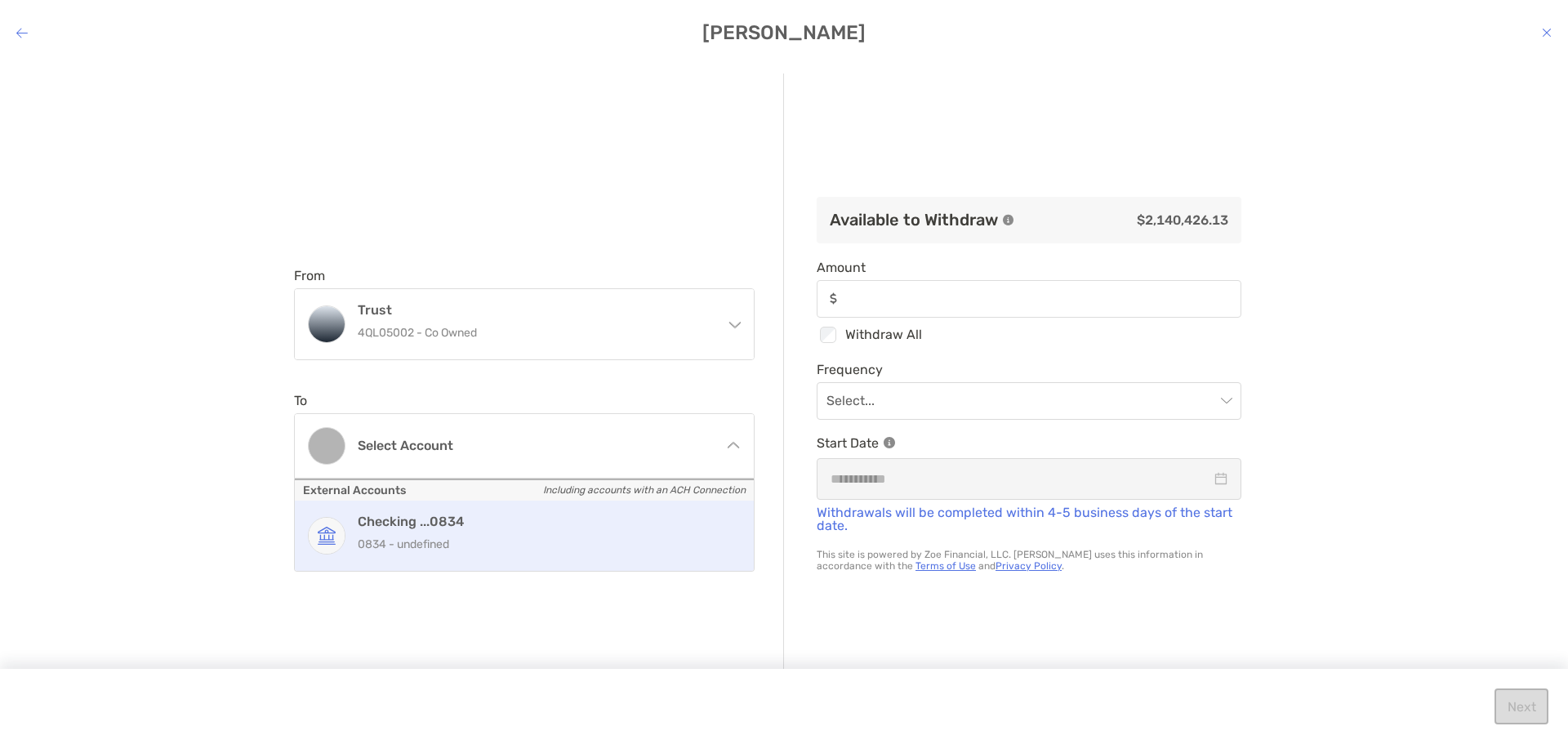
click at [559, 526] on h4 "Checking ...0834" at bounding box center [542, 521] width 368 height 16
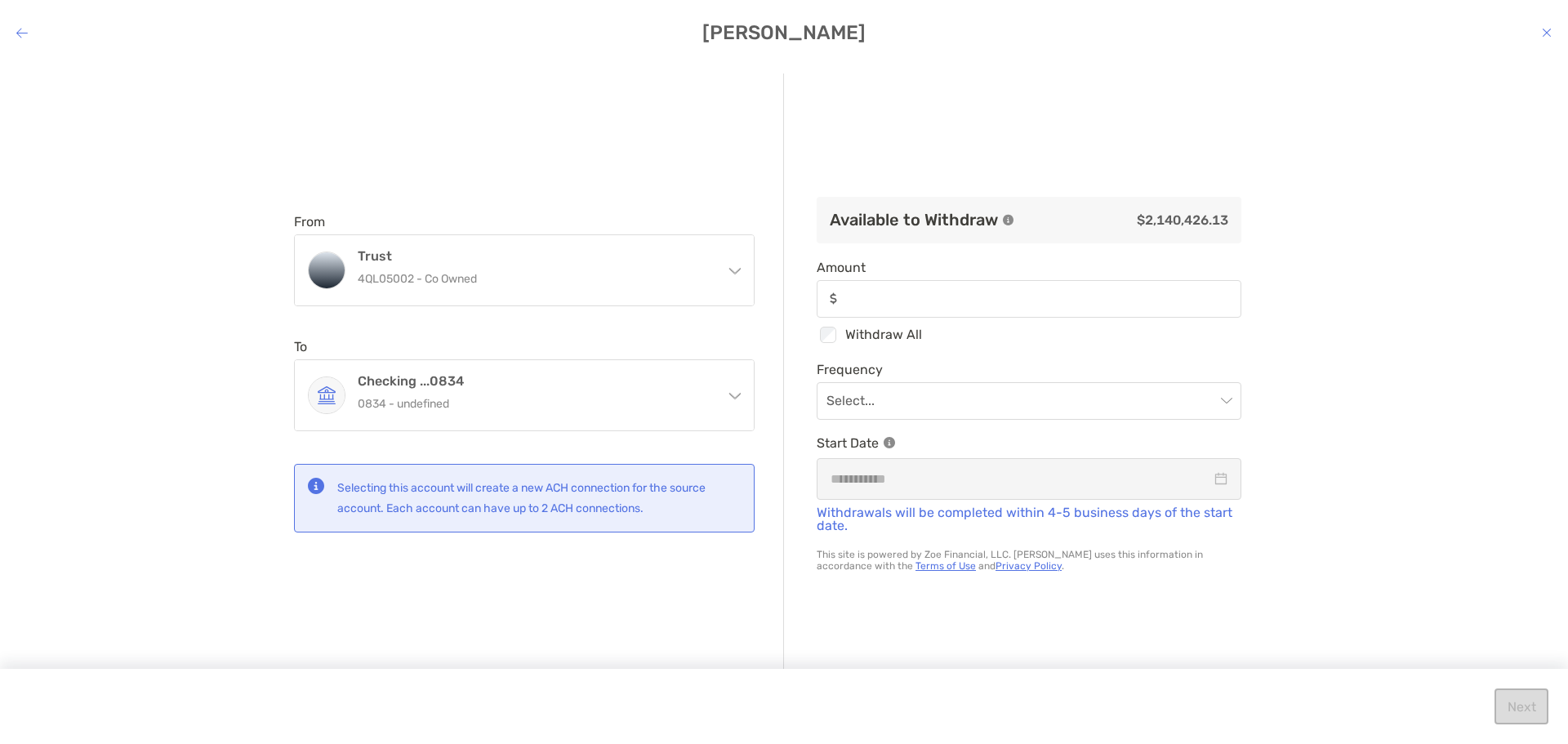
click at [947, 283] on div "modal" at bounding box center [1028, 298] width 424 height 37
click at [947, 292] on input "Amount" at bounding box center [1042, 298] width 395 height 14
click at [949, 298] on input "Amount" at bounding box center [1042, 298] width 395 height 14
click at [954, 292] on input "Amount" at bounding box center [1042, 298] width 395 height 14
click at [1114, 389] on input "modal" at bounding box center [1021, 400] width 389 height 36
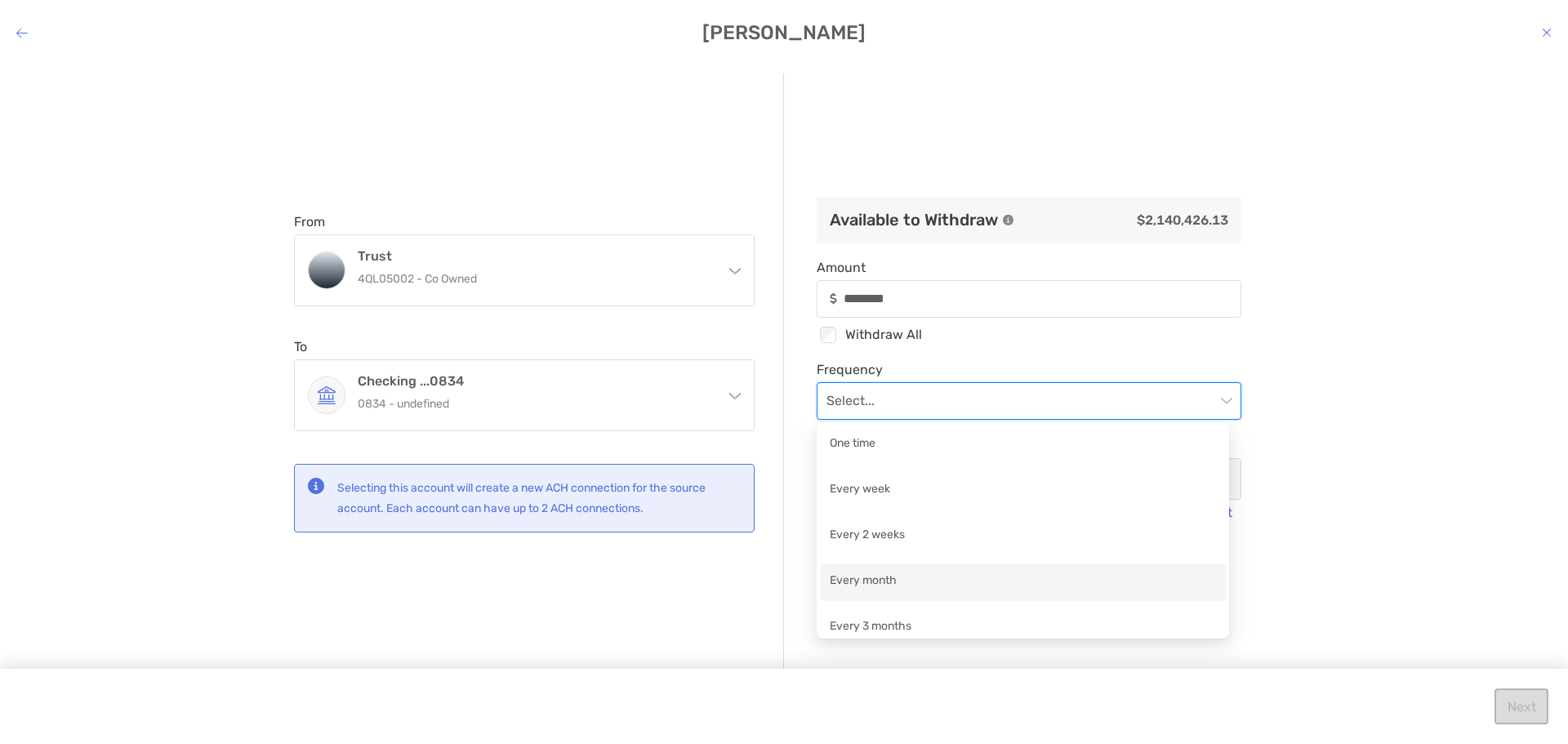
click at [1086, 578] on div "Every month" at bounding box center [1022, 581] width 386 height 21
type input "********"
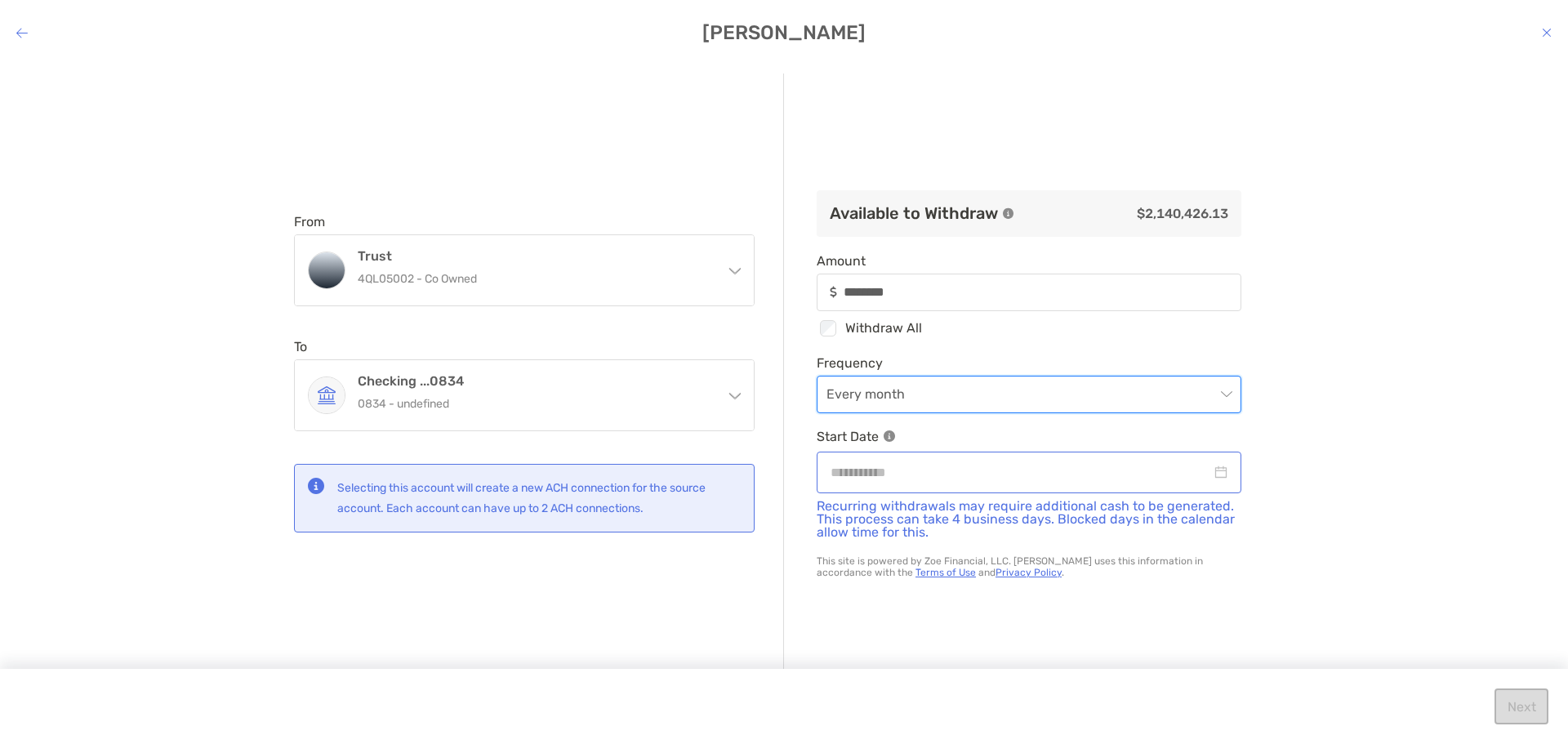
click at [1205, 473] on div "modal" at bounding box center [1029, 472] width 397 height 21
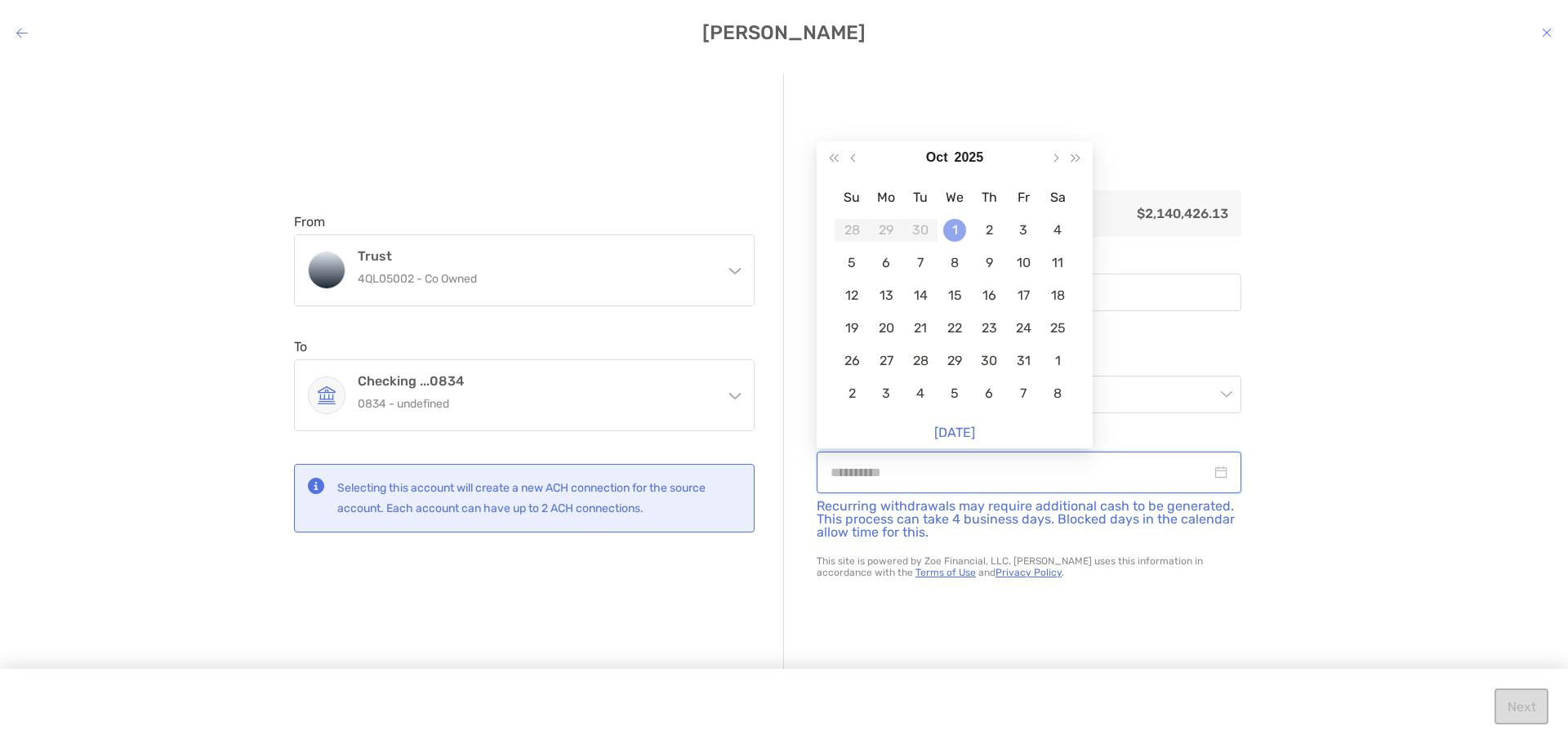
type input "**********"
click at [954, 233] on div "1" at bounding box center [955, 231] width 23 height 23
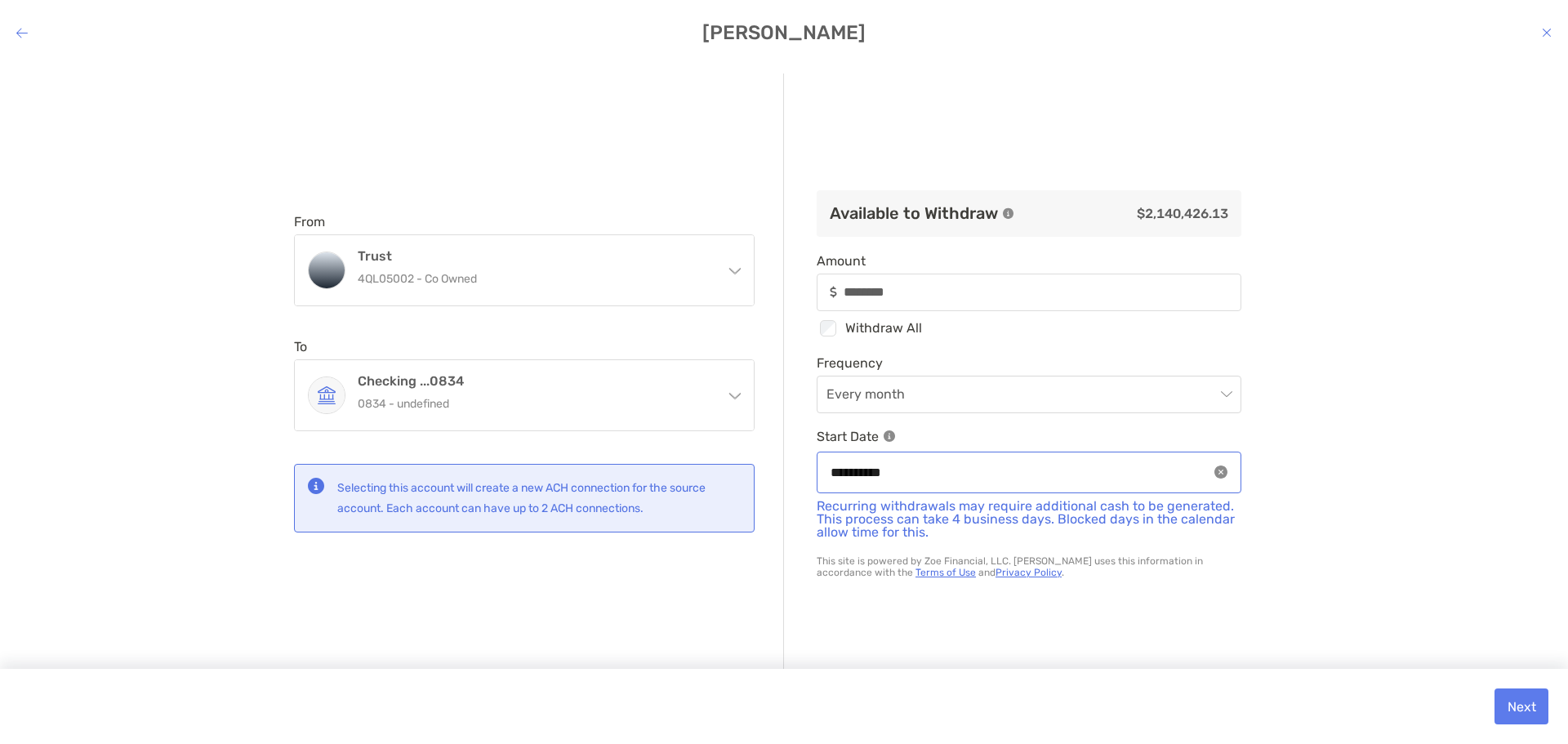
click at [1214, 475] on icon "close-circle" at bounding box center [1221, 472] width 13 height 13
type input "********"
click at [1205, 476] on div "modal" at bounding box center [1029, 472] width 397 height 21
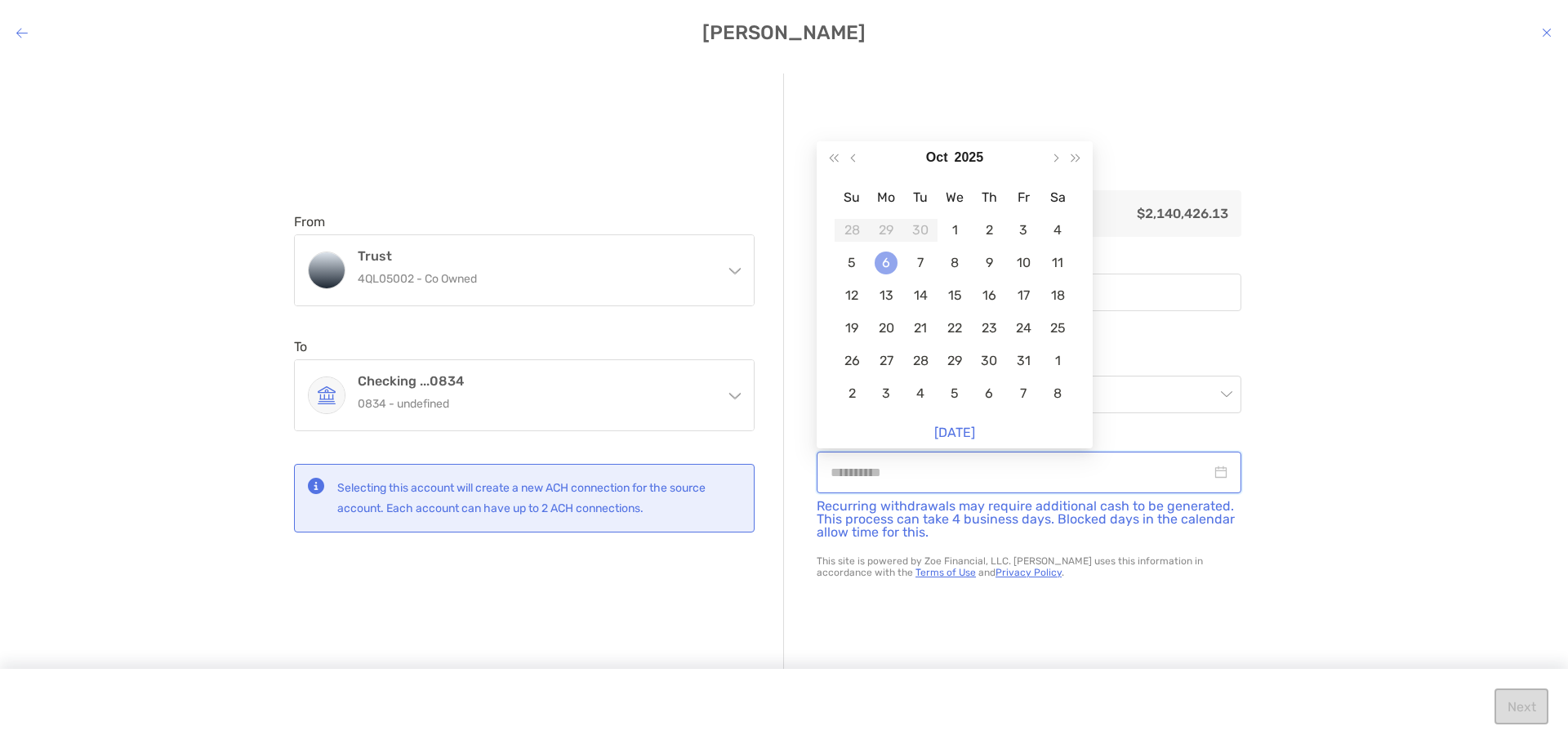
type input "**********"
click at [881, 262] on div "6" at bounding box center [887, 263] width 23 height 23
type input "********"
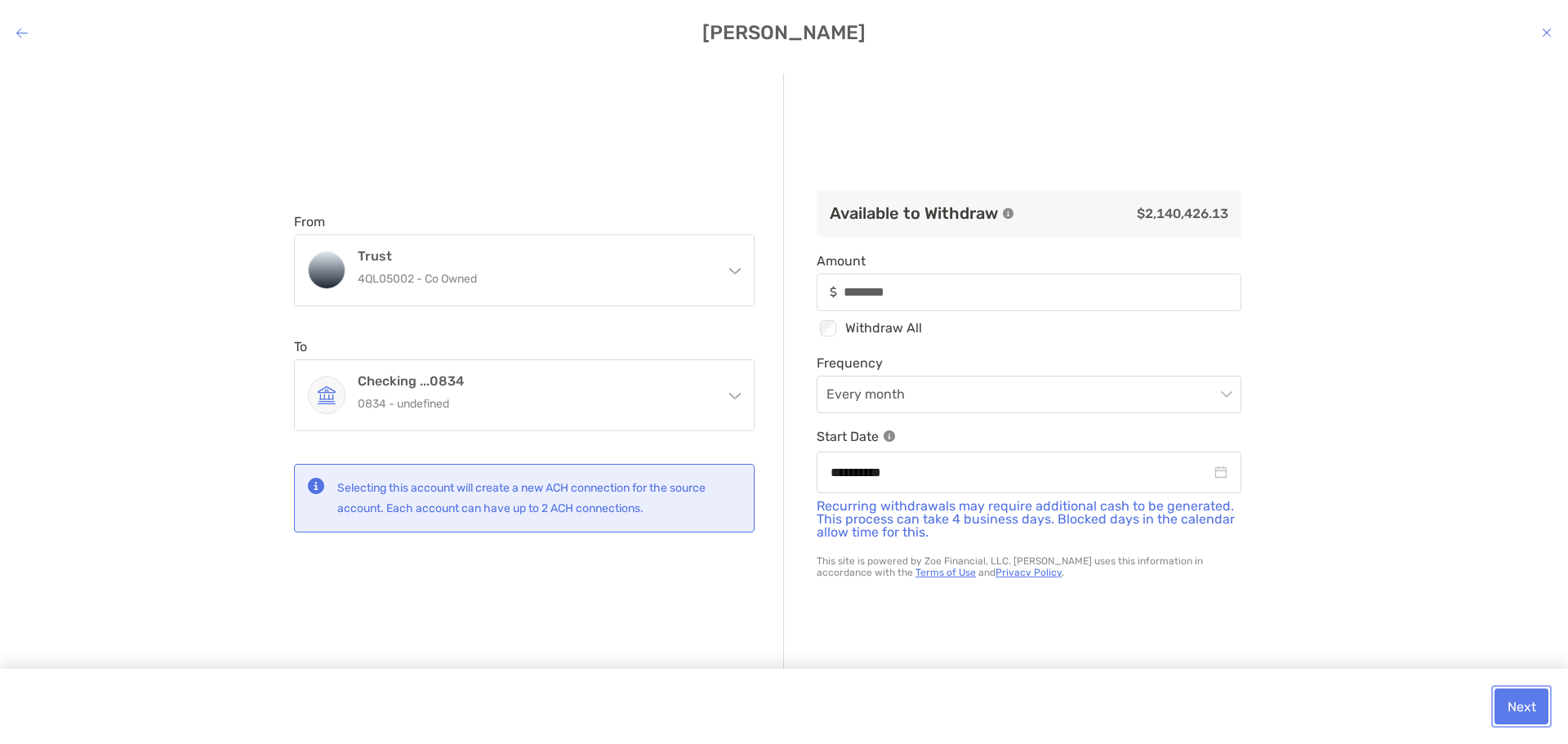
click at [1519, 713] on button "Next" at bounding box center [1521, 705] width 54 height 36
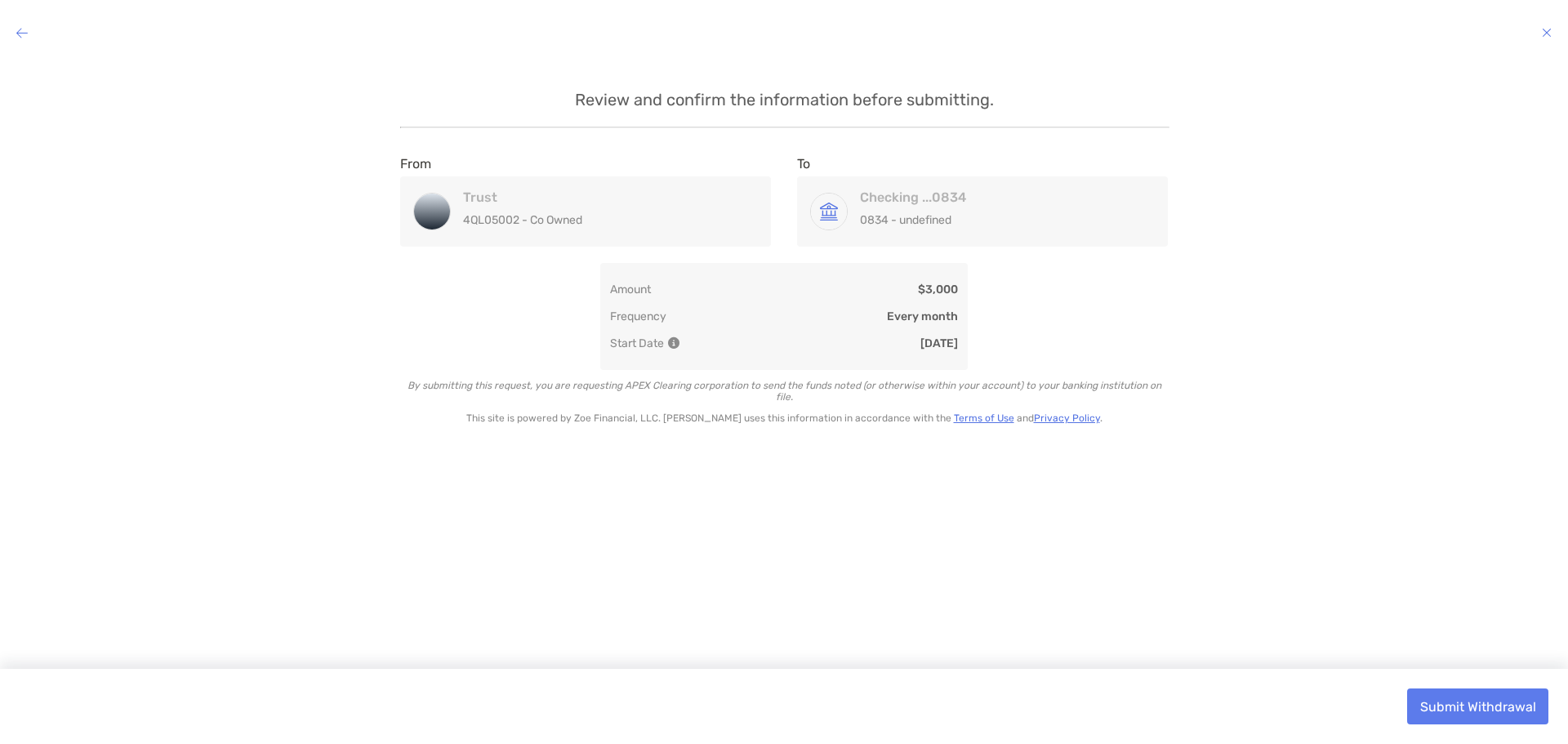
click at [29, 32] on h4 "modal" at bounding box center [784, 33] width 1568 height 23
click at [20, 36] on icon "modal" at bounding box center [22, 33] width 12 height 13
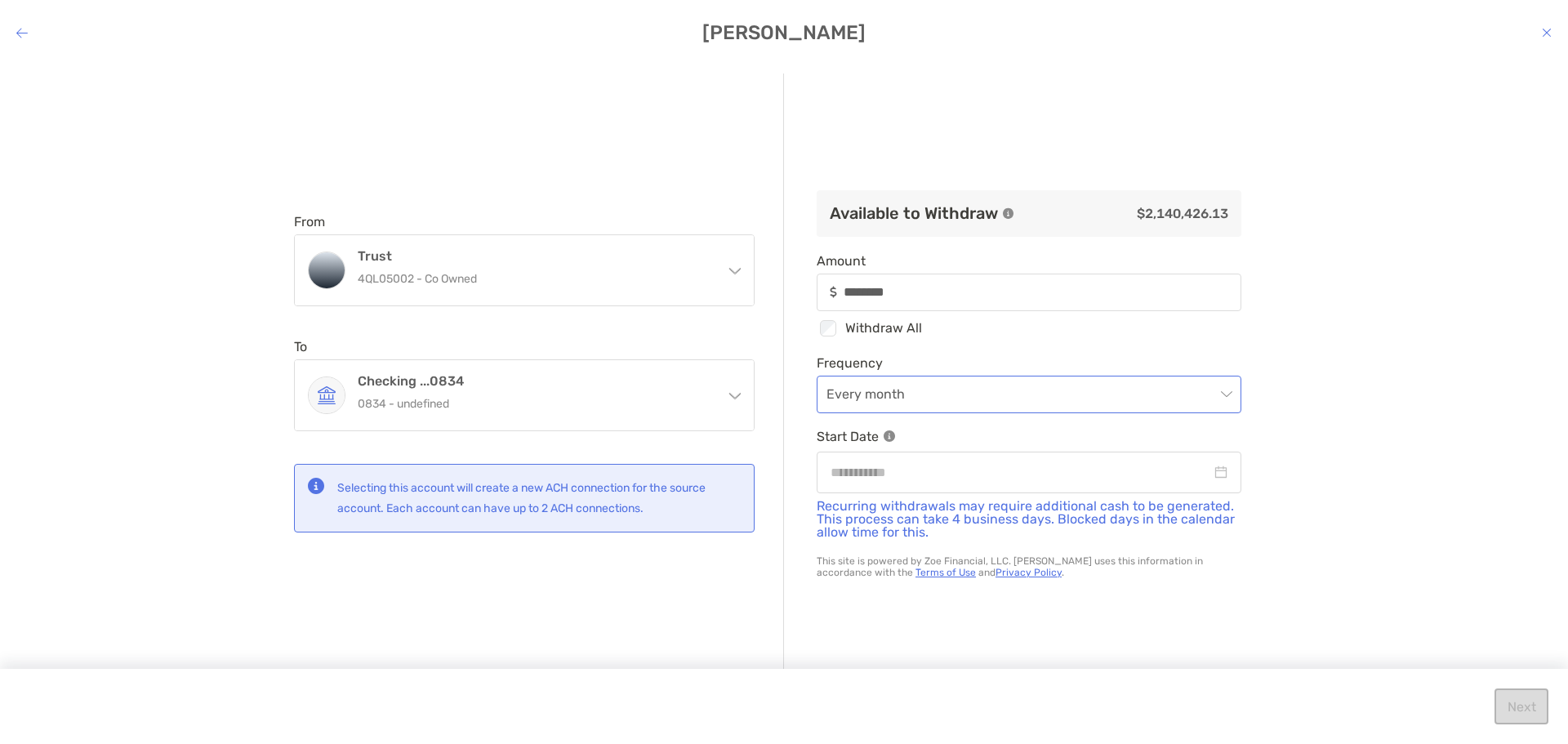
click at [1216, 394] on span "Every month" at bounding box center [1029, 393] width 405 height 36
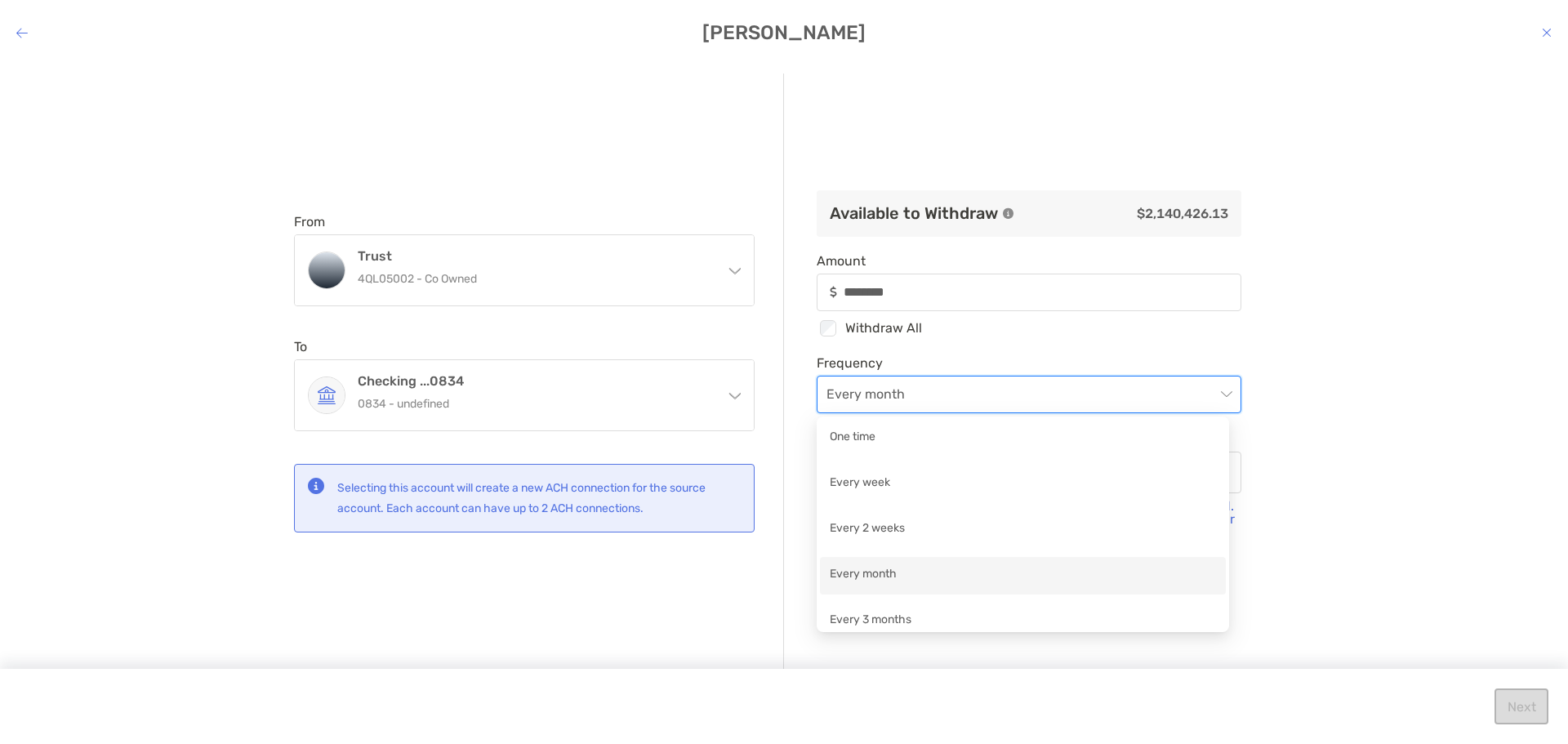
click at [1051, 582] on div "Every month" at bounding box center [1022, 575] width 386 height 21
type input "********"
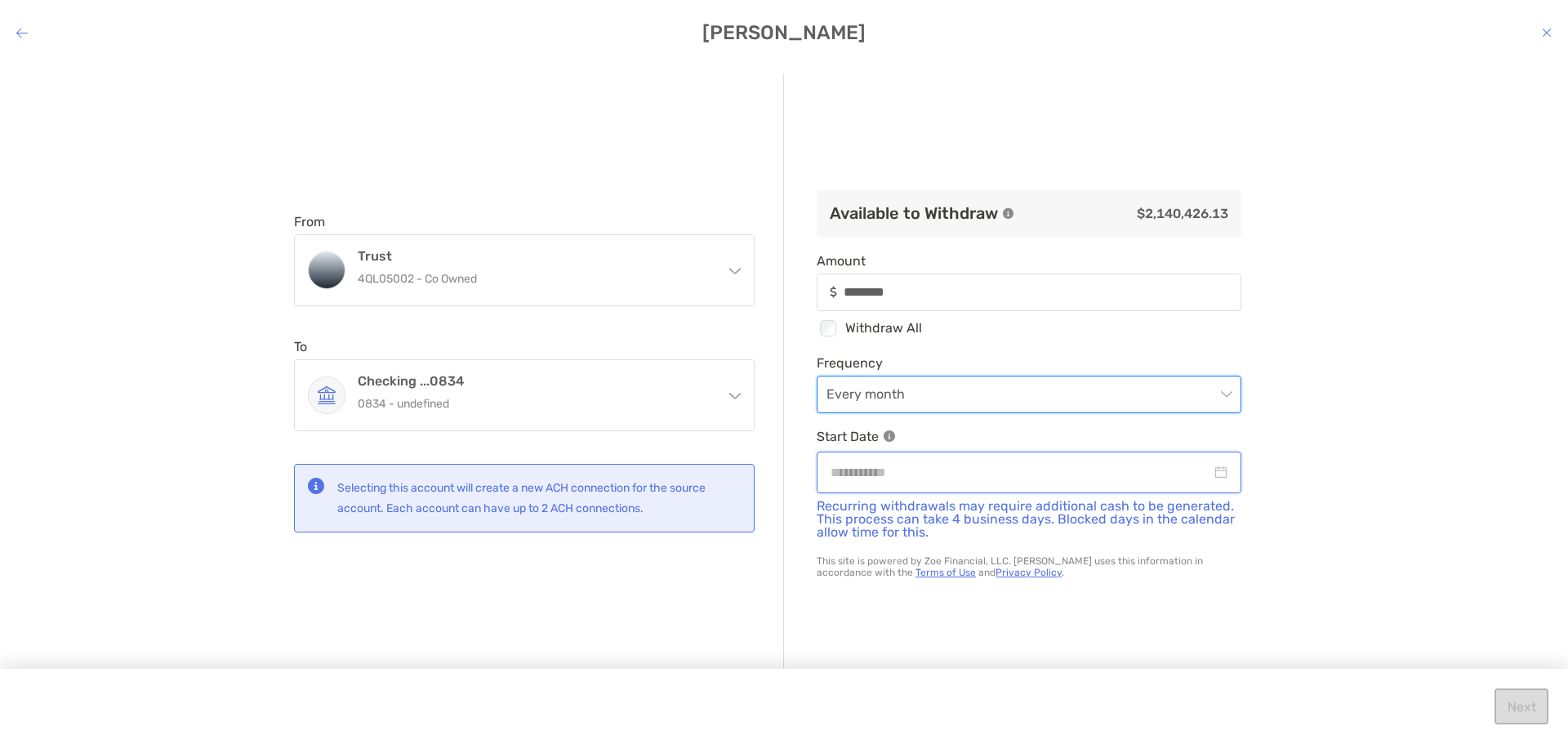
click at [1125, 475] on input "modal" at bounding box center [1021, 472] width 380 height 21
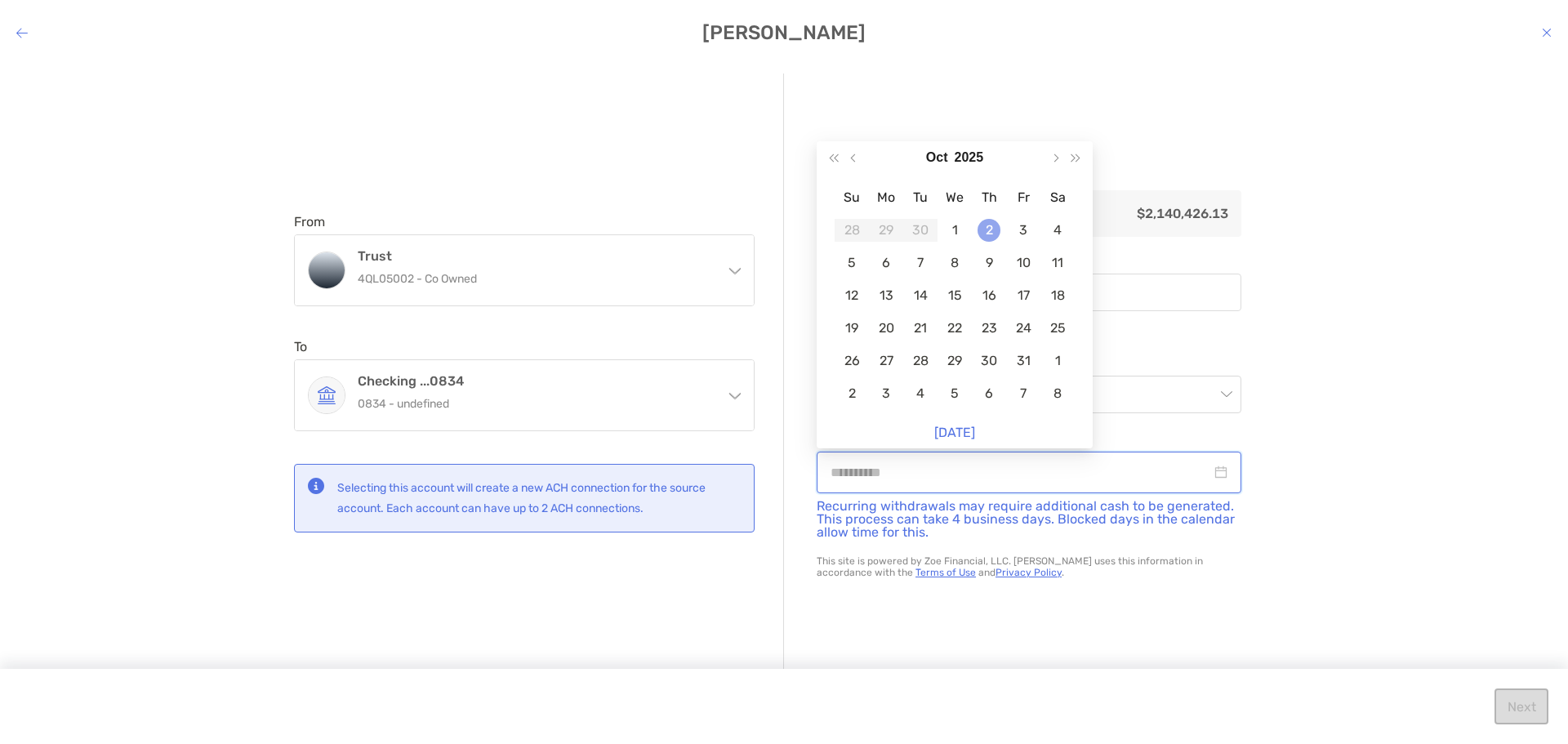
type input "**********"
click at [993, 229] on div "2" at bounding box center [989, 231] width 23 height 23
type input "********"
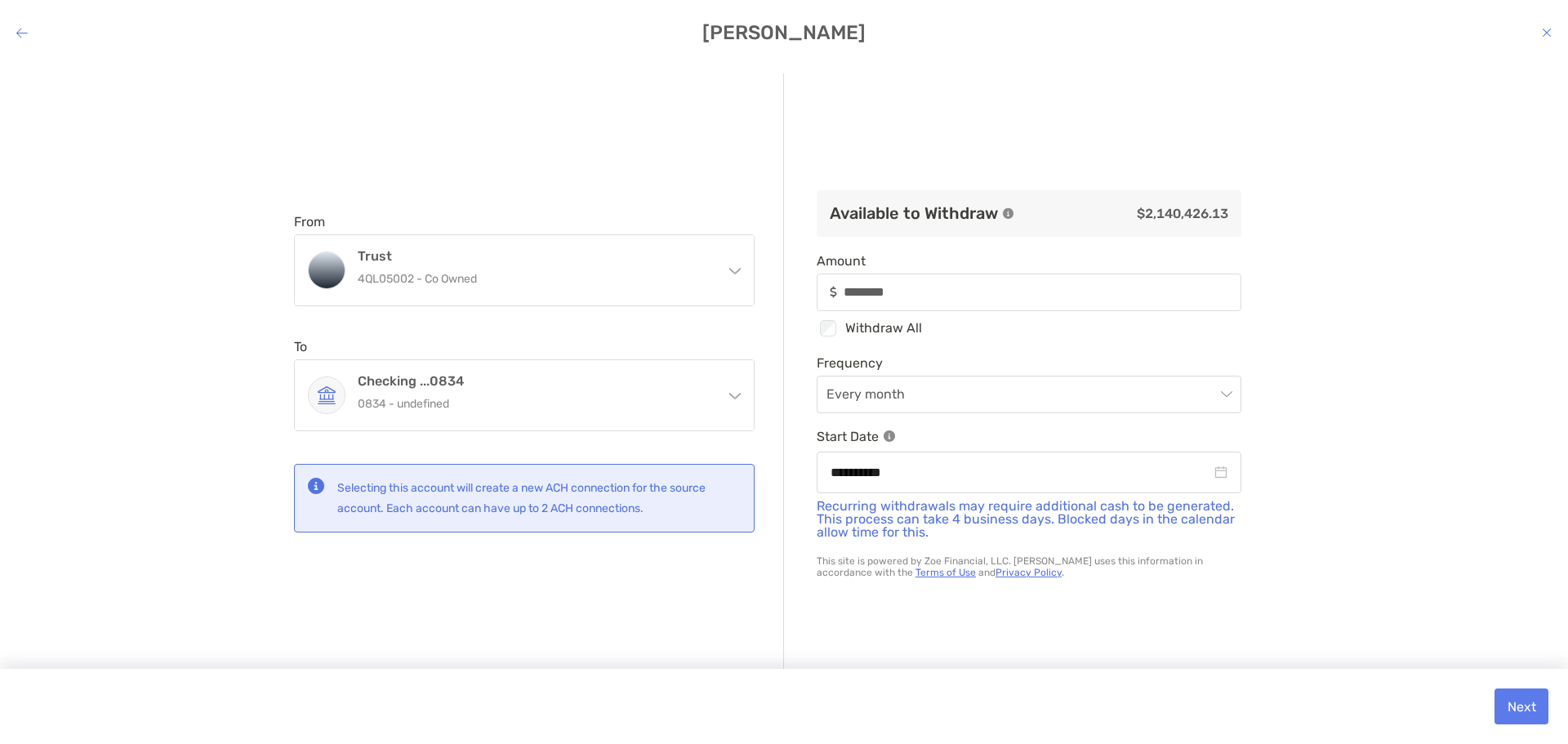
click at [1379, 504] on div "**********" at bounding box center [784, 389] width 1568 height 659
click at [1515, 712] on button "Next" at bounding box center [1521, 705] width 54 height 36
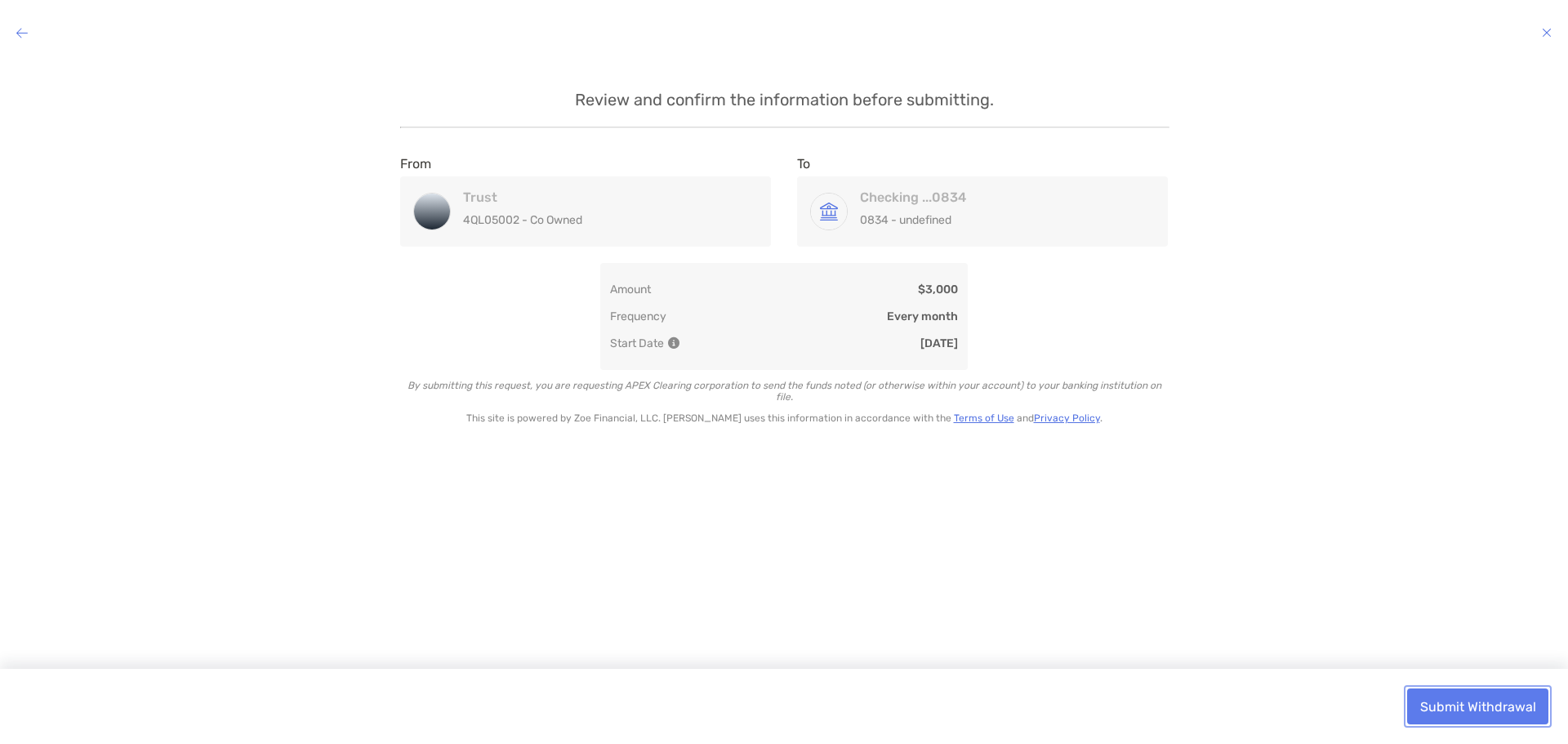
click at [1515, 707] on button "Submit Withdrawal" at bounding box center [1477, 705] width 141 height 36
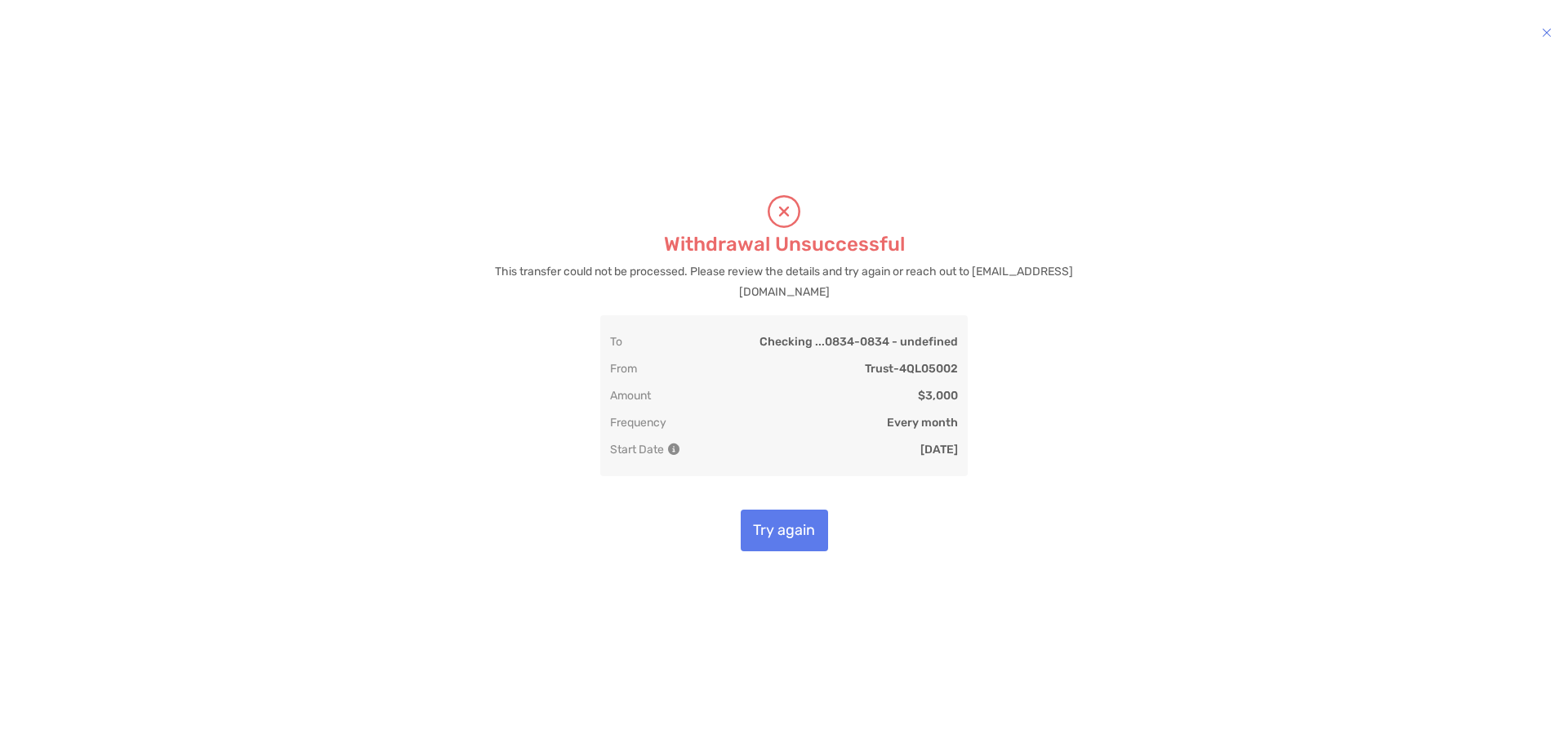
click at [160, 146] on div "Withdrawal Unsuccessful This transfer could not be processed. Please review the…" at bounding box center [783, 373] width 1476 height 599
click at [745, 534] on button "Try again" at bounding box center [785, 530] width 88 height 41
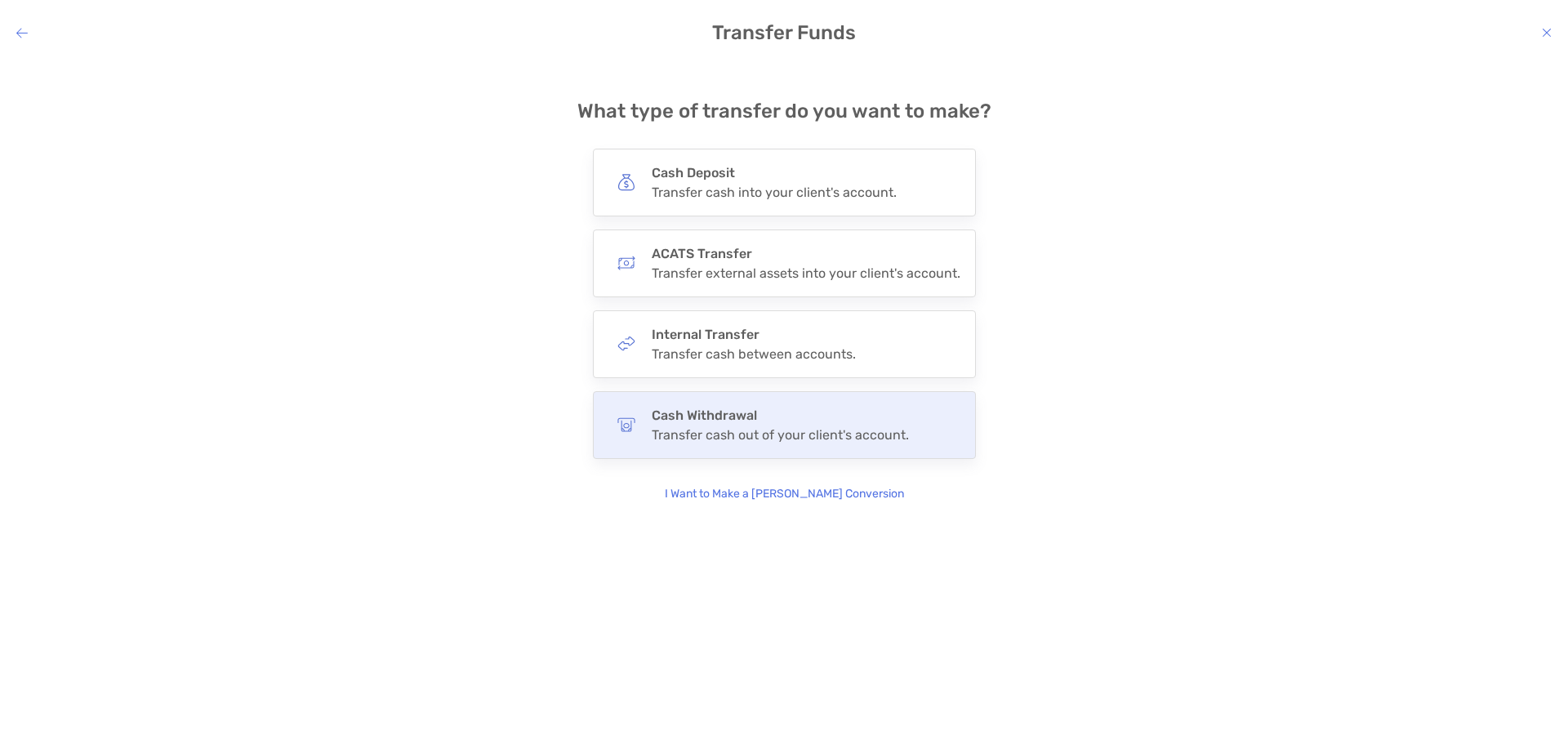
click at [749, 403] on div "Cash Withdrawal Transfer cash out of your client's account." at bounding box center [784, 425] width 383 height 68
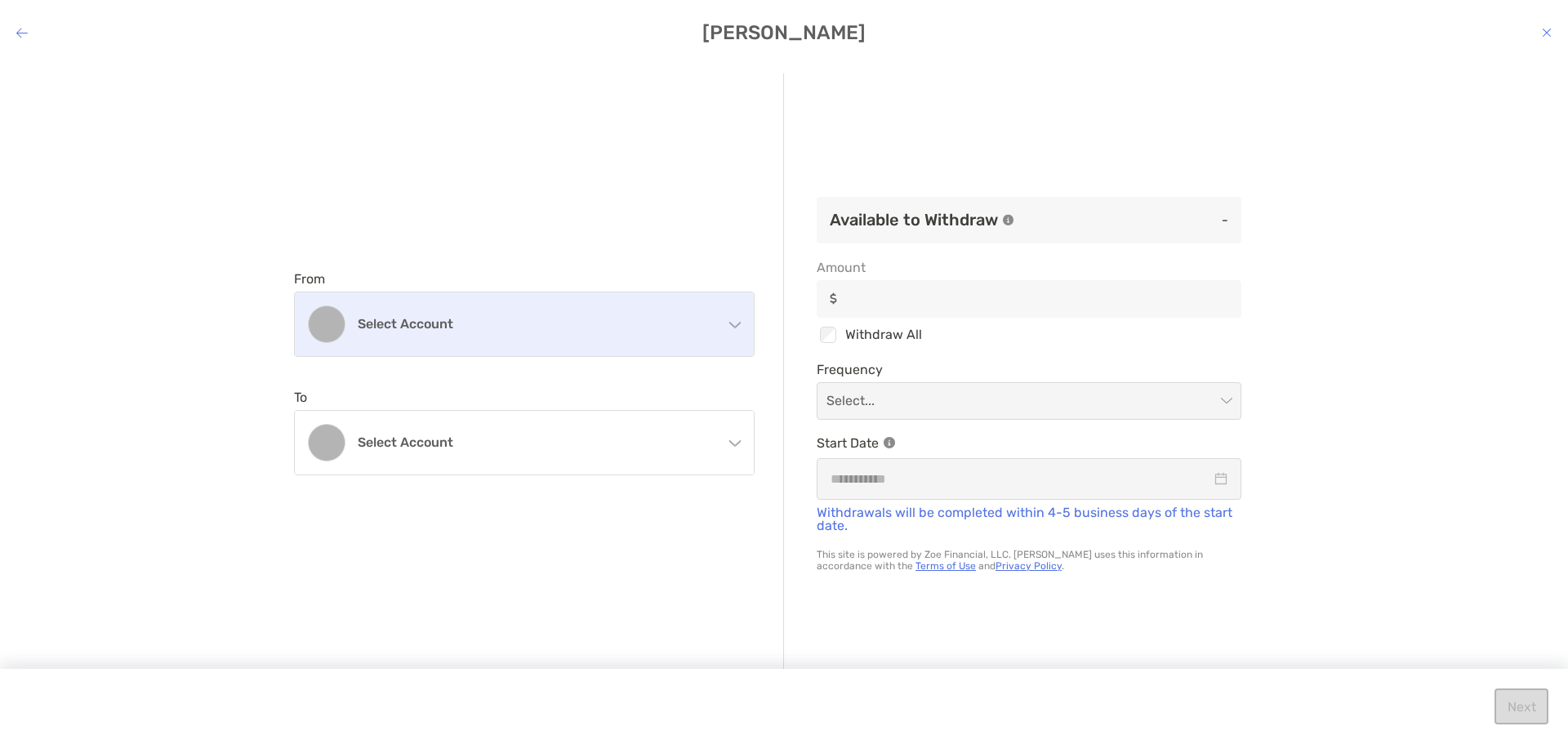
click at [729, 331] on div "Select account" at bounding box center [523, 324] width 459 height 64
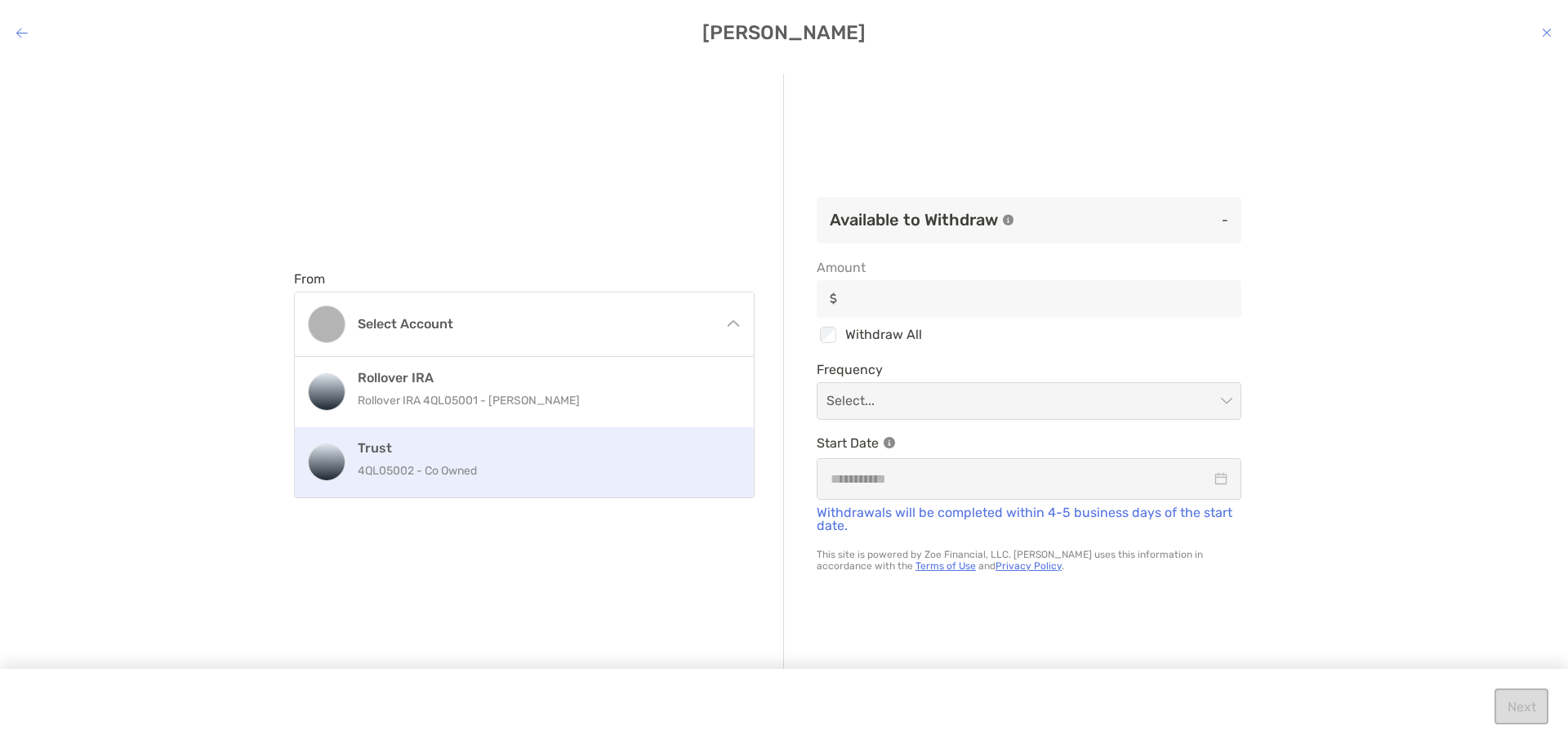
click at [614, 458] on div "Trust 4QL05002 - Co Owned" at bounding box center [542, 461] width 368 height 44
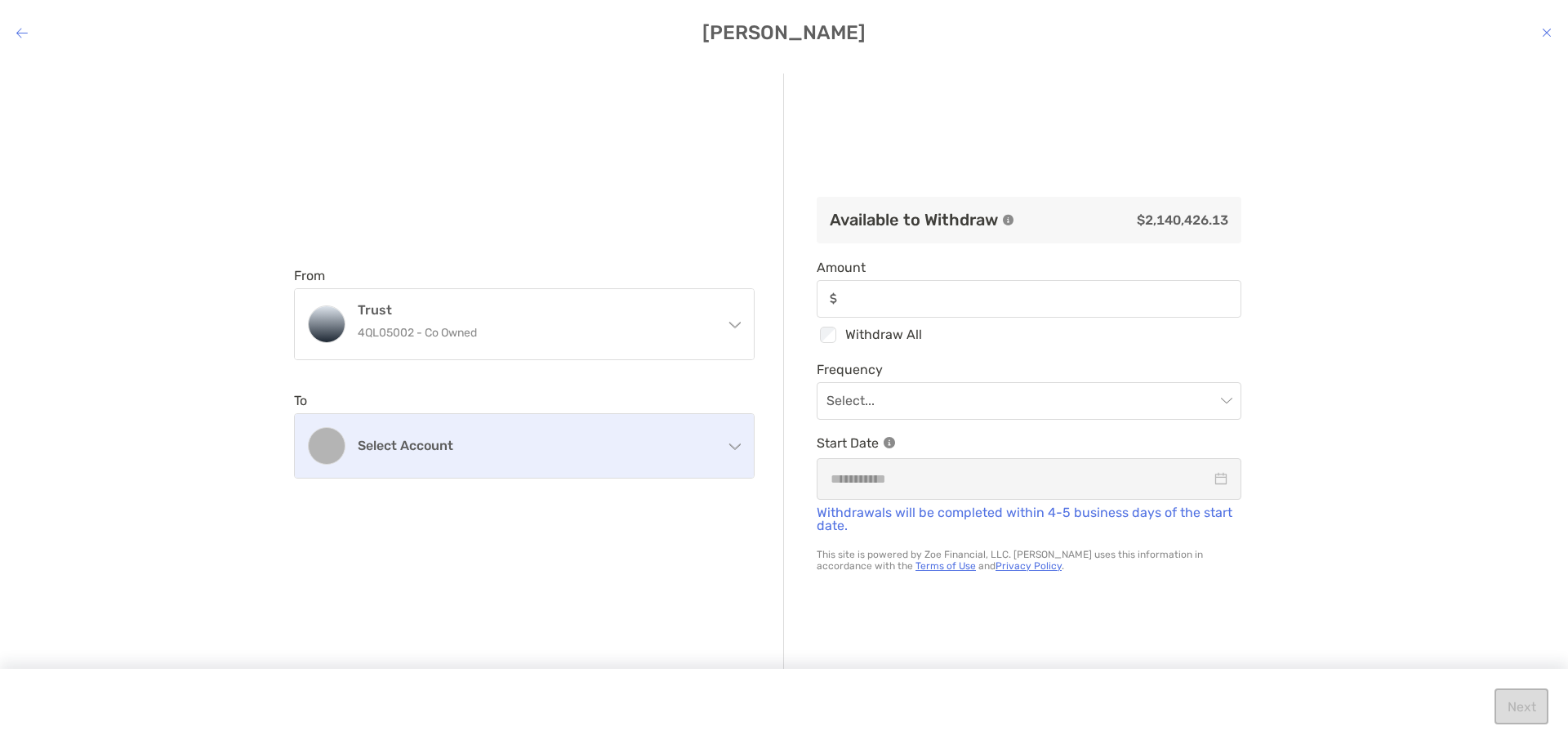
click at [719, 458] on div "Select account" at bounding box center [523, 446] width 459 height 64
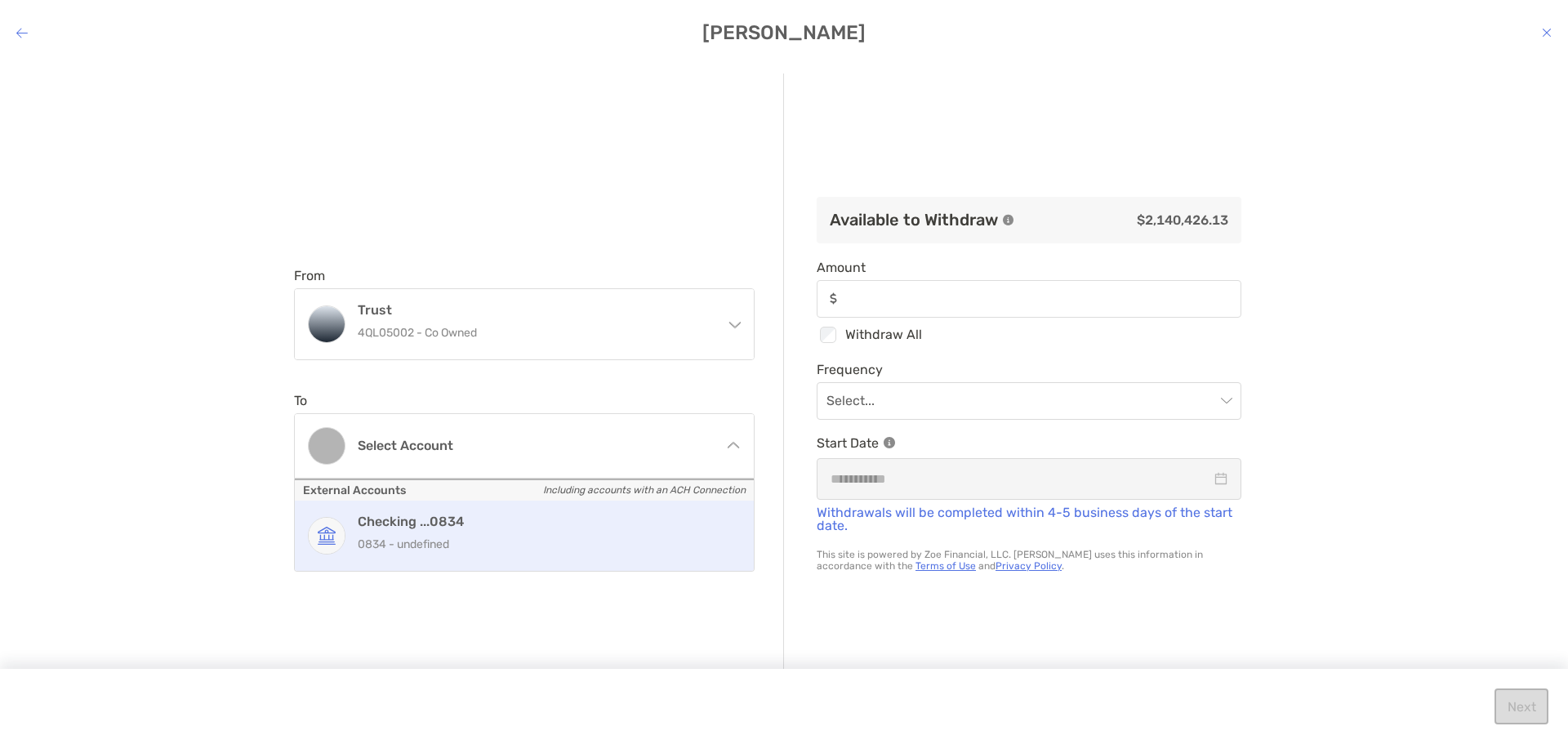
click at [637, 537] on p "0834 - undefined" at bounding box center [542, 544] width 368 height 21
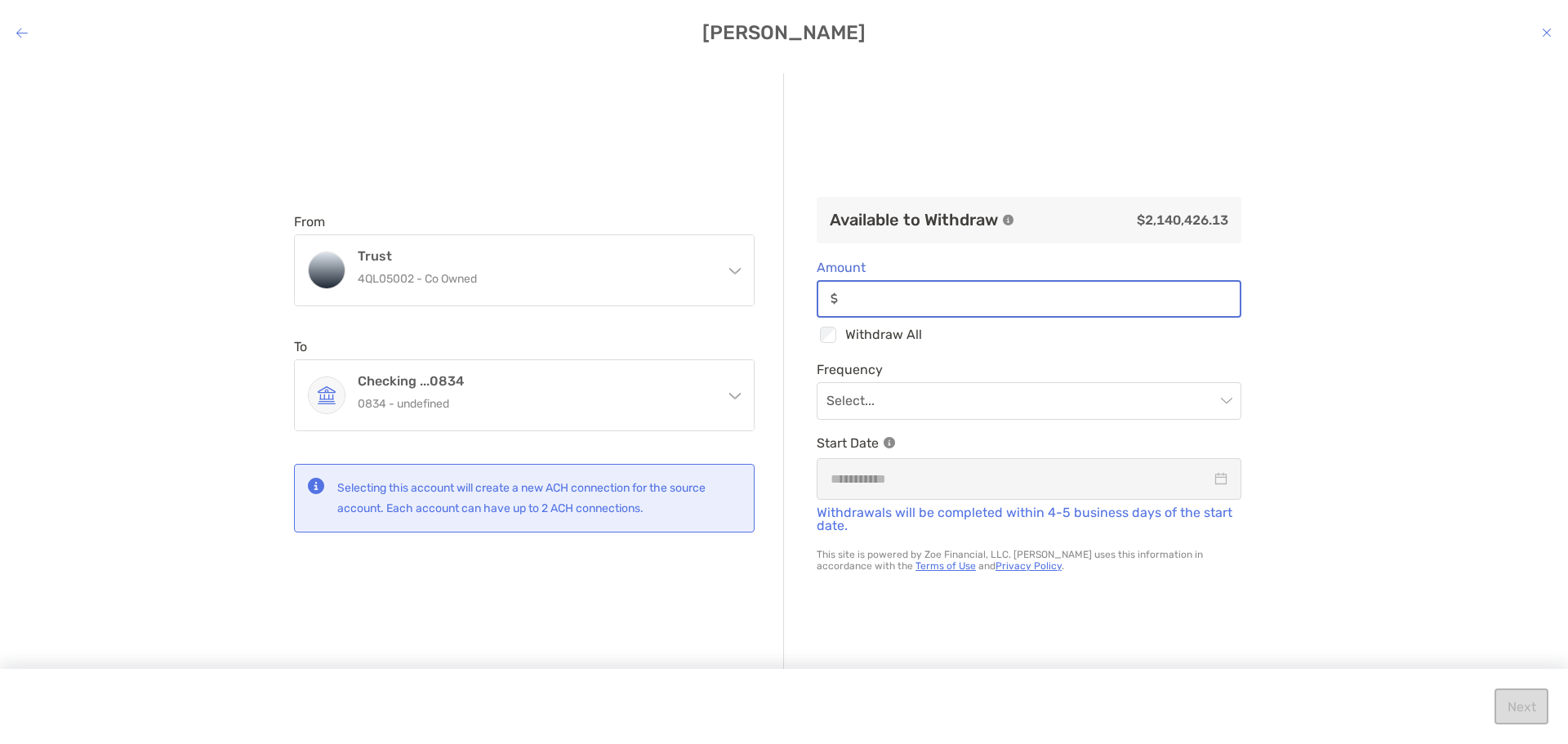
click at [1062, 300] on input "Amount" at bounding box center [1042, 298] width 395 height 14
click at [990, 305] on input "Amount" at bounding box center [1042, 298] width 395 height 14
click at [1350, 417] on div "From Trust 4QL05002 - Co Owned Rollover IRA Rollover IRA 4QL05001 - [PERSON_NAM…" at bounding box center [784, 389] width 1568 height 659
click at [1201, 407] on input "modal" at bounding box center [1021, 400] width 389 height 36
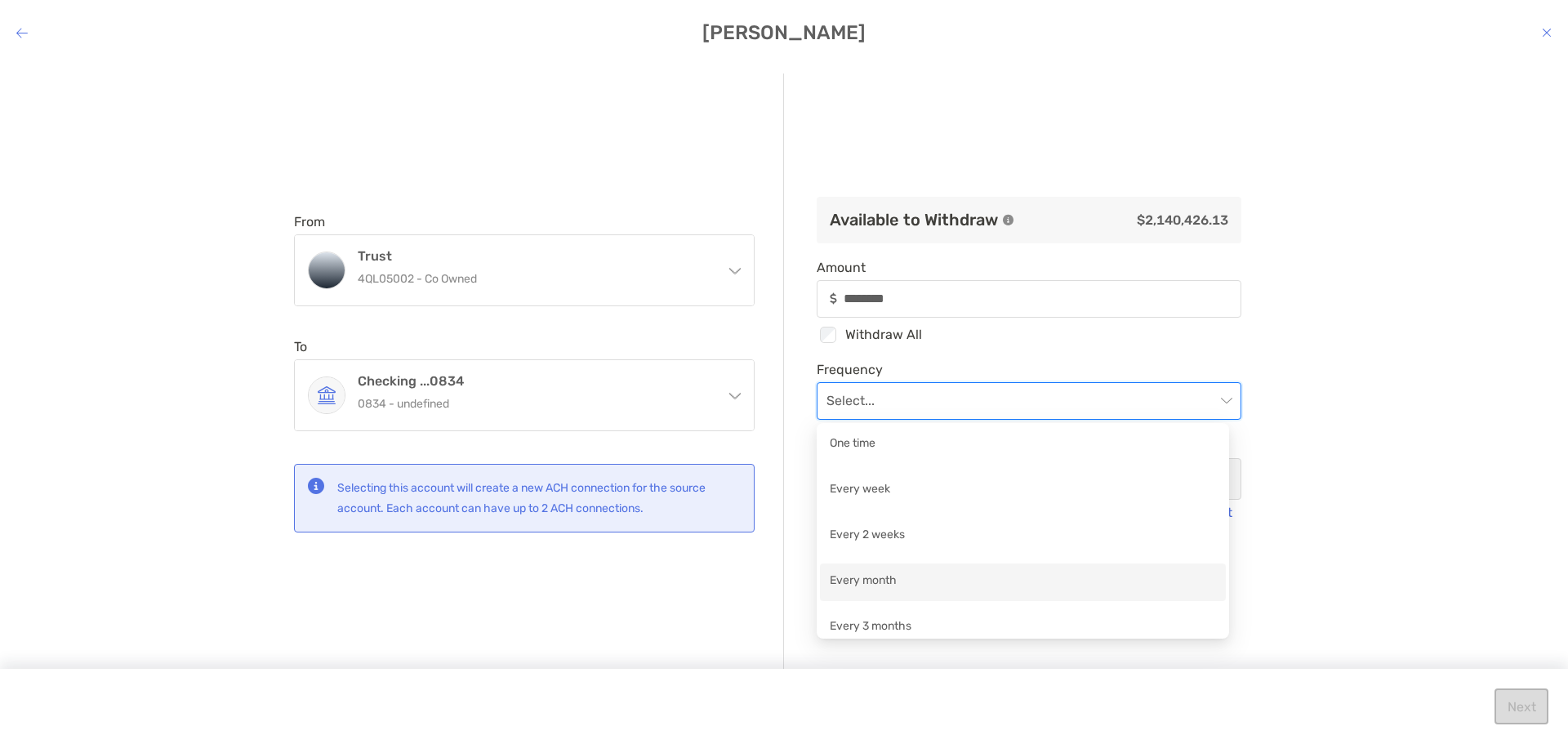
click at [1108, 589] on div "Every month" at bounding box center [1022, 581] width 386 height 21
type input "********"
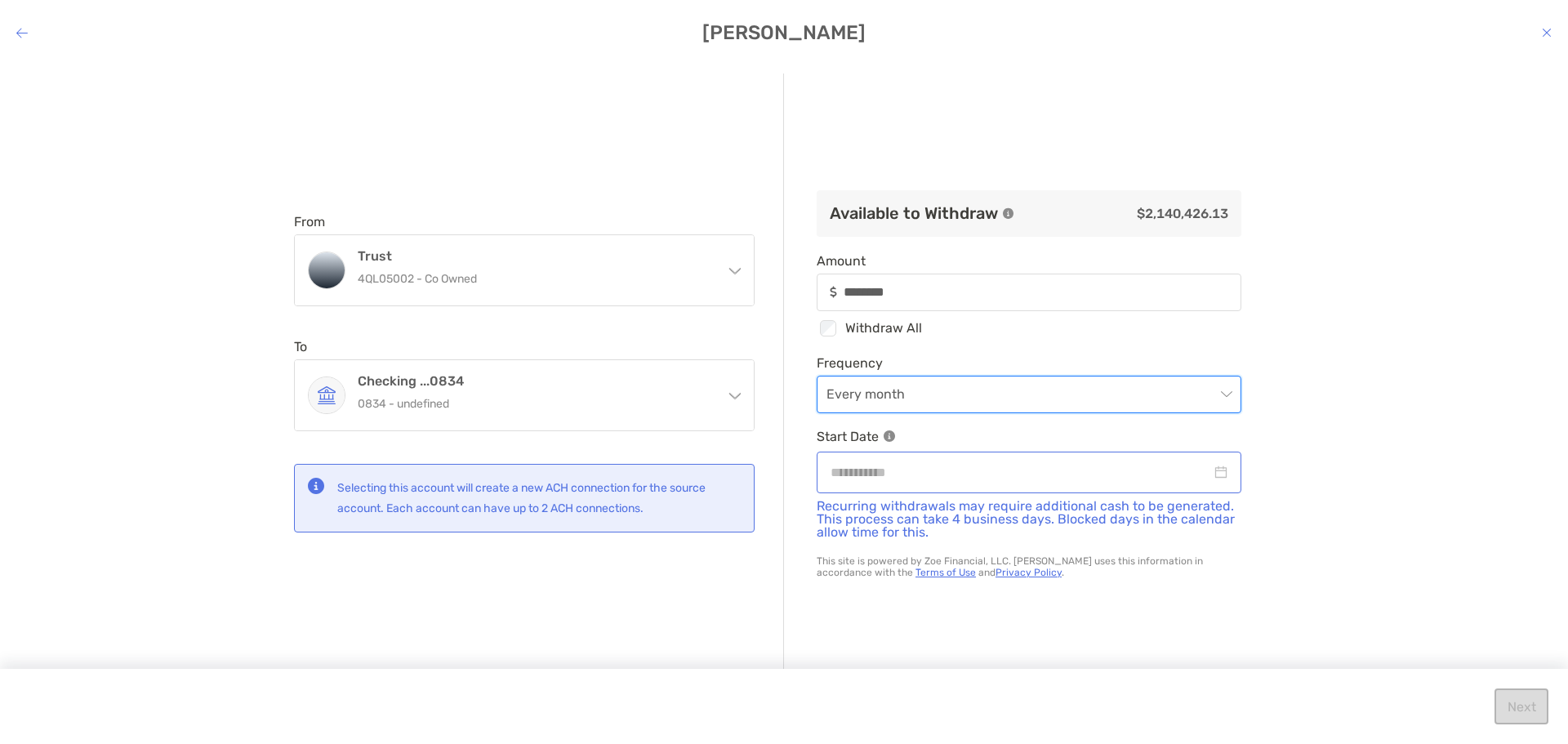
click at [1213, 475] on div "modal" at bounding box center [1029, 472] width 397 height 21
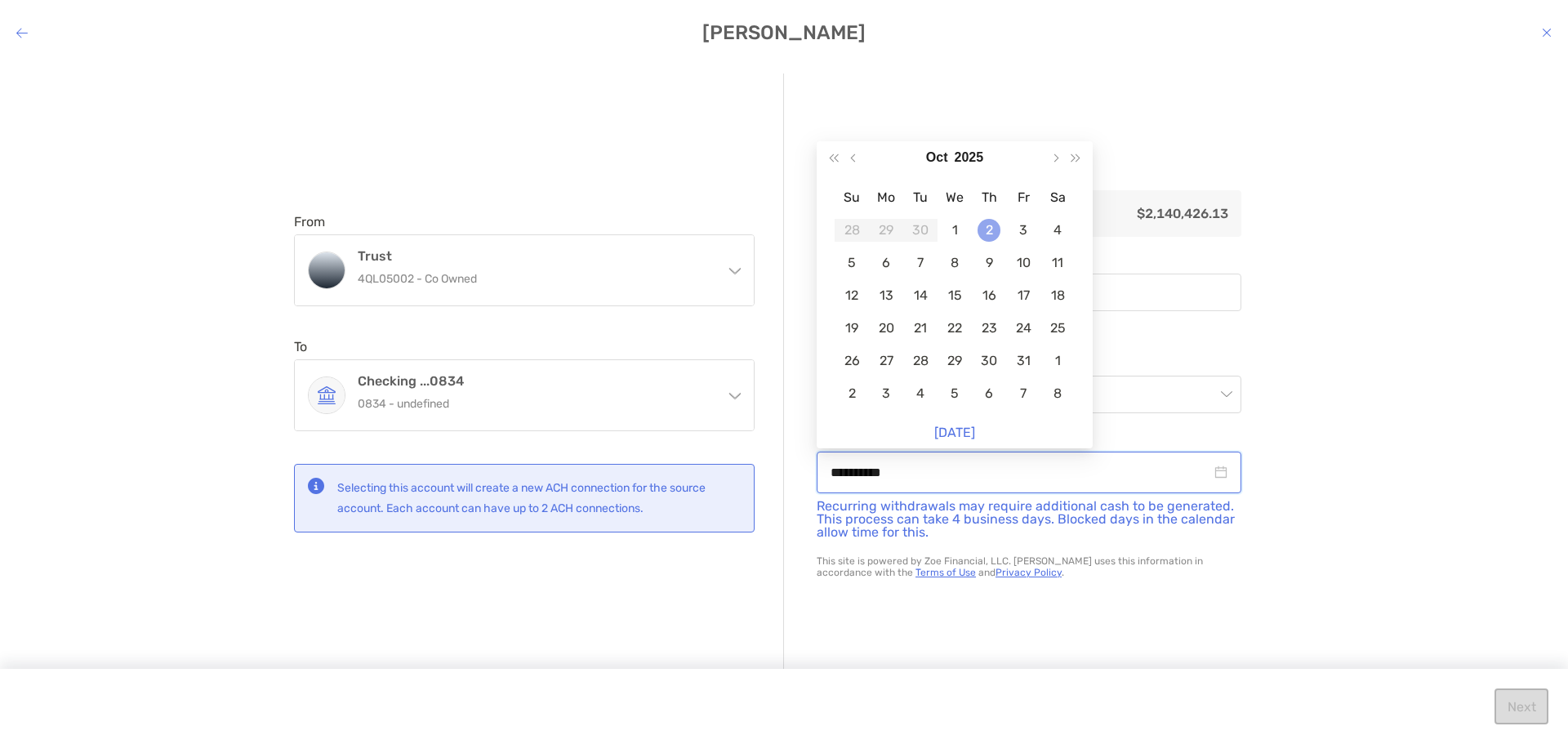
type input "**********"
click at [992, 241] on td "2" at bounding box center [988, 230] width 34 height 32
type input "********"
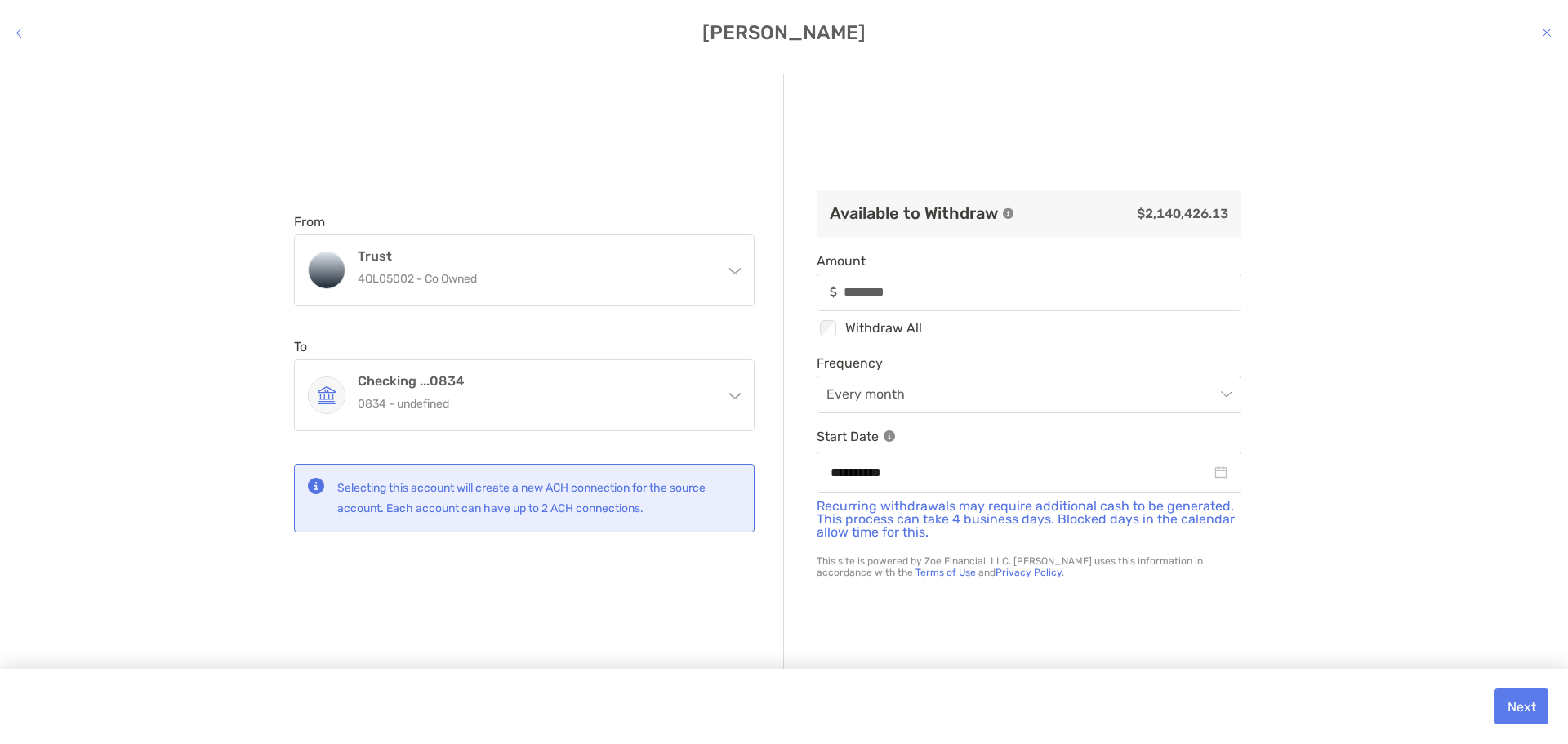
click at [1433, 421] on div "**********" at bounding box center [784, 389] width 1568 height 659
click at [1518, 713] on button "Next" at bounding box center [1521, 705] width 54 height 36
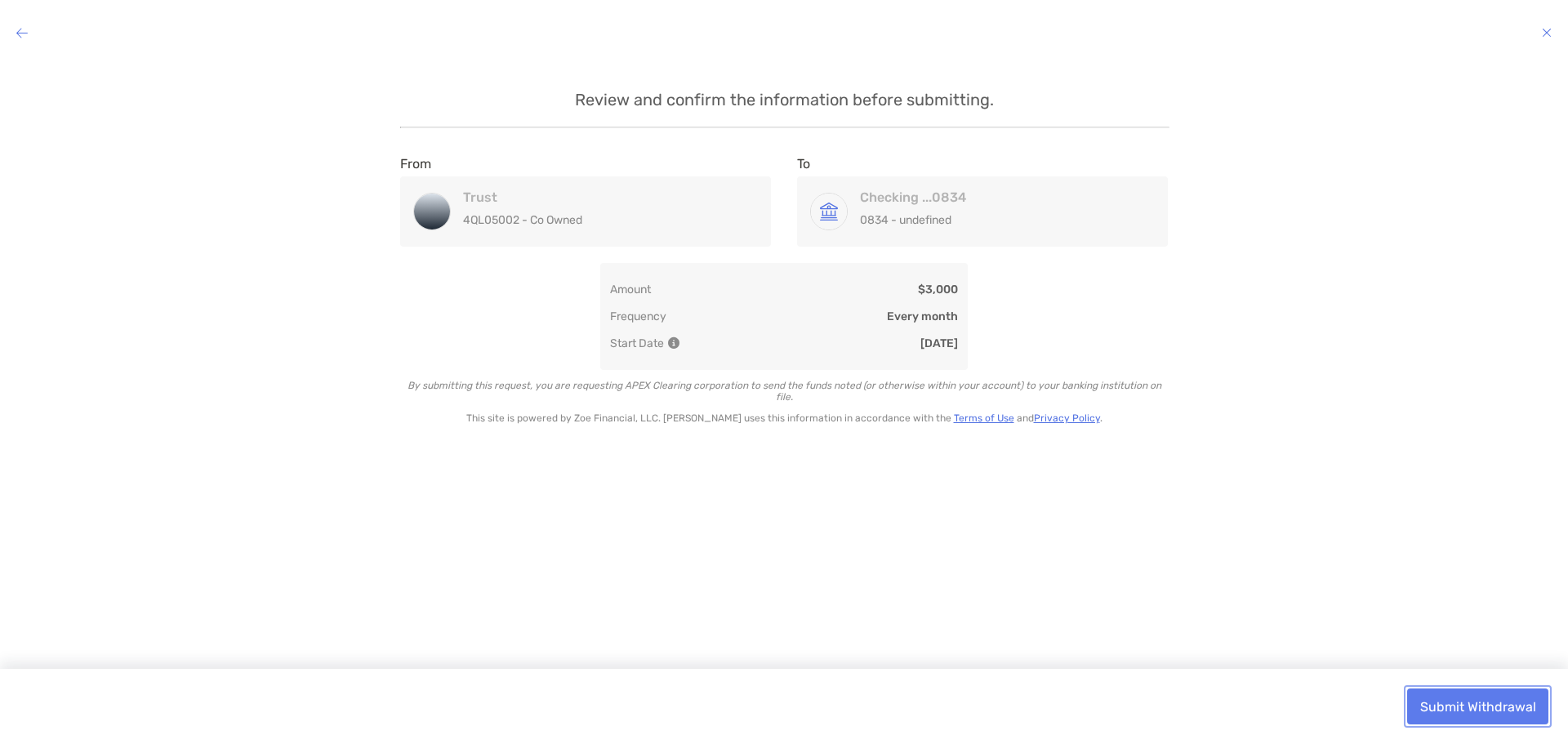
click at [1518, 711] on button "Submit Withdrawal" at bounding box center [1477, 705] width 141 height 36
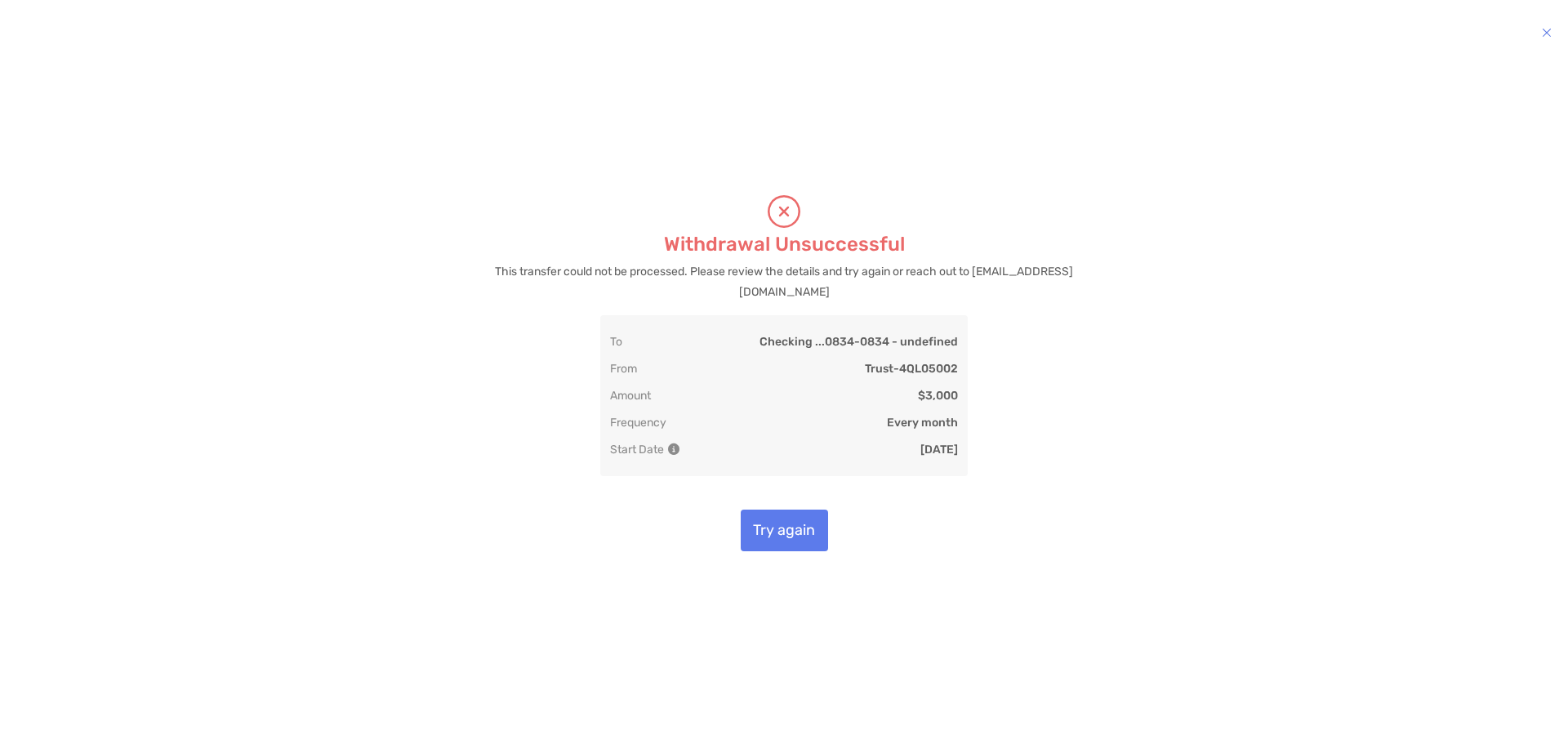
click at [1548, 28] on icon "modal" at bounding box center [1546, 33] width 10 height 13
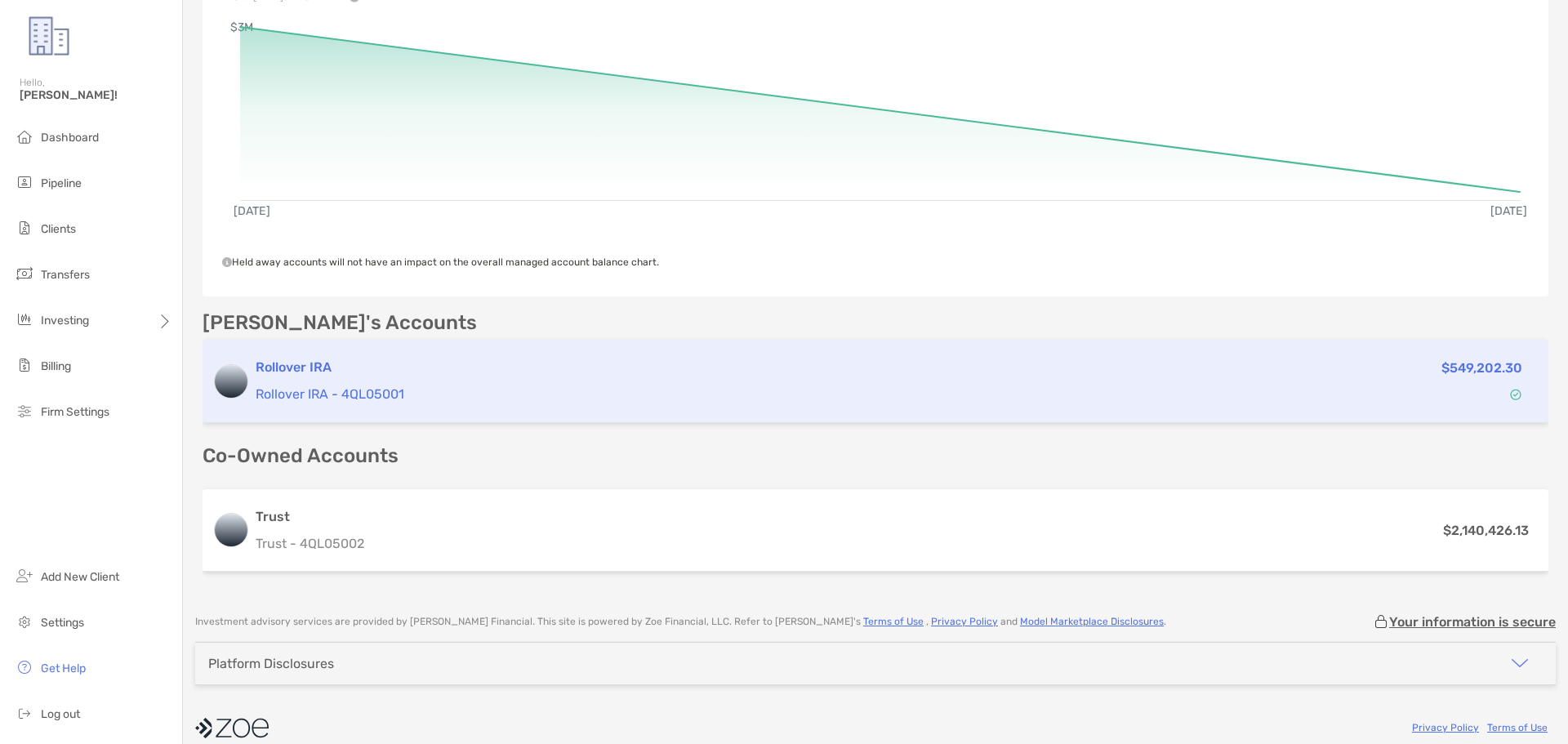
scroll to position [305, 0]
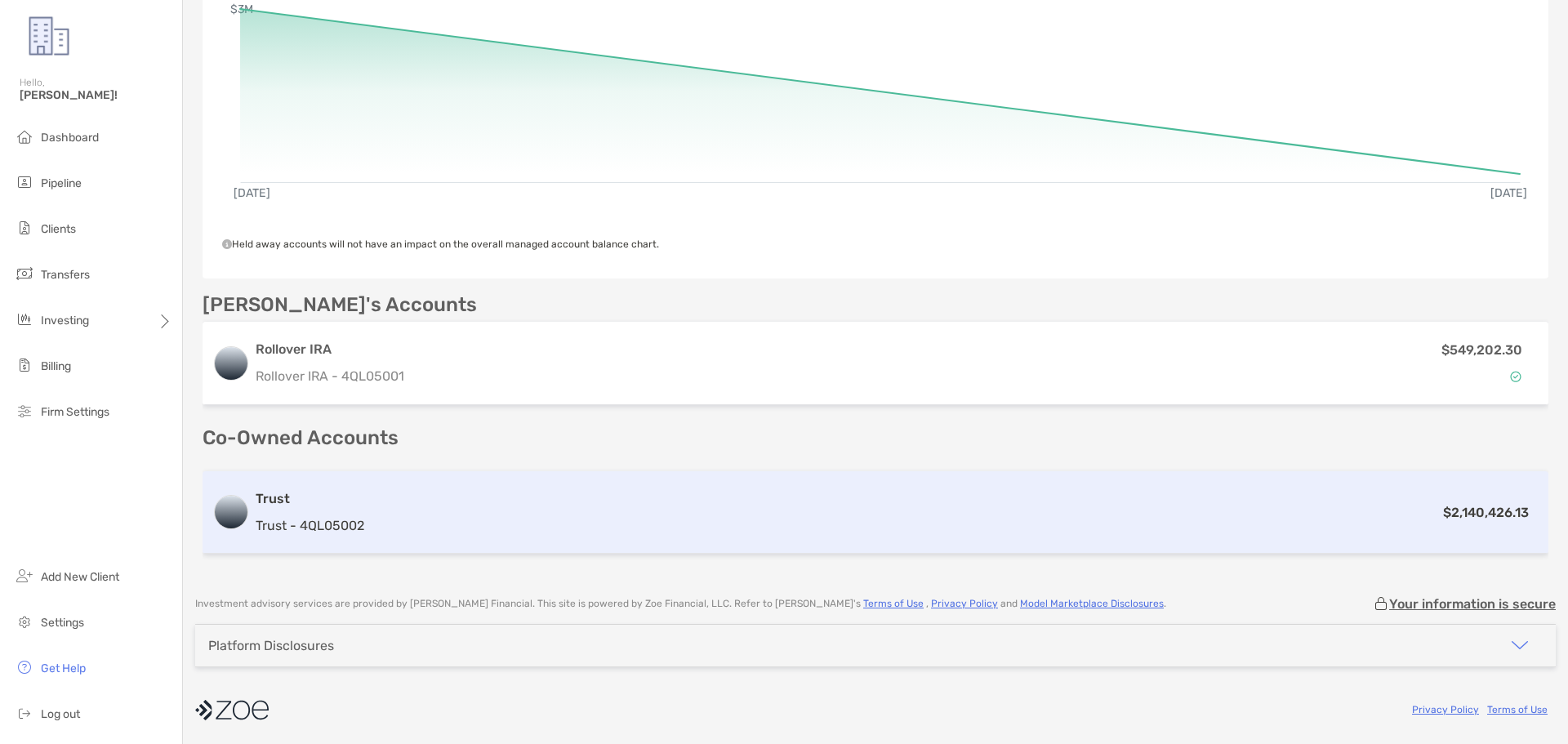
click at [280, 501] on h3 "Trust" at bounding box center [309, 498] width 108 height 20
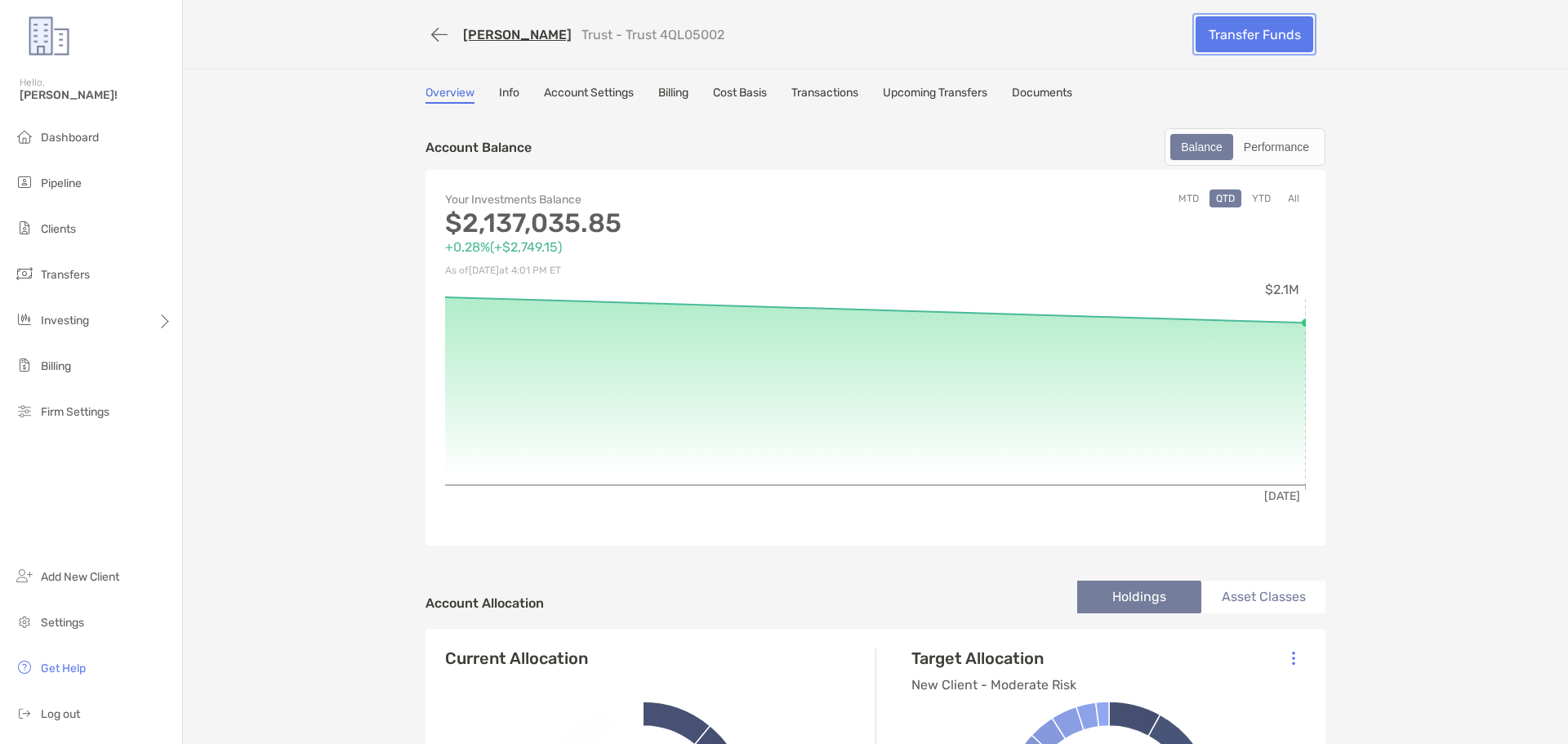
click at [1274, 32] on link "Transfer Funds" at bounding box center [1255, 34] width 117 height 36
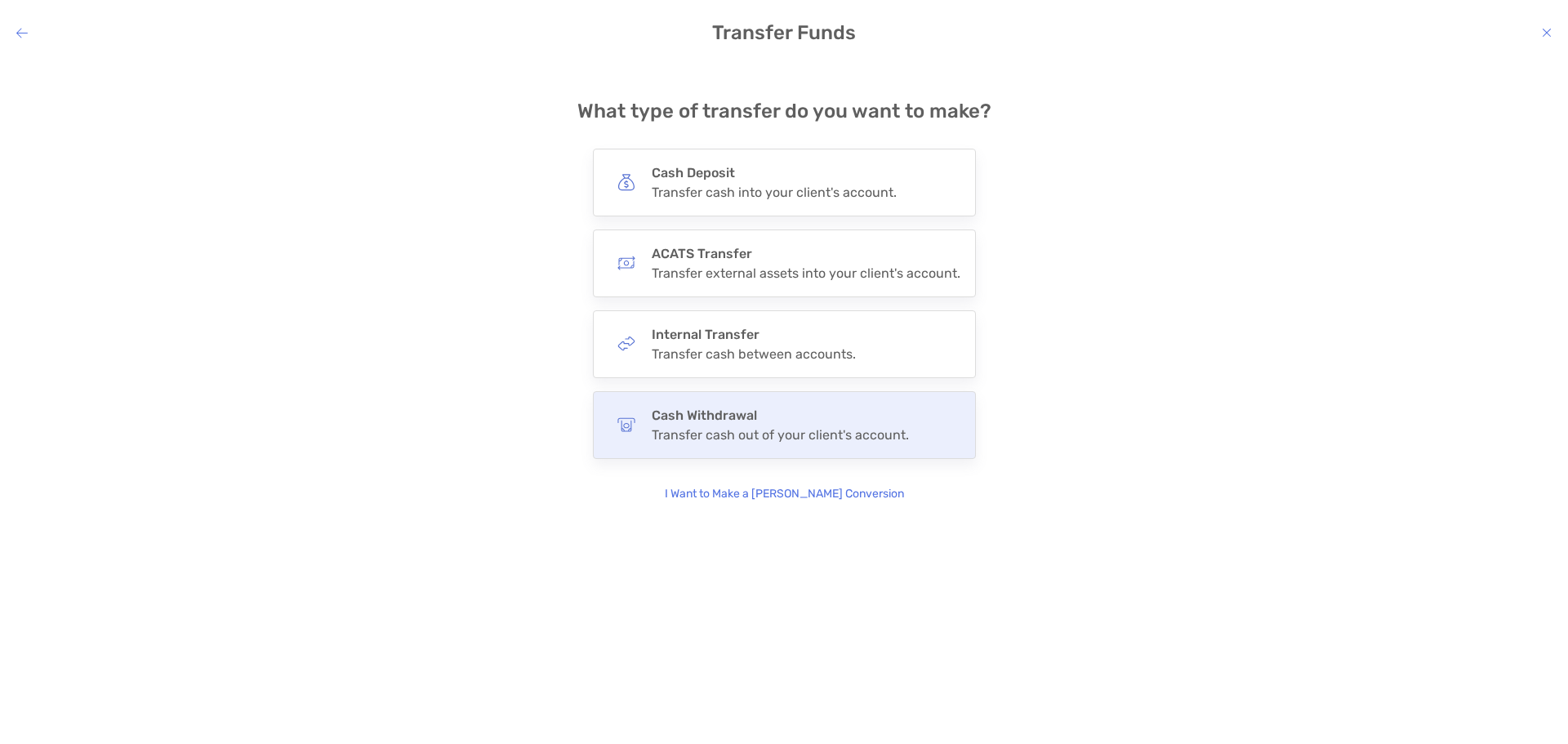
click at [782, 446] on div "Cash Withdrawal Transfer cash out of your client's account." at bounding box center [784, 425] width 383 height 68
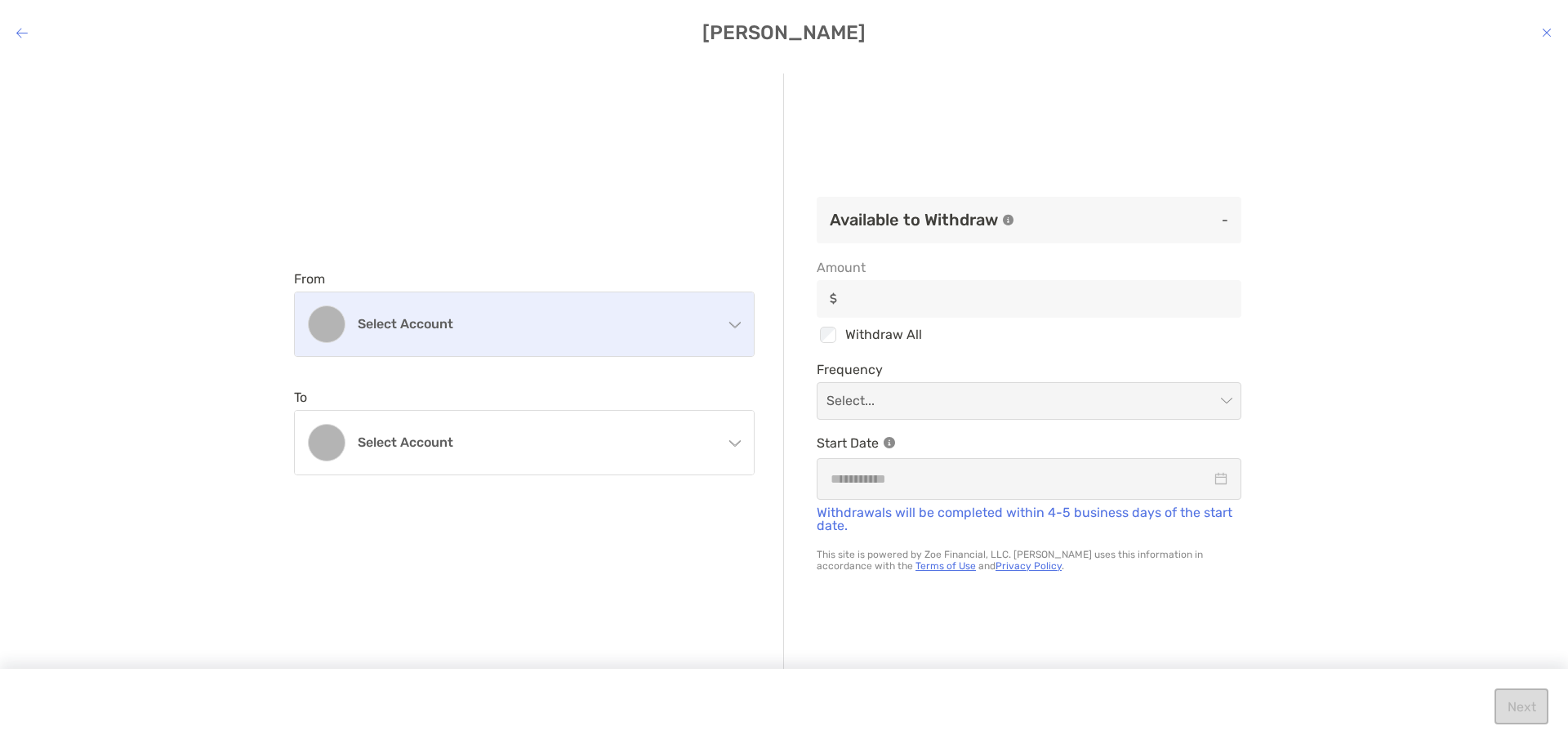
click at [698, 342] on div "Select account" at bounding box center [523, 324] width 459 height 64
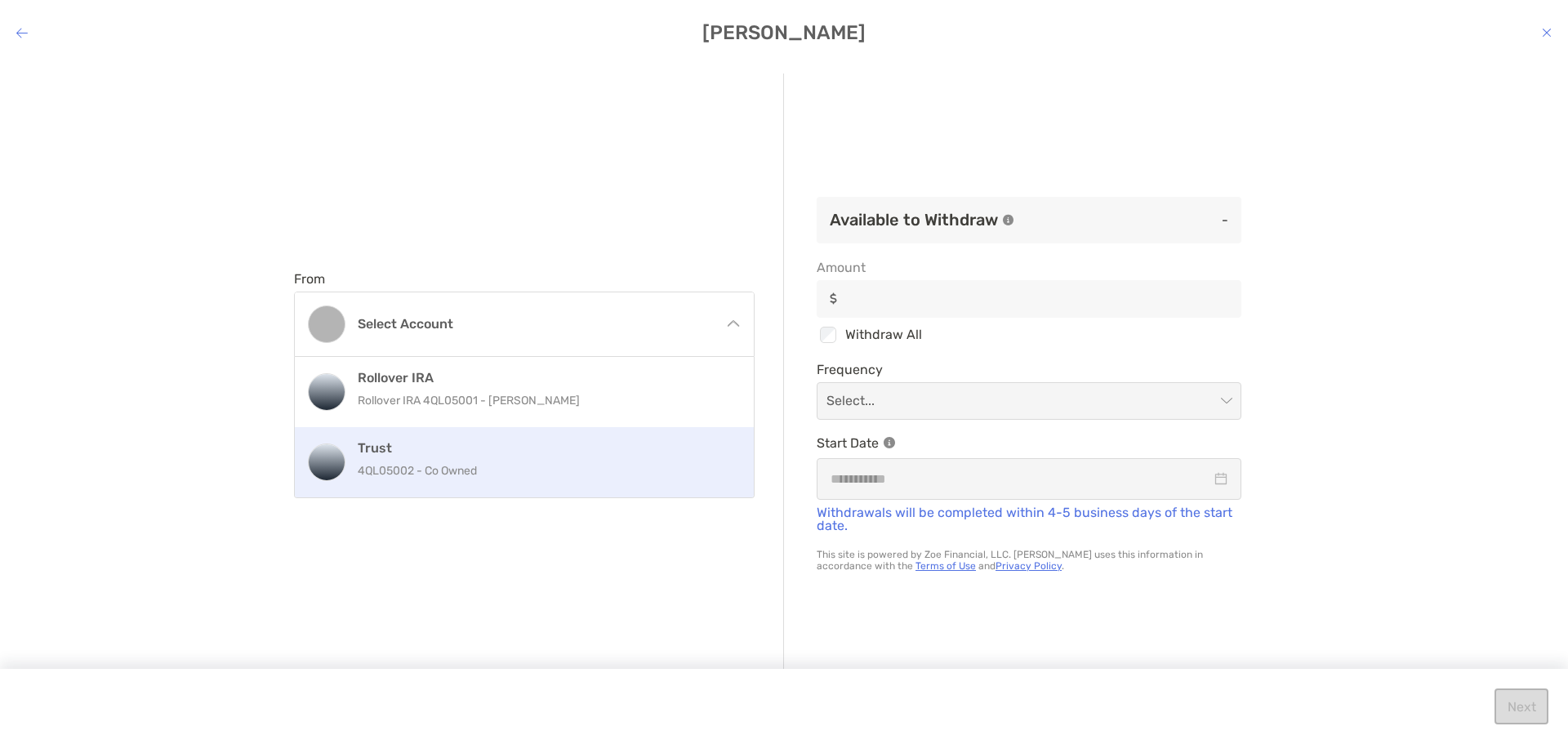
click at [654, 445] on h4 "Trust" at bounding box center [542, 447] width 368 height 16
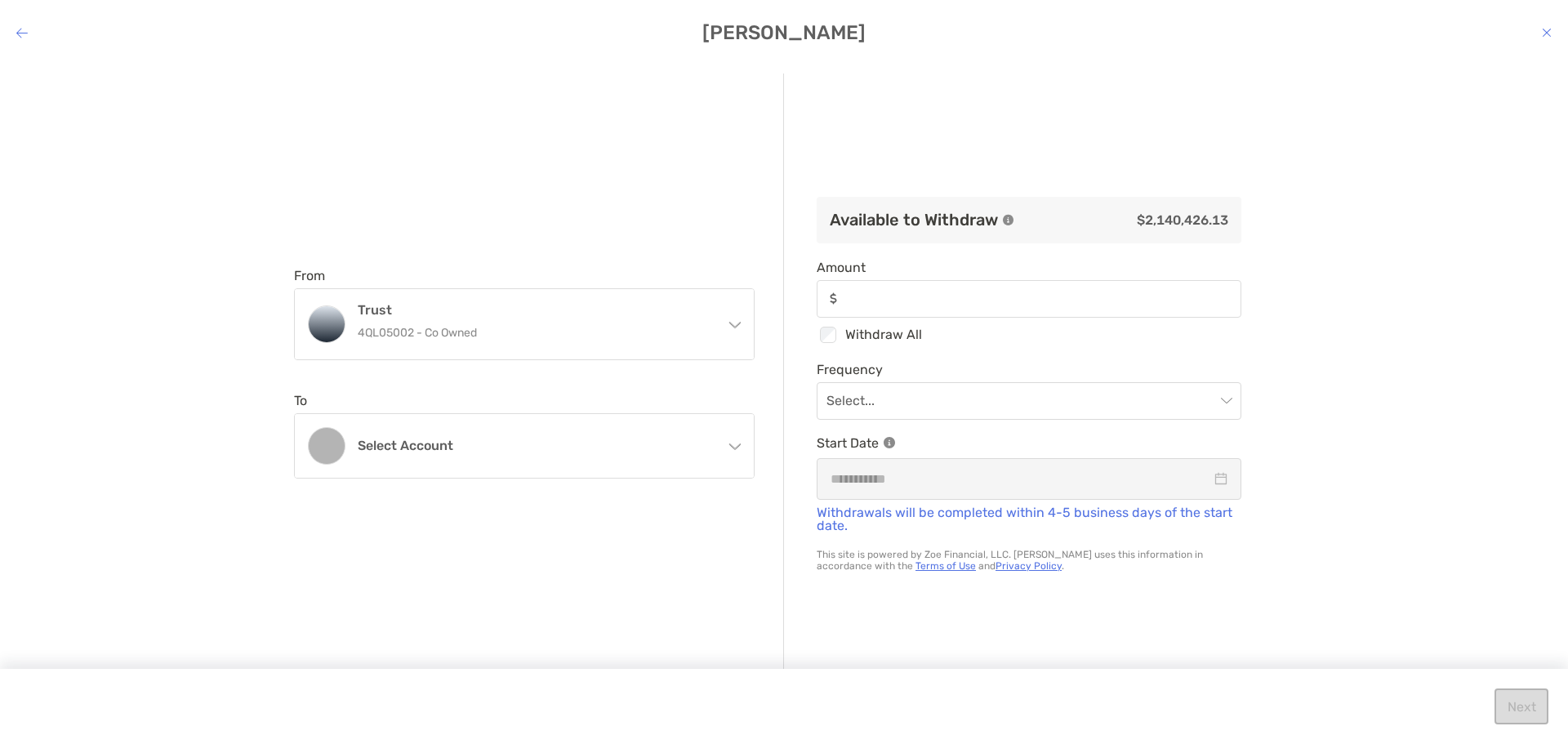
click at [660, 447] on h4 "Select account" at bounding box center [534, 445] width 353 height 16
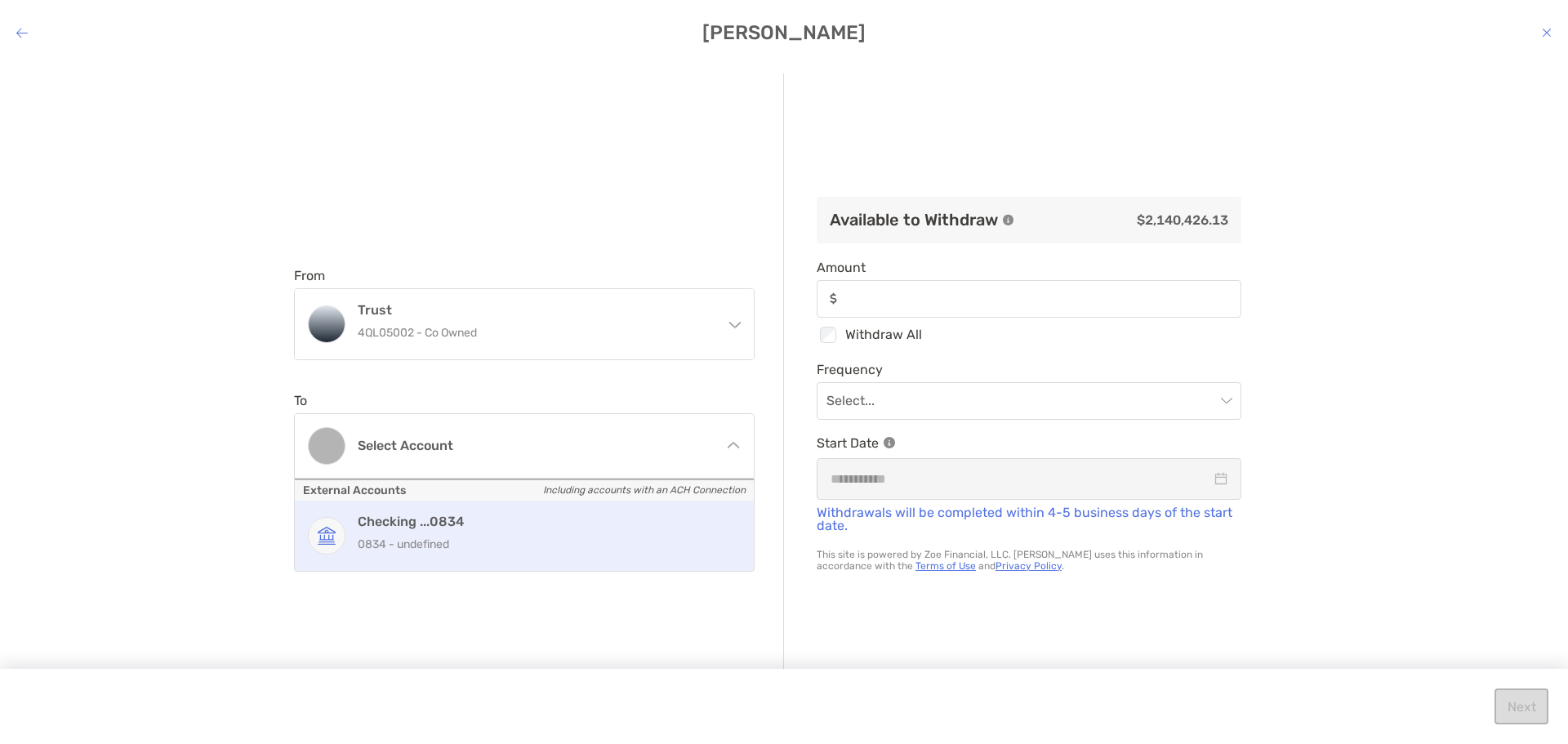
click at [643, 523] on h4 "Checking ...0834" at bounding box center [542, 521] width 368 height 16
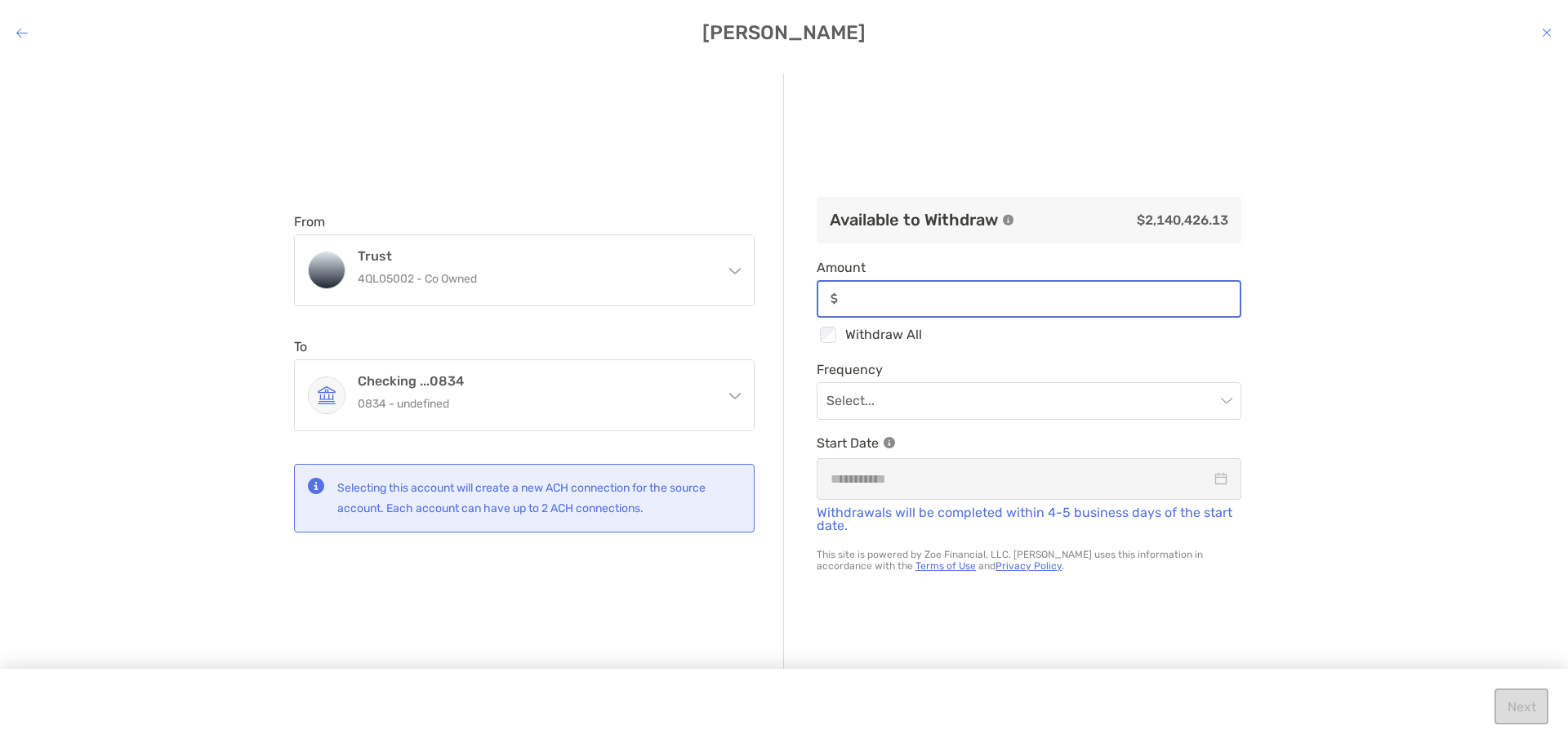
click at [1049, 293] on input "Amount" at bounding box center [1042, 298] width 395 height 14
click at [1038, 293] on input "Amount" at bounding box center [1042, 298] width 395 height 14
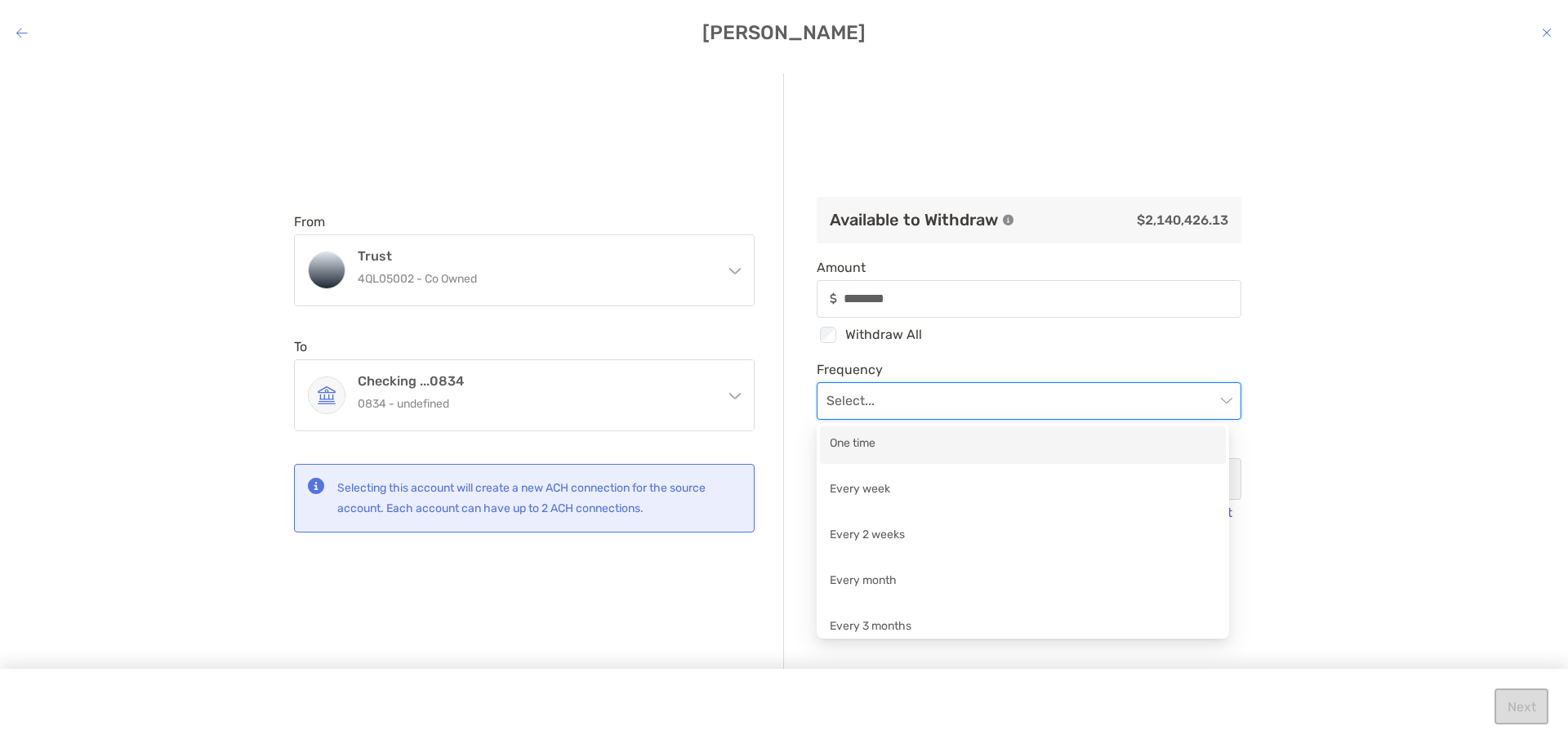
click at [989, 403] on input "modal" at bounding box center [1021, 400] width 389 height 36
click at [986, 454] on div "One time" at bounding box center [1022, 444] width 386 height 21
type input "********"
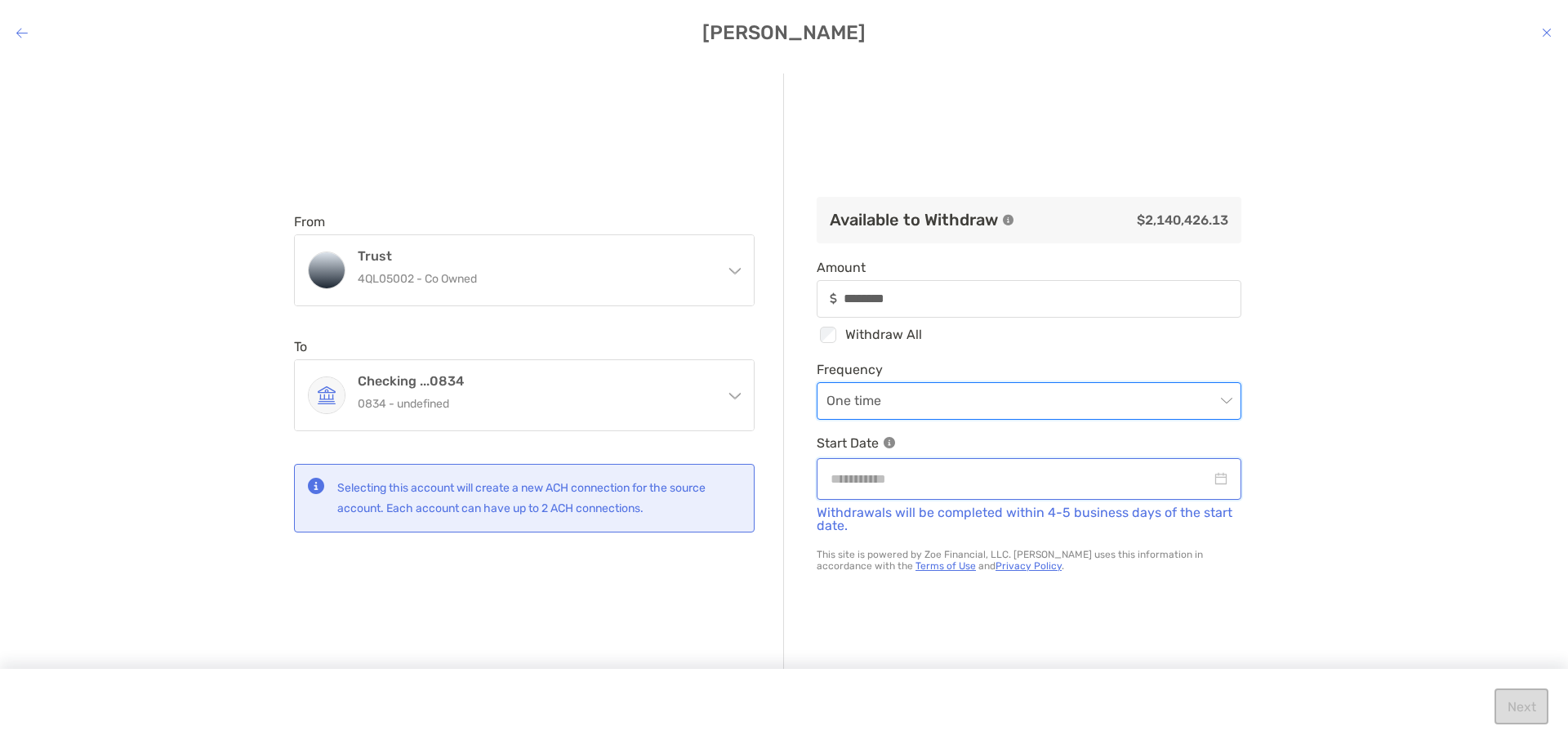
click at [1113, 485] on input "modal" at bounding box center [1021, 479] width 380 height 21
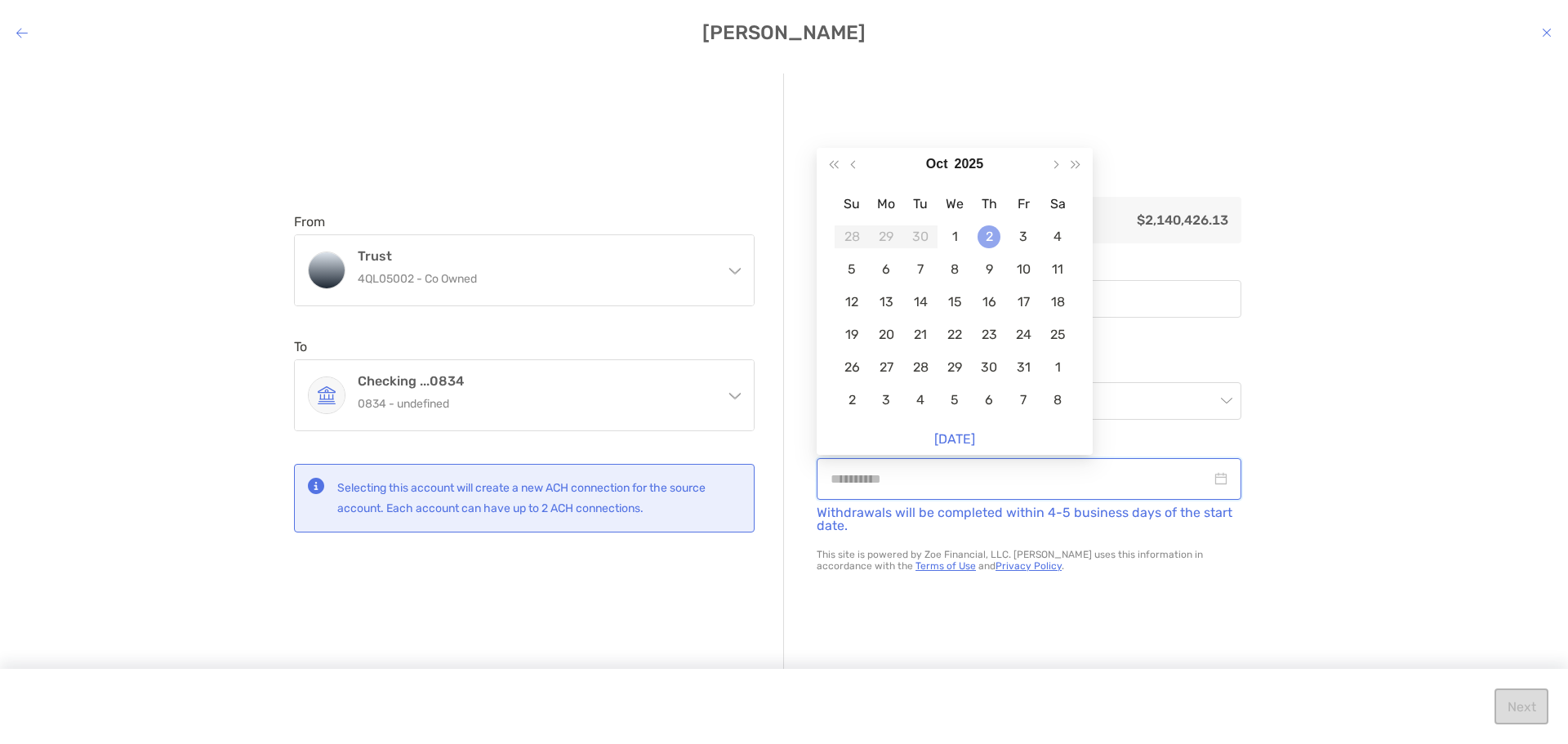
type input "**********"
click at [987, 239] on div "2" at bounding box center [989, 237] width 23 height 23
type input "********"
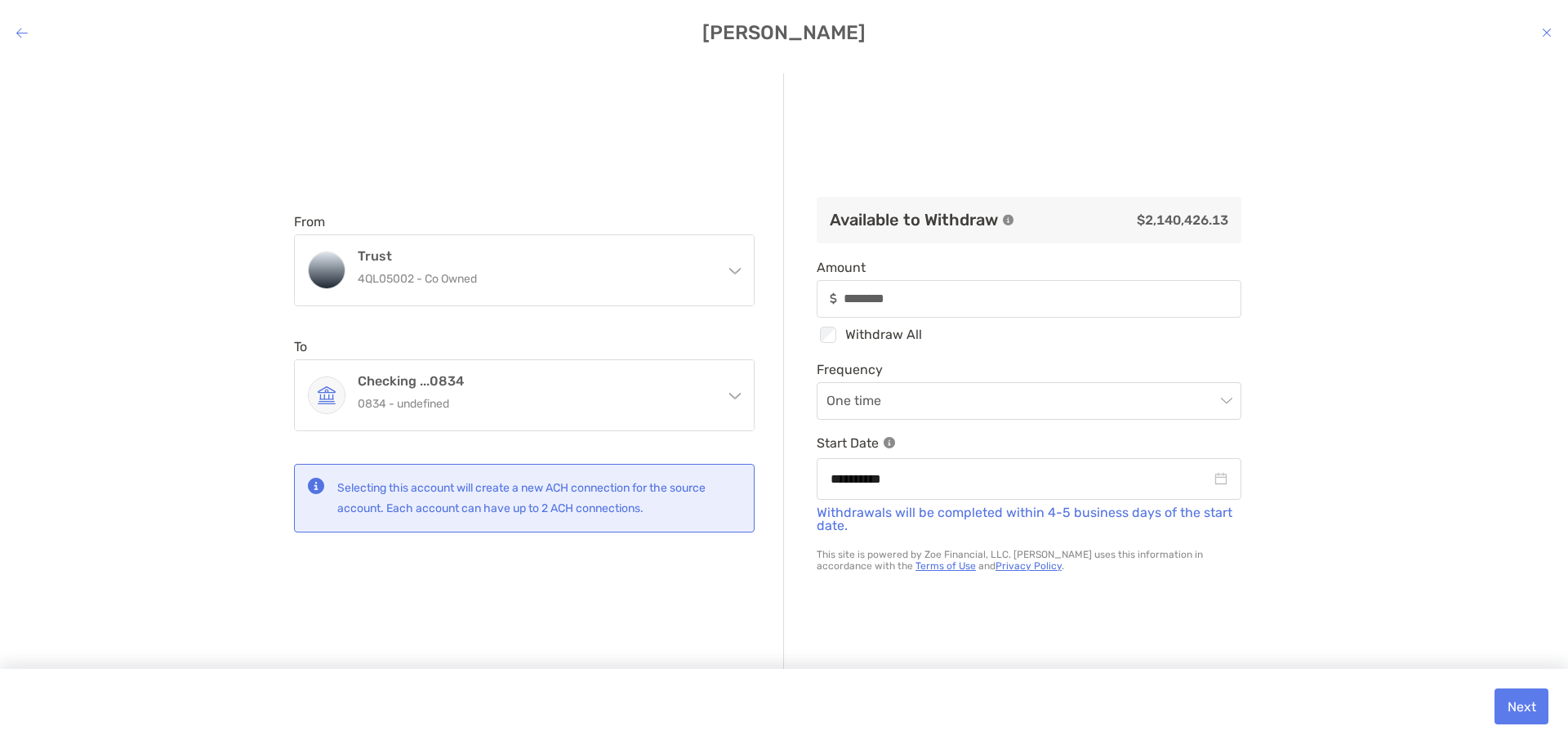
click at [1371, 470] on div "**********" at bounding box center [784, 389] width 1568 height 659
click at [1515, 708] on button "Next" at bounding box center [1521, 705] width 54 height 36
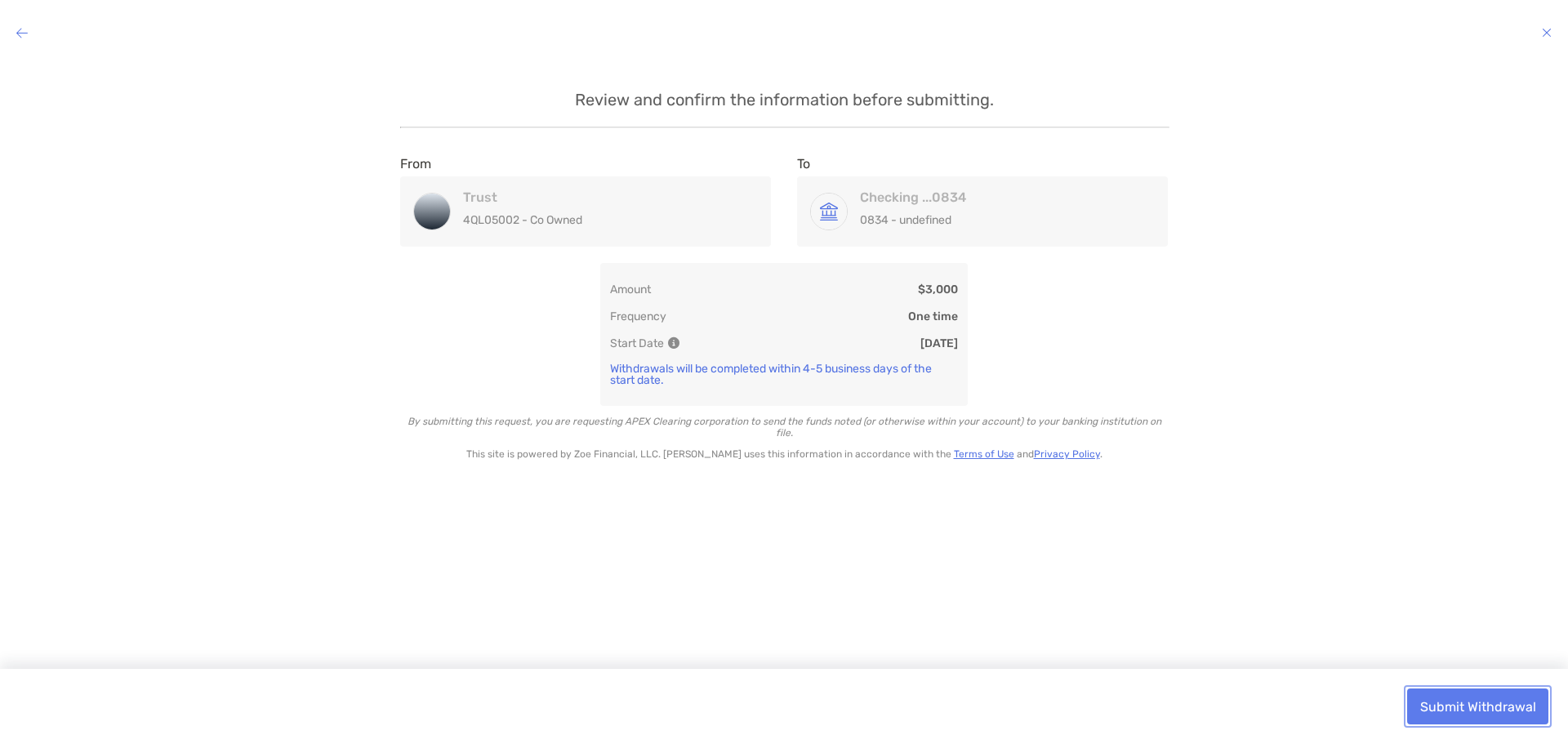
click at [1515, 708] on button "Submit Withdrawal" at bounding box center [1477, 705] width 141 height 36
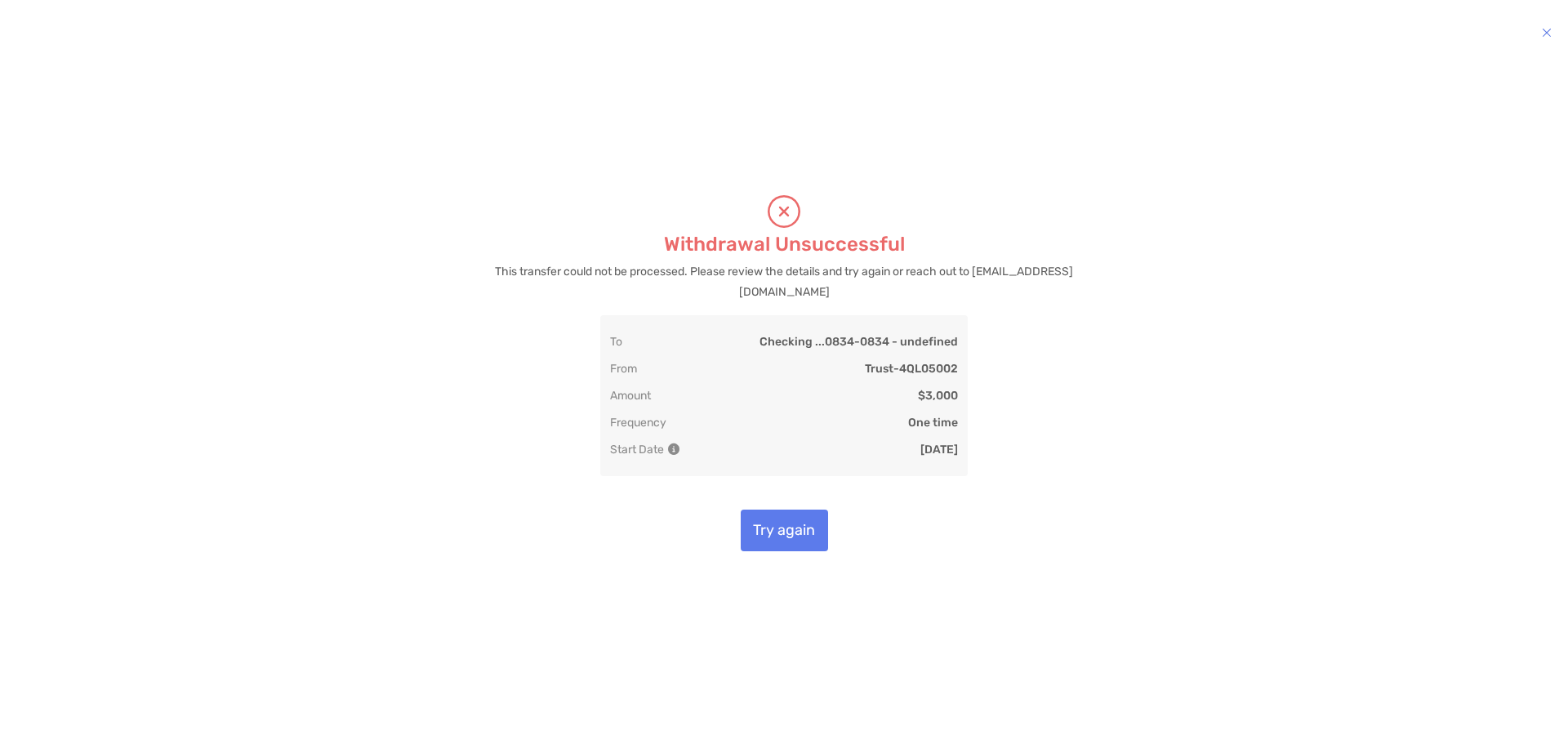
click at [1541, 35] on h4 "modal" at bounding box center [784, 33] width 1568 height 23
click at [1546, 37] on icon "modal" at bounding box center [1546, 33] width 10 height 13
